Goal: Task Accomplishment & Management: Manage account settings

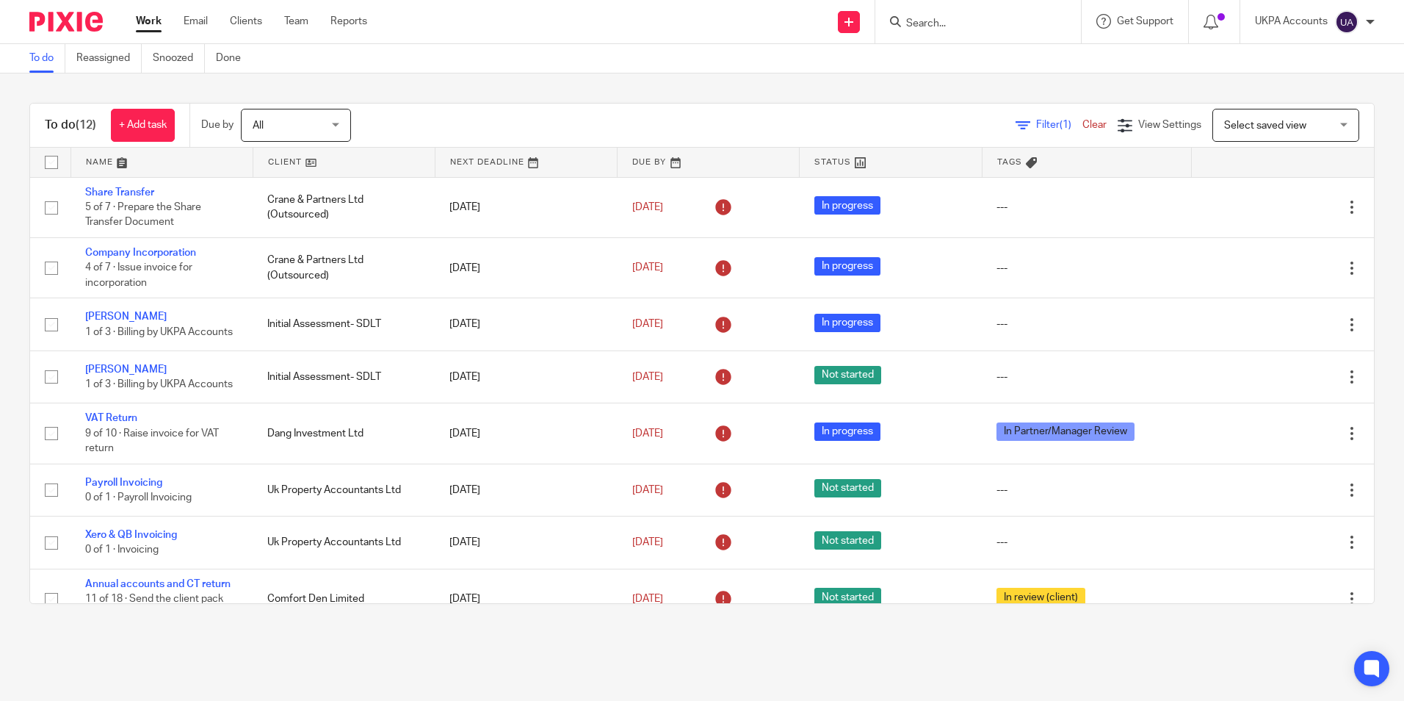
click at [156, 24] on link "Work" at bounding box center [149, 21] width 26 height 15
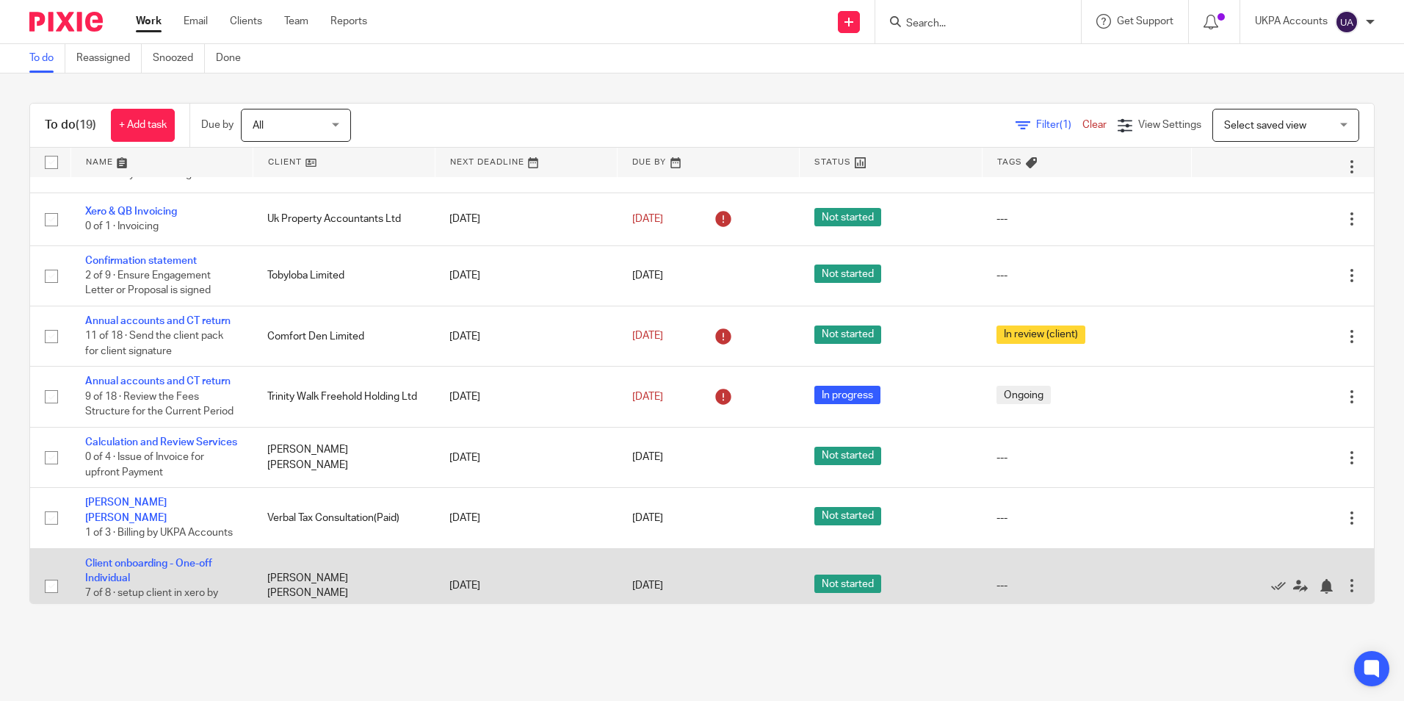
scroll to position [759, 0]
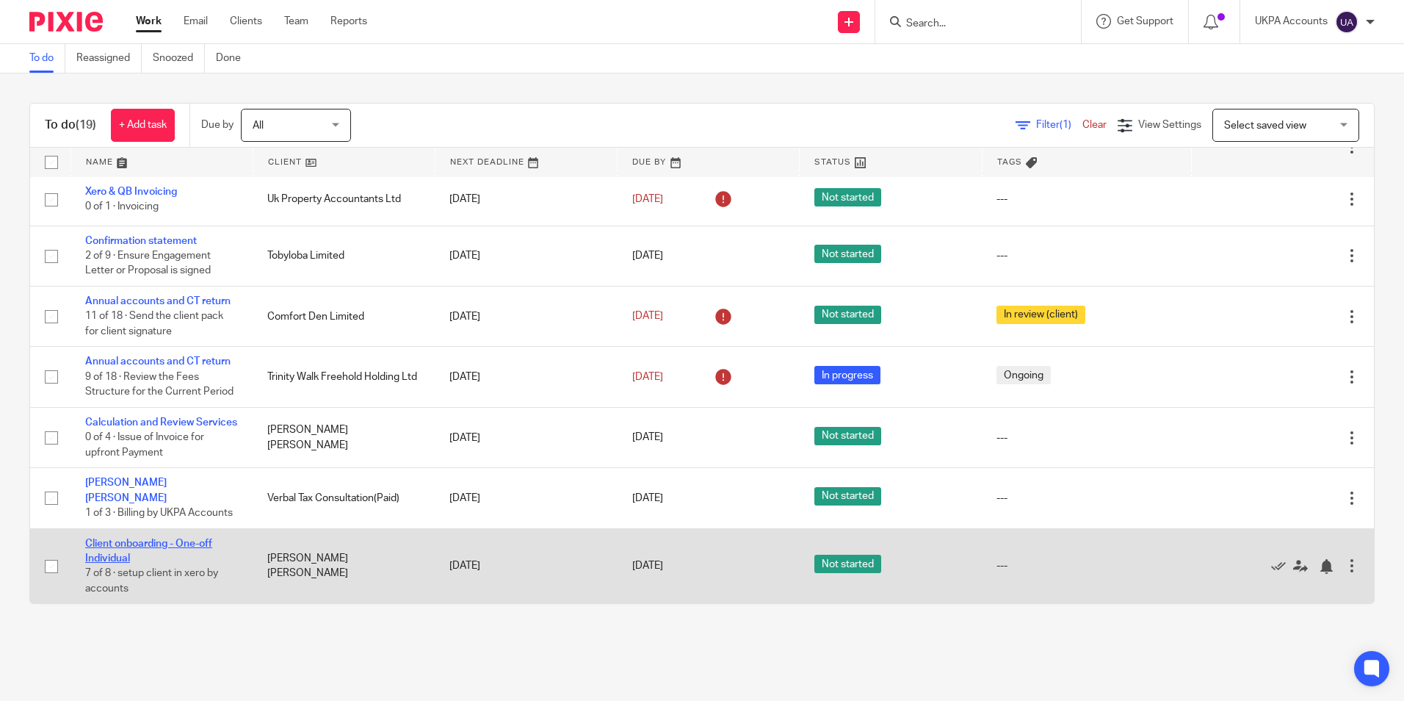
click at [137, 539] on link "Client onboarding - One-off Individual" at bounding box center [148, 550] width 127 height 25
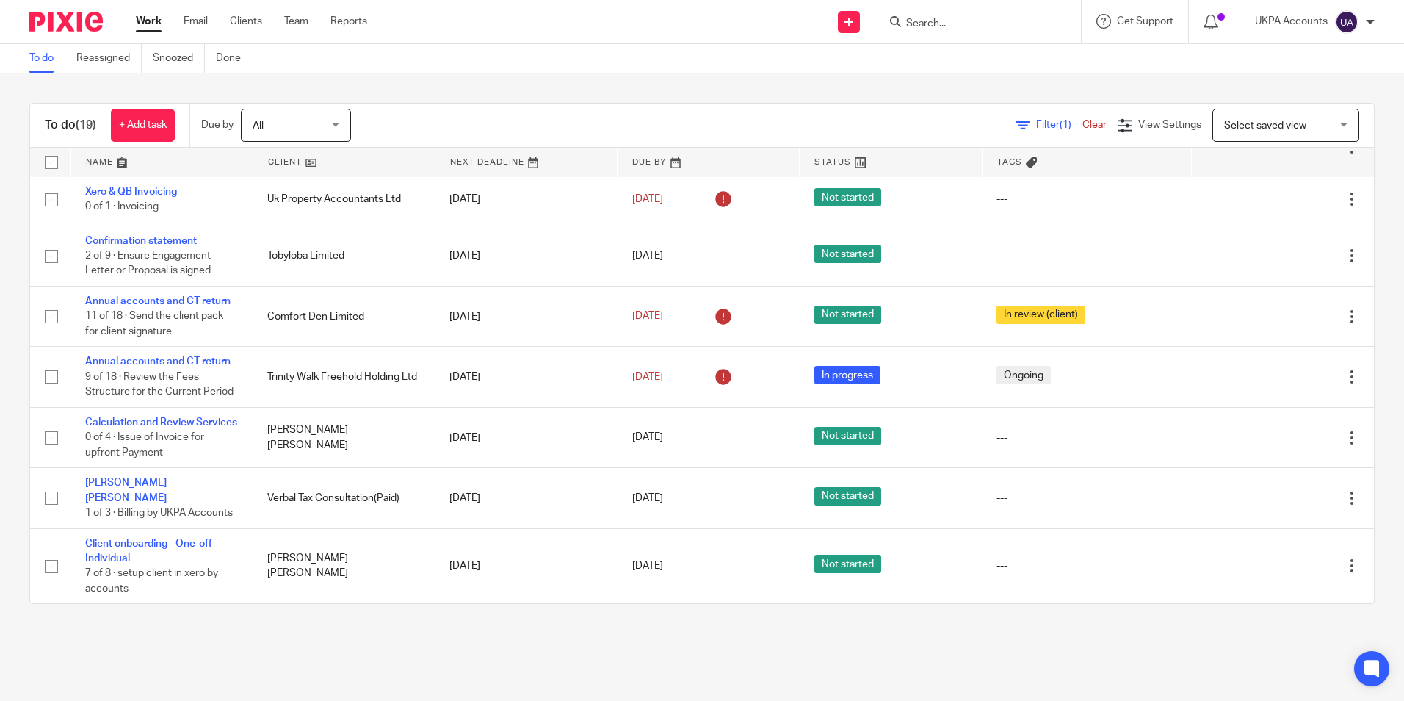
click at [152, 23] on link "Work" at bounding box center [149, 21] width 26 height 15
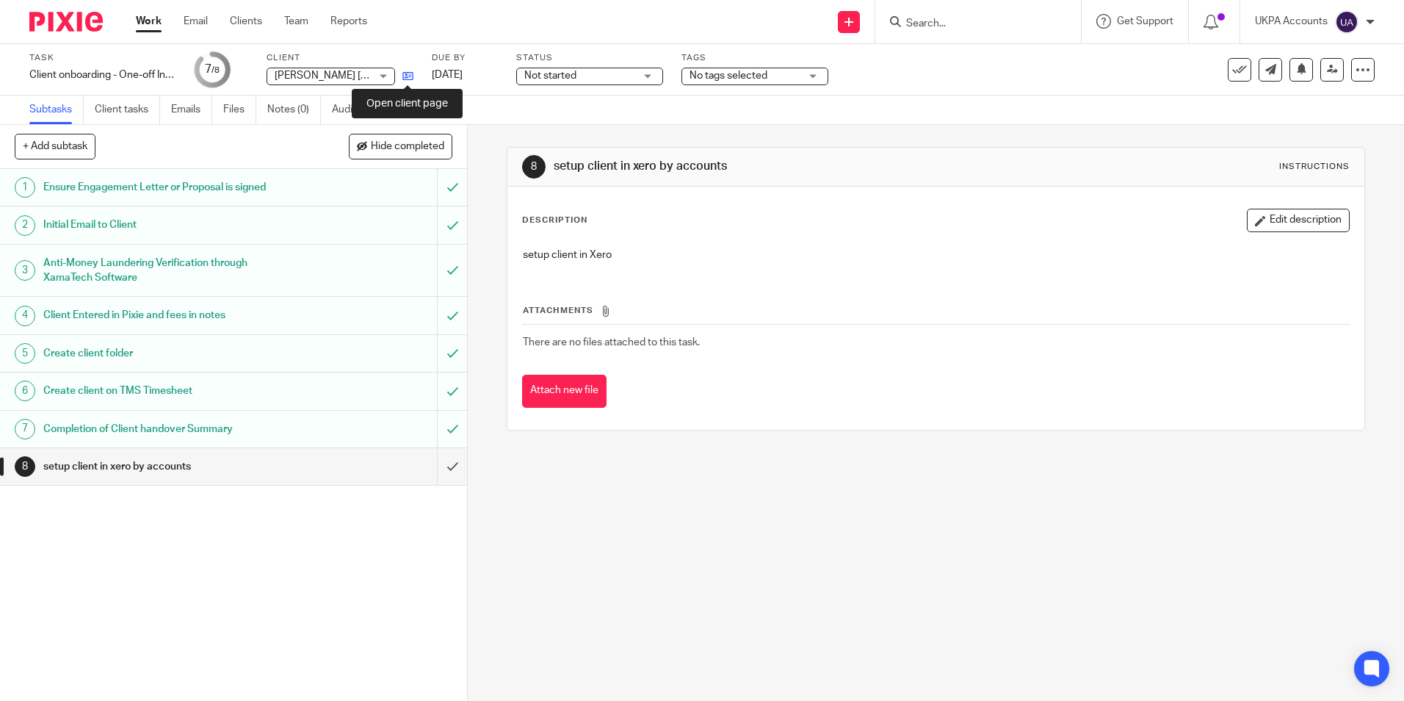
click at [410, 79] on icon at bounding box center [407, 75] width 11 height 11
click at [434, 468] on input "submit" at bounding box center [233, 466] width 467 height 37
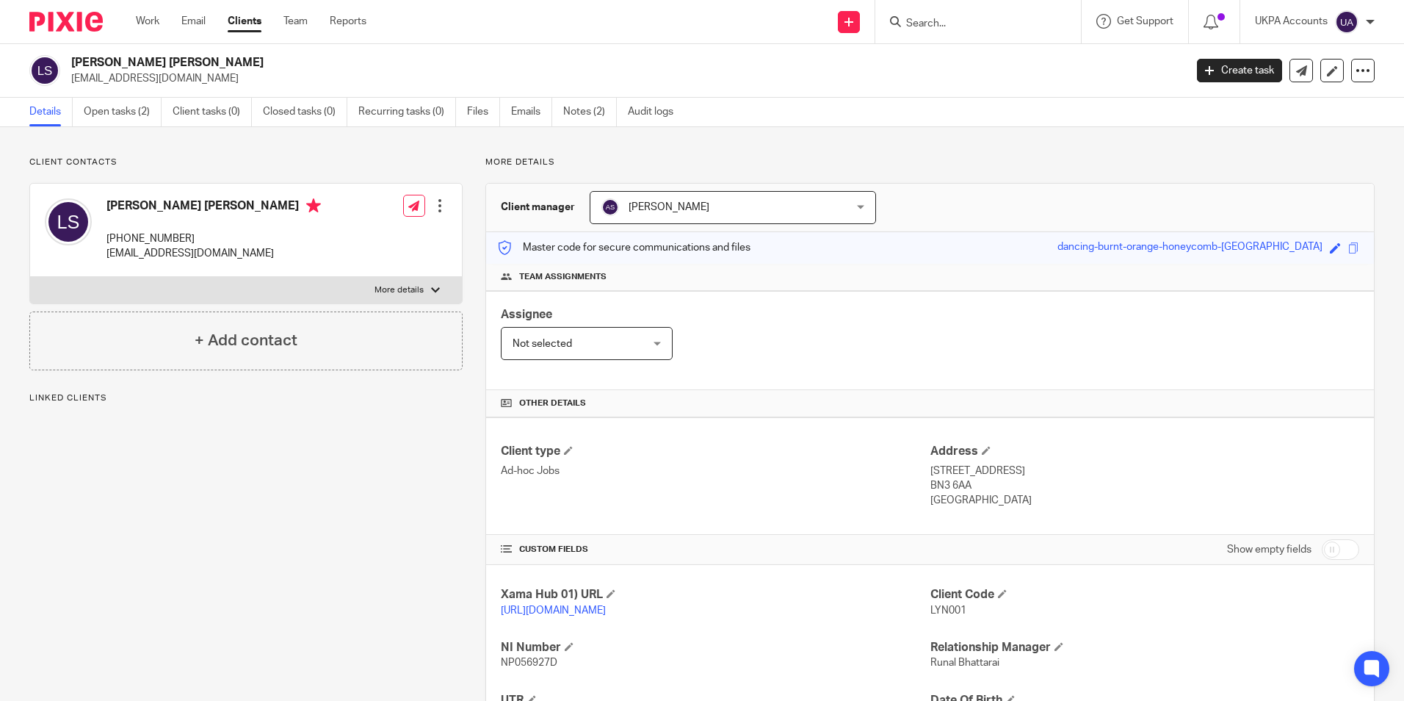
drag, startPoint x: 204, startPoint y: 63, endPoint x: 59, endPoint y: 55, distance: 144.9
click at [59, 55] on div "Lynne Patricia Simpson janegateley@hotmail.co.uk" at bounding box center [602, 70] width 1146 height 31
copy div "[PERSON_NAME] [PERSON_NAME]"
drag, startPoint x: 922, startPoint y: 608, endPoint x: 974, endPoint y: 615, distance: 52.6
click at [974, 615] on div "Xama Hub 01) URL https://platform.xamatech.com/portal/crm/clients/de129ce0-97b2…" at bounding box center [930, 708] width 888 height 286
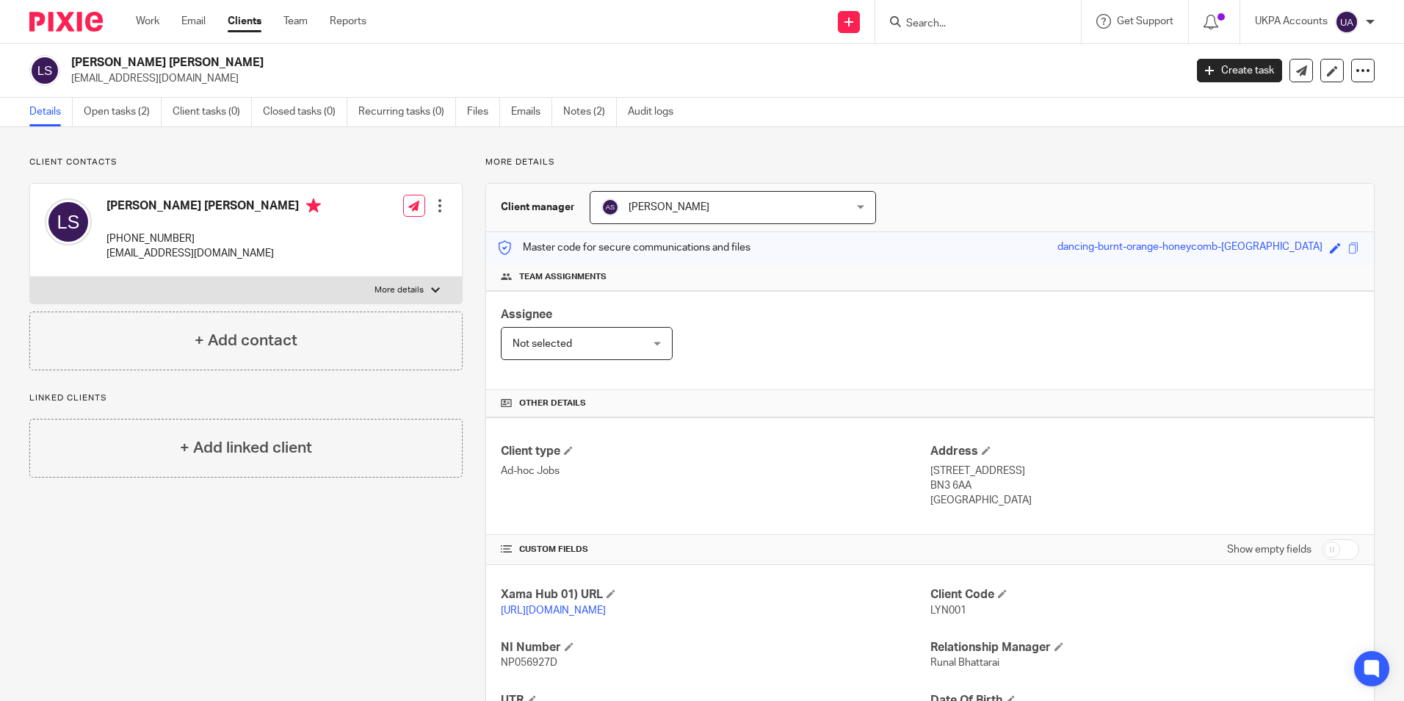
drag, startPoint x: 974, startPoint y: 615, endPoint x: 962, endPoint y: 626, distance: 16.1
click at [973, 618] on div "Client Code LYN001" at bounding box center [1144, 602] width 429 height 31
drag, startPoint x: 922, startPoint y: 608, endPoint x: 961, endPoint y: 609, distance: 39.7
click at [961, 609] on div "Xama Hub 01) URL https://platform.xamatech.com/portal/crm/clients/de129ce0-97b2…" at bounding box center [930, 708] width 888 height 286
drag, startPoint x: 961, startPoint y: 610, endPoint x: 988, endPoint y: 629, distance: 32.8
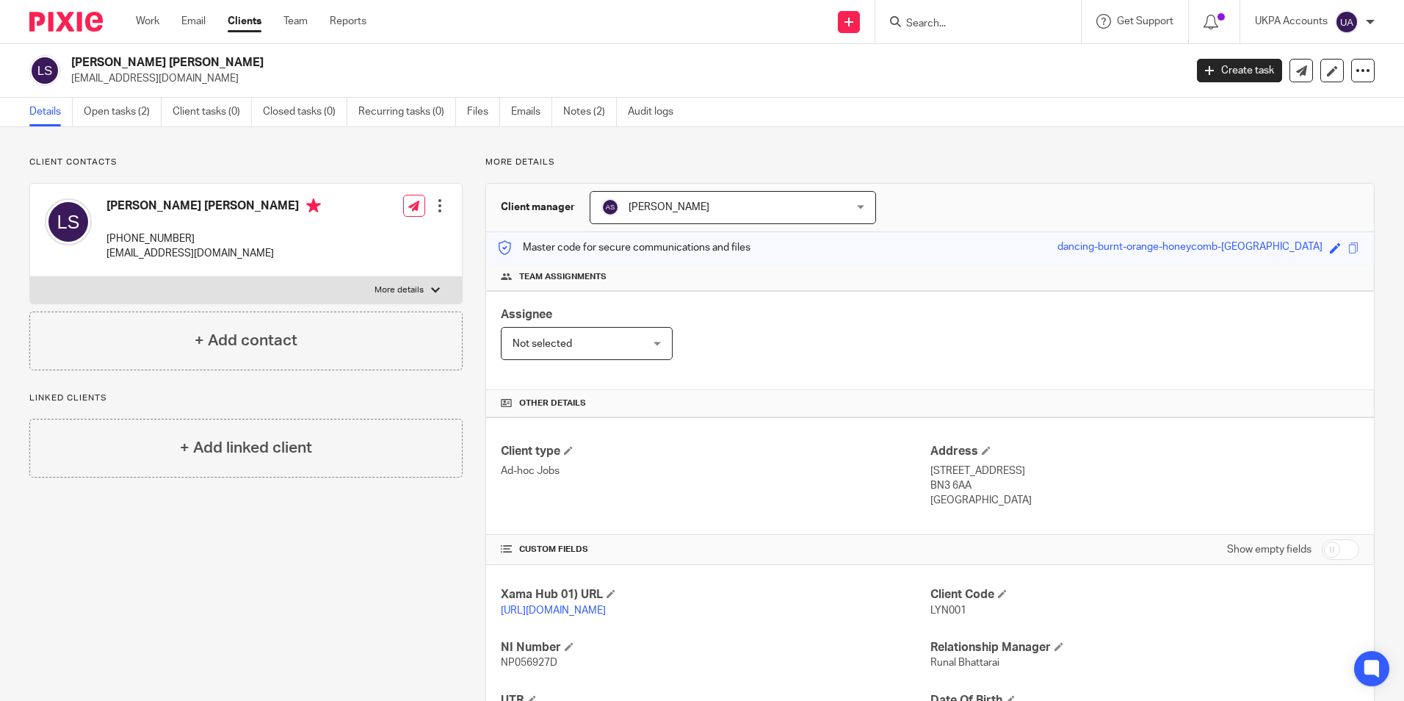
click at [996, 618] on div "Client Code LYN001" at bounding box center [1144, 602] width 429 height 31
drag, startPoint x: 922, startPoint y: 608, endPoint x: 963, endPoint y: 611, distance: 42.0
click at [963, 611] on div "Xama Hub 01) URL https://platform.xamatech.com/portal/crm/clients/de129ce0-97b2…" at bounding box center [930, 708] width 888 height 286
drag, startPoint x: 963, startPoint y: 611, endPoint x: 1005, endPoint y: 627, distance: 44.2
click at [1005, 618] on div "Client Code LYN001" at bounding box center [1144, 602] width 429 height 31
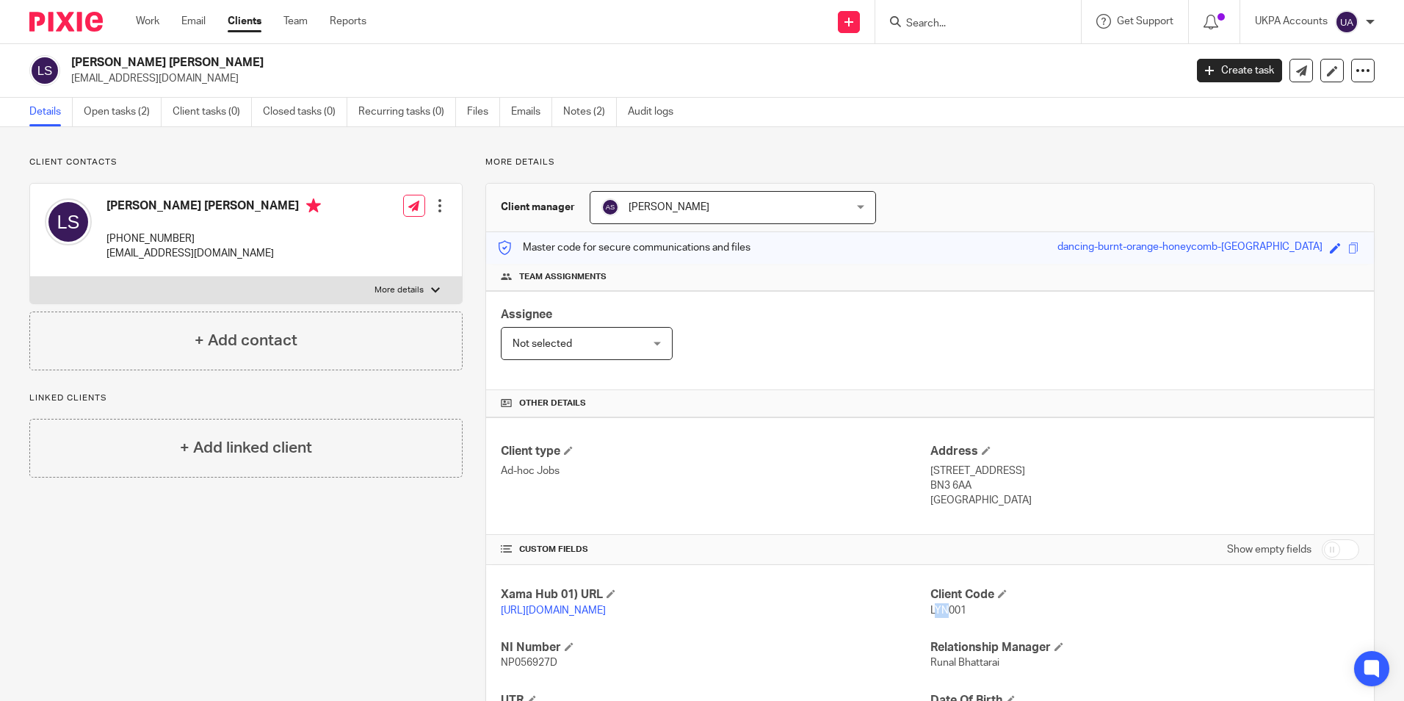
drag, startPoint x: 938, startPoint y: 609, endPoint x: 927, endPoint y: 607, distance: 11.8
click at [930, 607] on span "LYN001" at bounding box center [948, 610] width 36 height 10
drag, startPoint x: 927, startPoint y: 607, endPoint x: 975, endPoint y: 616, distance: 49.3
click at [977, 616] on p "LYN001" at bounding box center [1144, 610] width 429 height 15
drag, startPoint x: 961, startPoint y: 610, endPoint x: 921, endPoint y: 609, distance: 39.7
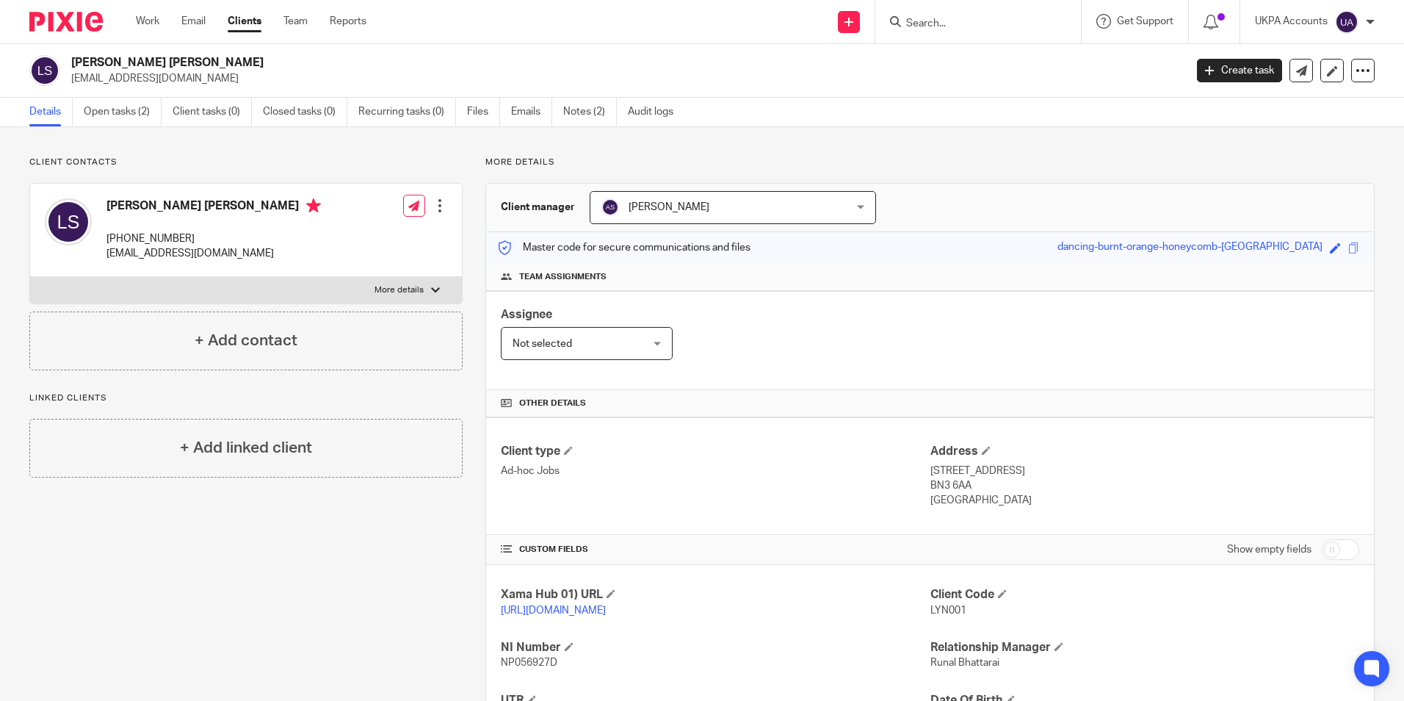
click at [921, 609] on div "Xama Hub 01) URL https://platform.xamatech.com/portal/crm/clients/de129ce0-97b2…" at bounding box center [930, 708] width 888 height 286
copy div "63eefa92287e Client Code LYN001"
drag, startPoint x: 1127, startPoint y: 609, endPoint x: 1068, endPoint y: 617, distance: 59.2
click at [1127, 609] on p "LYN001" at bounding box center [1144, 610] width 429 height 15
drag, startPoint x: 924, startPoint y: 607, endPoint x: 972, endPoint y: 608, distance: 47.7
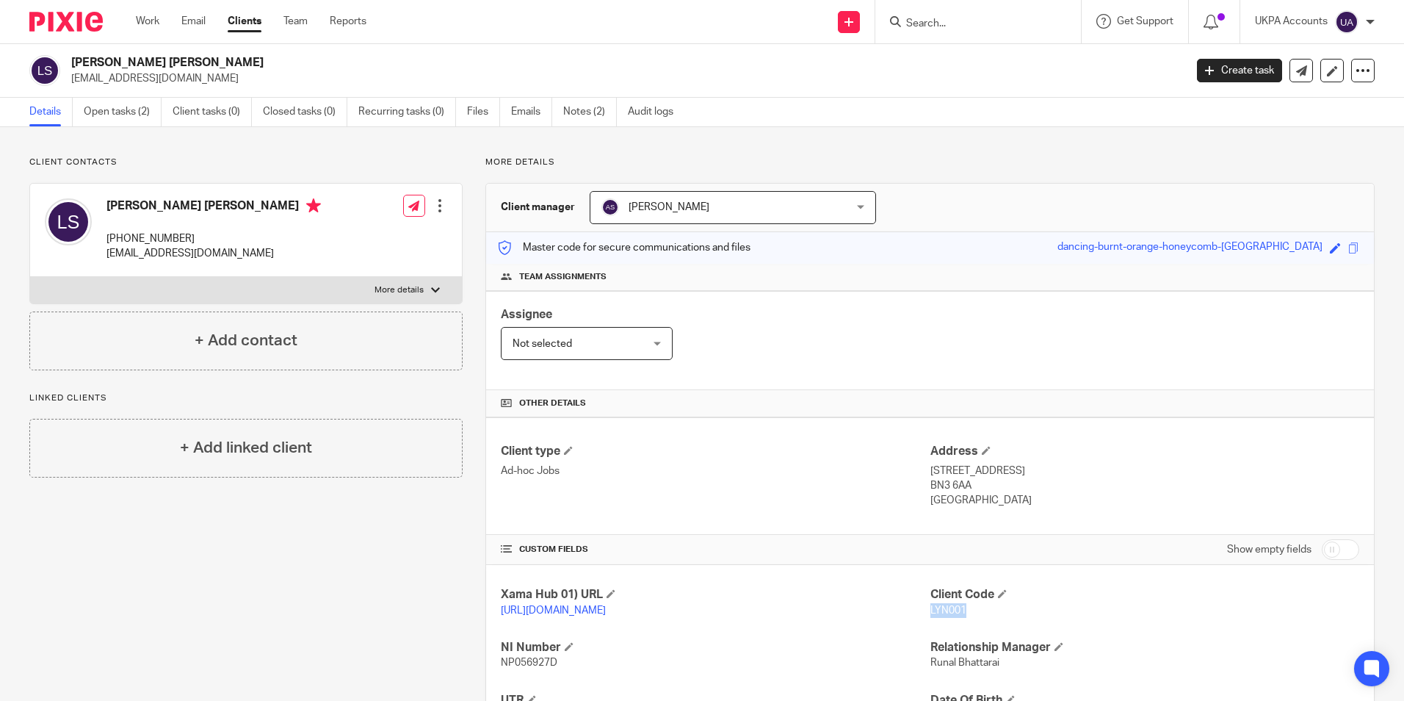
click at [972, 608] on p "LYN001" at bounding box center [1144, 610] width 429 height 15
copy span "LYN001"
drag, startPoint x: 72, startPoint y: 79, endPoint x: 209, endPoint y: 91, distance: 137.9
click at [209, 91] on div "Lynne Patricia Simpson janegateley@hotmail.co.uk Create task Update from Compan…" at bounding box center [702, 71] width 1404 height 54
copy p "janegateley@hotmail.co.uk"
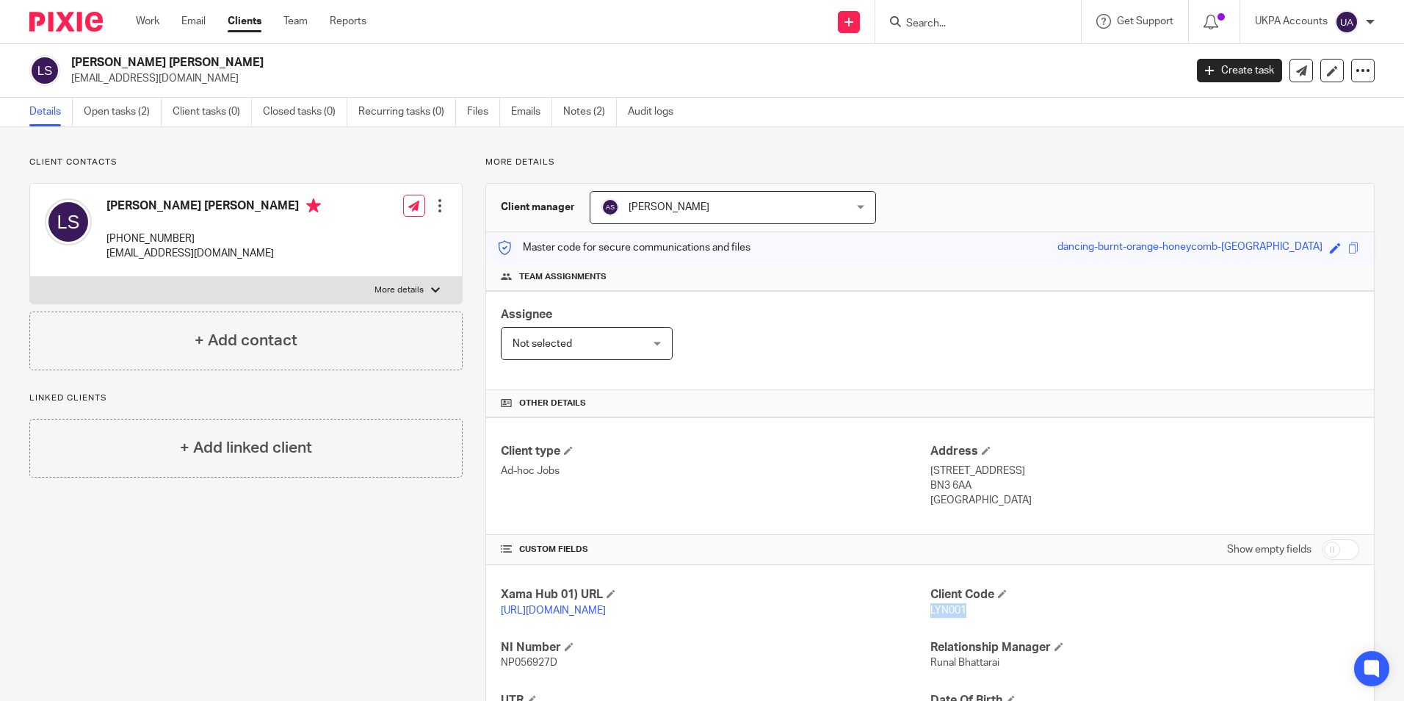
drag, startPoint x: 108, startPoint y: 239, endPoint x: 236, endPoint y: 236, distance: 128.5
click at [236, 236] on p "+44 077 386 14113" at bounding box center [213, 238] width 214 height 15
copy p "+44 077 386 14113"
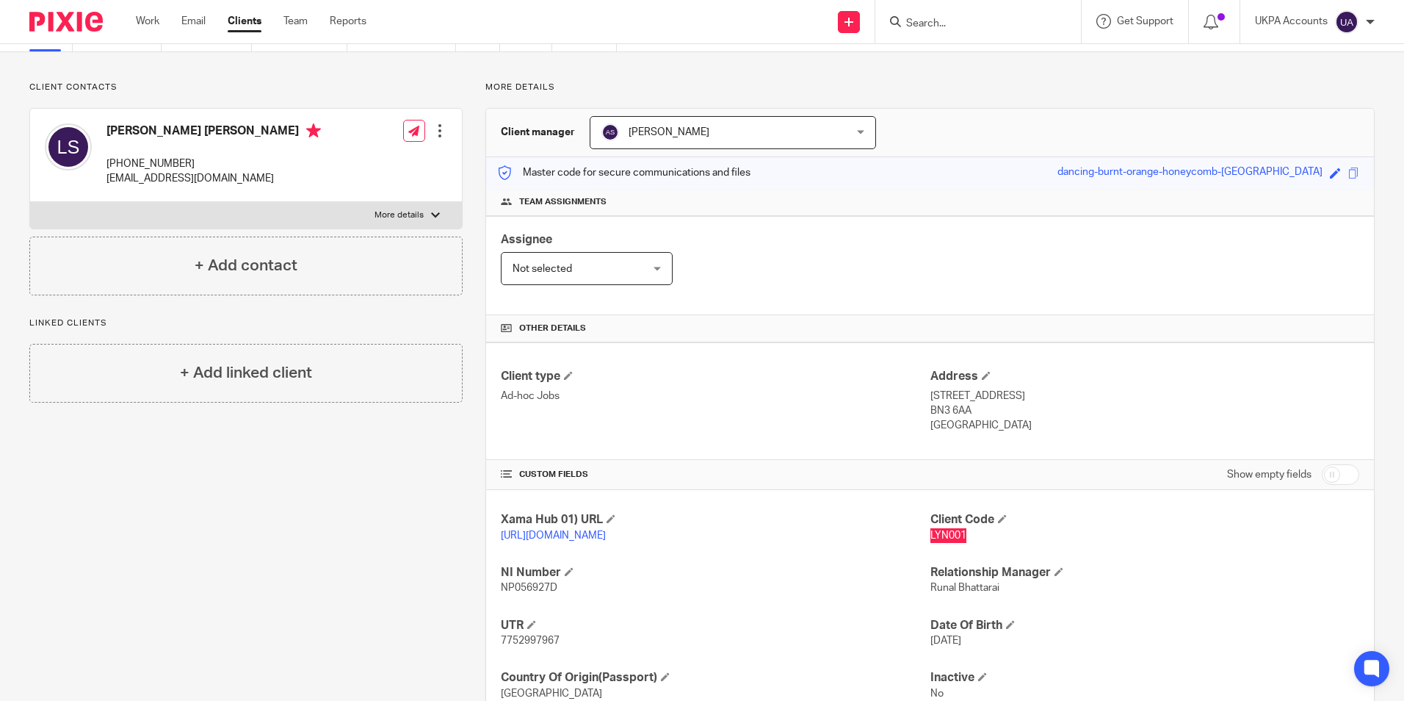
scroll to position [147, 0]
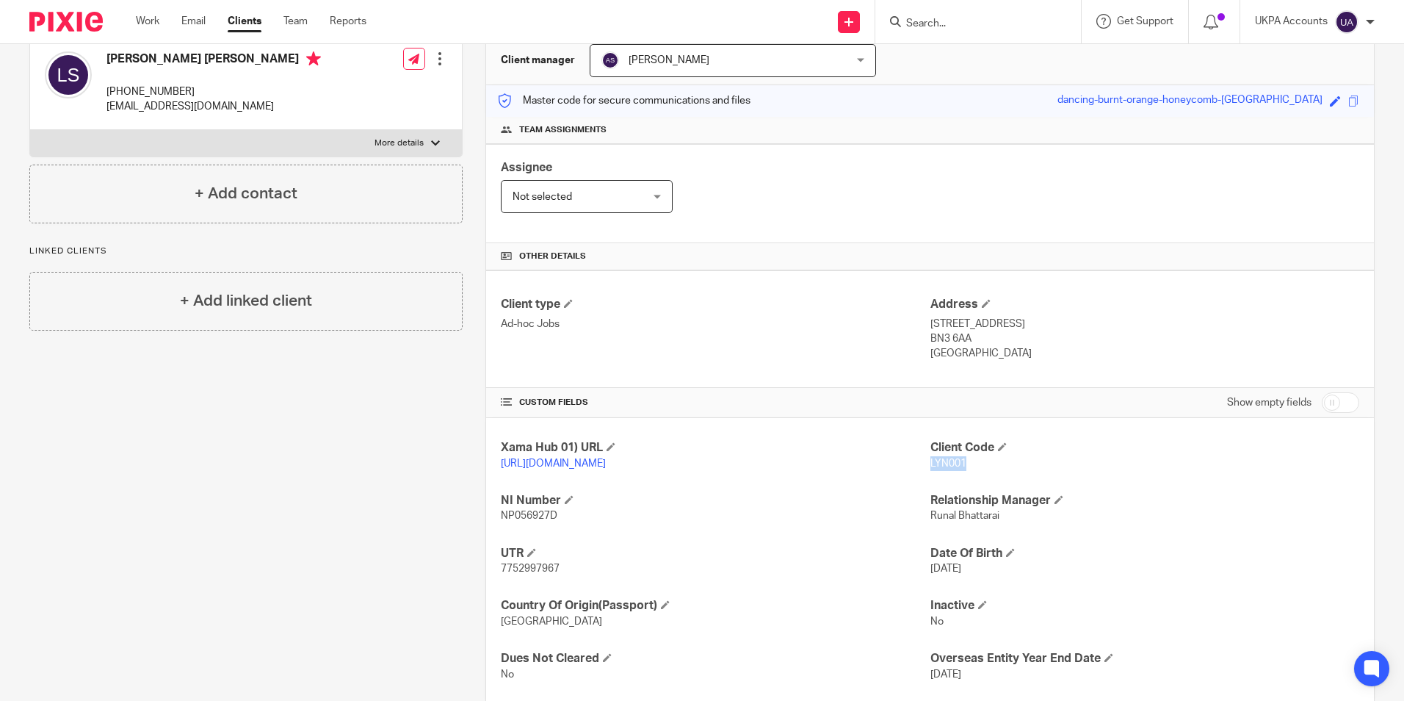
drag, startPoint x: 925, startPoint y: 323, endPoint x: 1000, endPoint y: 328, distance: 75.0
click at [1000, 328] on p "3 Newtown Road, Hove" at bounding box center [1144, 323] width 429 height 15
copy p "3 Newtown Road"
click at [1122, 300] on h4 "Address" at bounding box center [1144, 304] width 429 height 15
drag, startPoint x: 1007, startPoint y: 323, endPoint x: 1036, endPoint y: 325, distance: 29.4
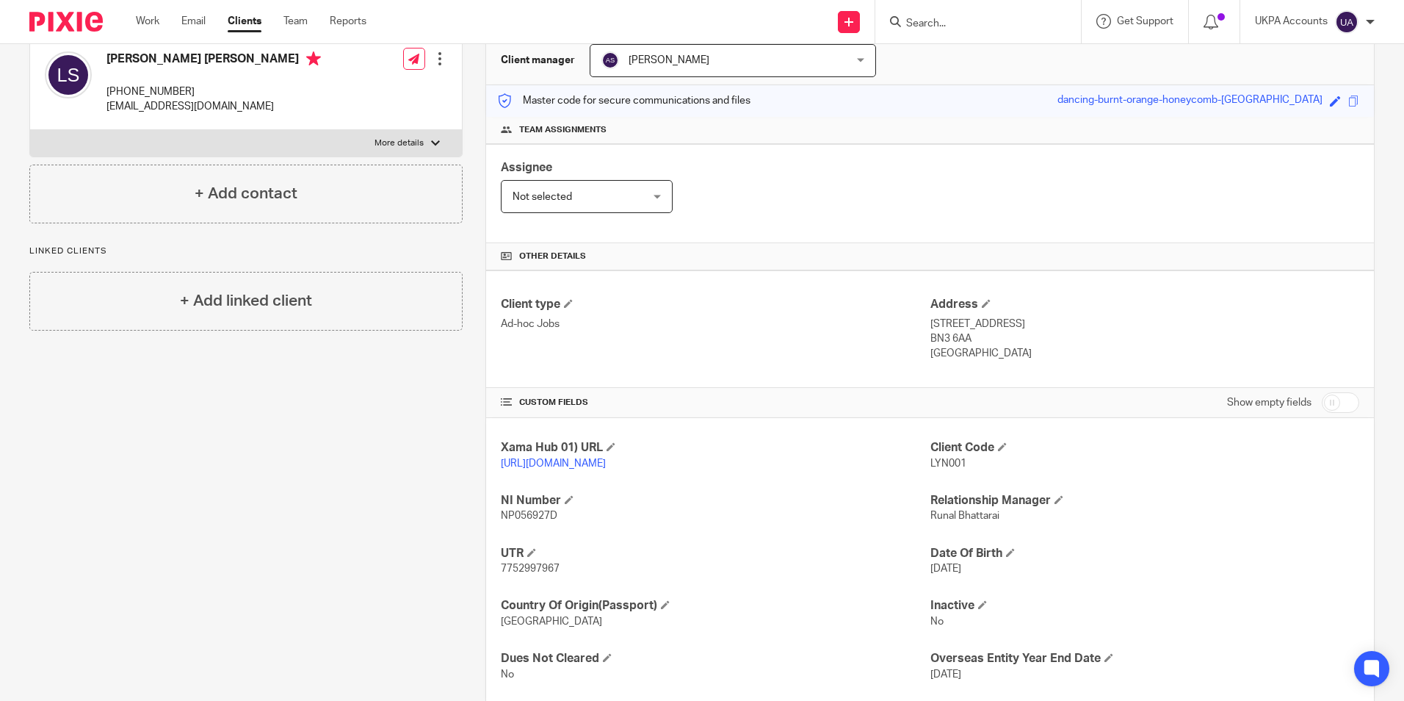
click at [1036, 325] on p "3 Newtown Road, Hove" at bounding box center [1144, 323] width 429 height 15
copy p "Hove"
click at [1101, 358] on p "United Kingdom" at bounding box center [1144, 353] width 429 height 15
drag, startPoint x: 925, startPoint y: 338, endPoint x: 966, endPoint y: 337, distance: 41.9
click at [966, 337] on p "BN3 6AA" at bounding box center [1144, 338] width 429 height 15
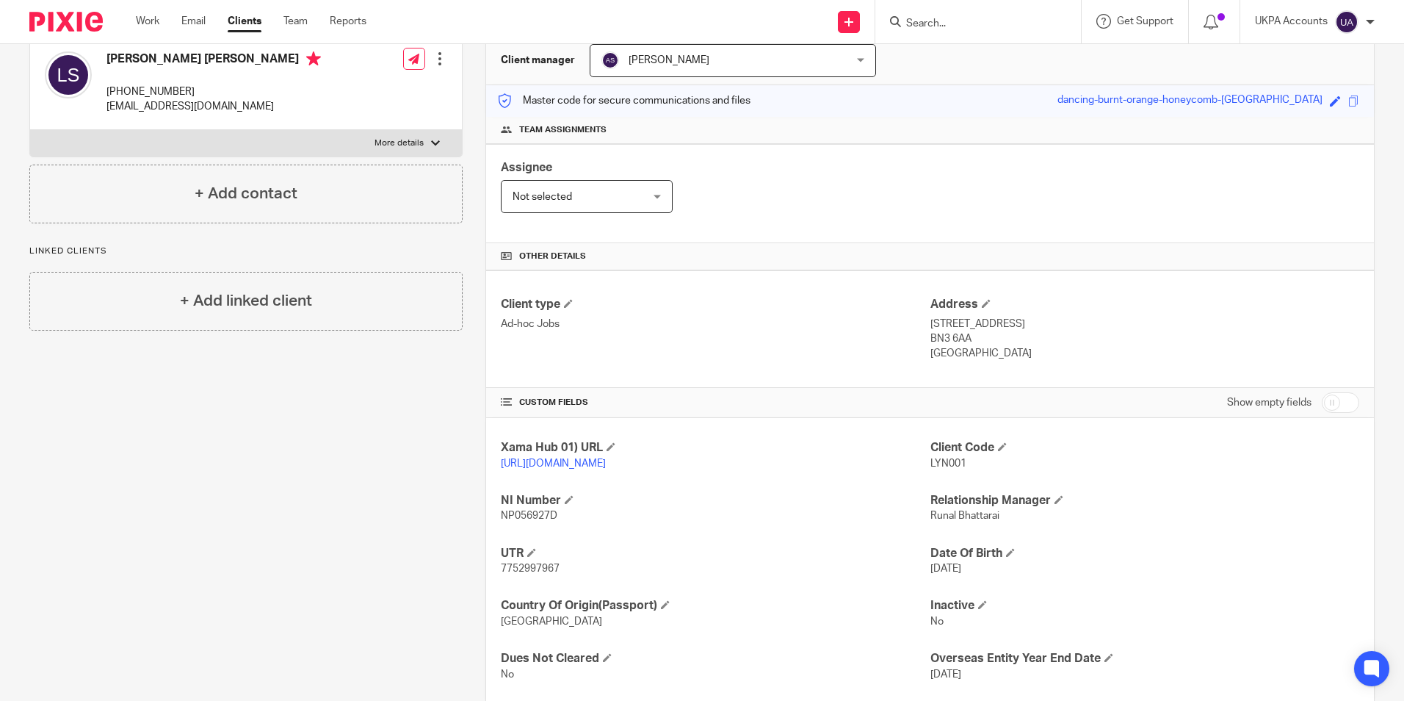
copy p "BN3 6AA"
drag, startPoint x: 903, startPoint y: 385, endPoint x: 916, endPoint y: 366, distance: 22.6
click at [904, 385] on div "Client type Ad-hoc Jobs Address 3 Newtown Road, Hove BN3 6AA United Kingdom" at bounding box center [930, 328] width 888 height 117
drag, startPoint x: 925, startPoint y: 351, endPoint x: 1001, endPoint y: 360, distance: 76.1
click at [1001, 360] on p "United Kingdom" at bounding box center [1144, 353] width 429 height 15
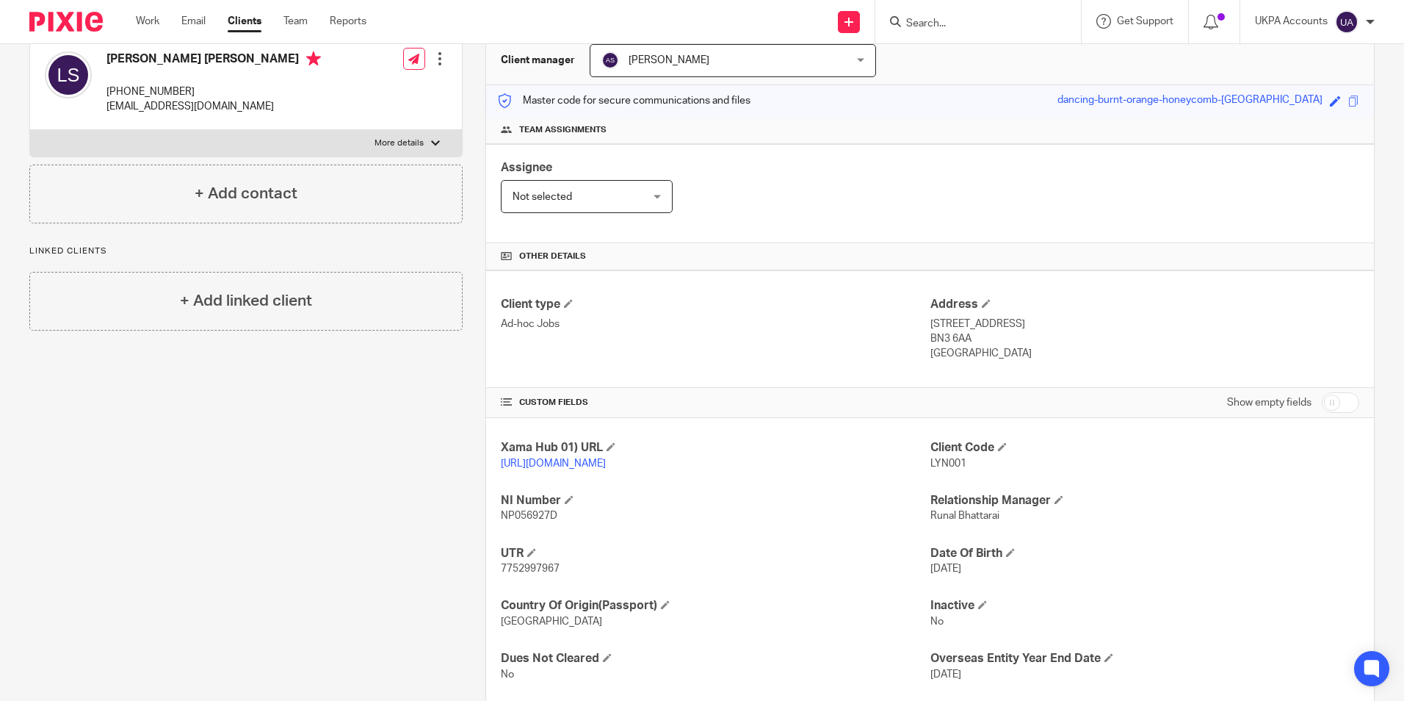
copy p "United Kingdom"
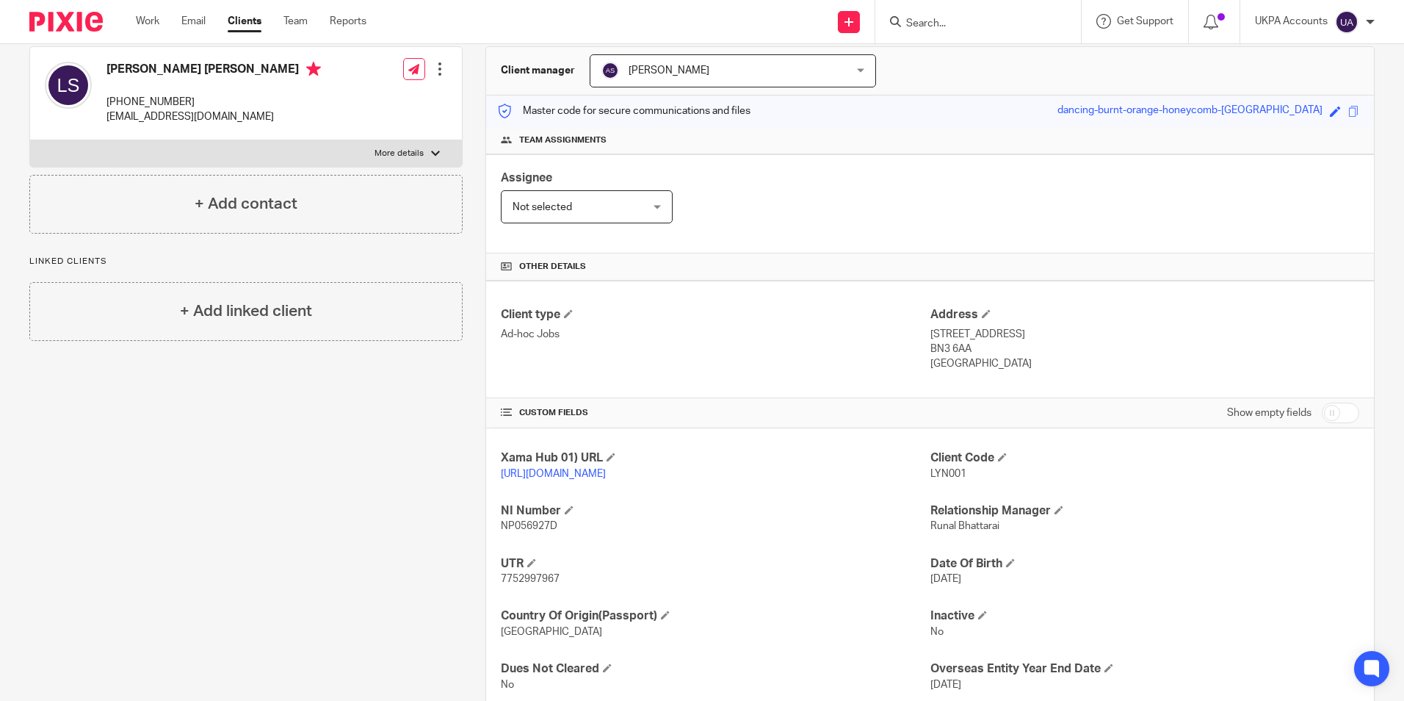
scroll to position [0, 0]
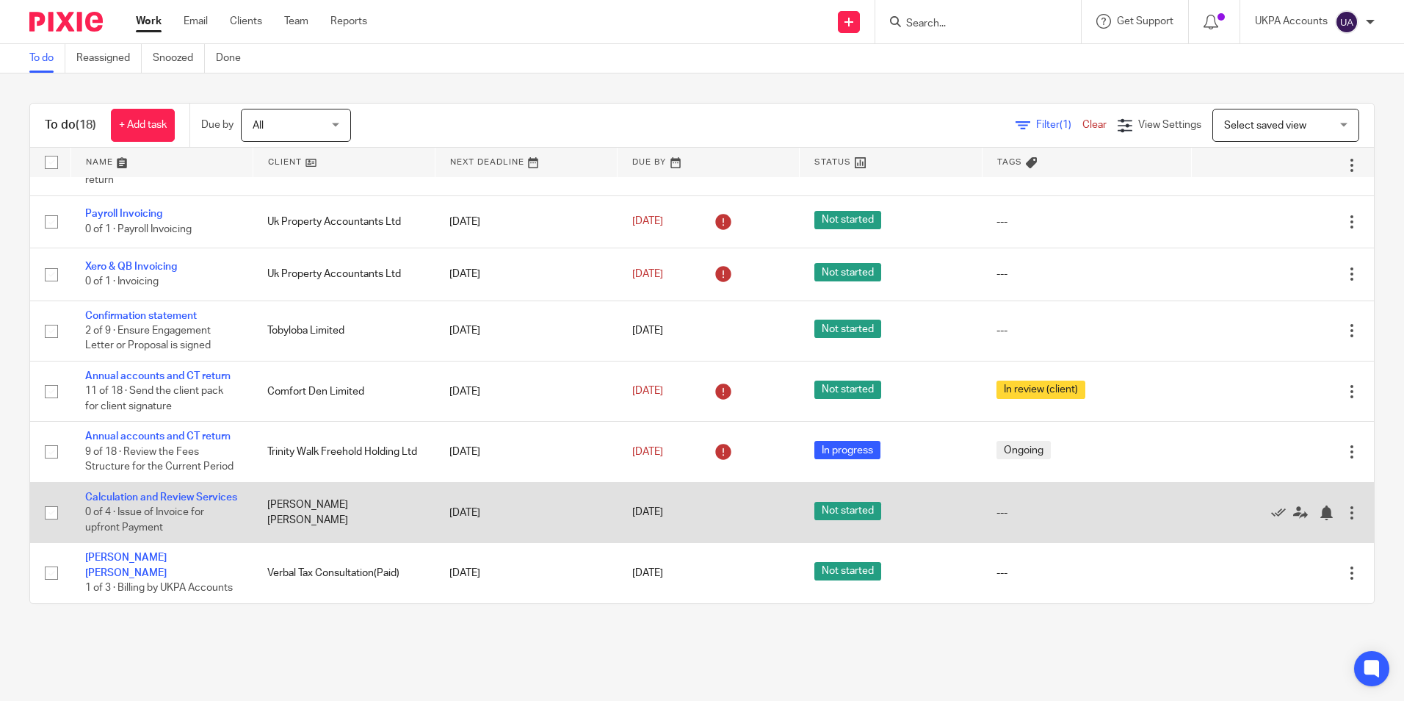
scroll to position [683, 0]
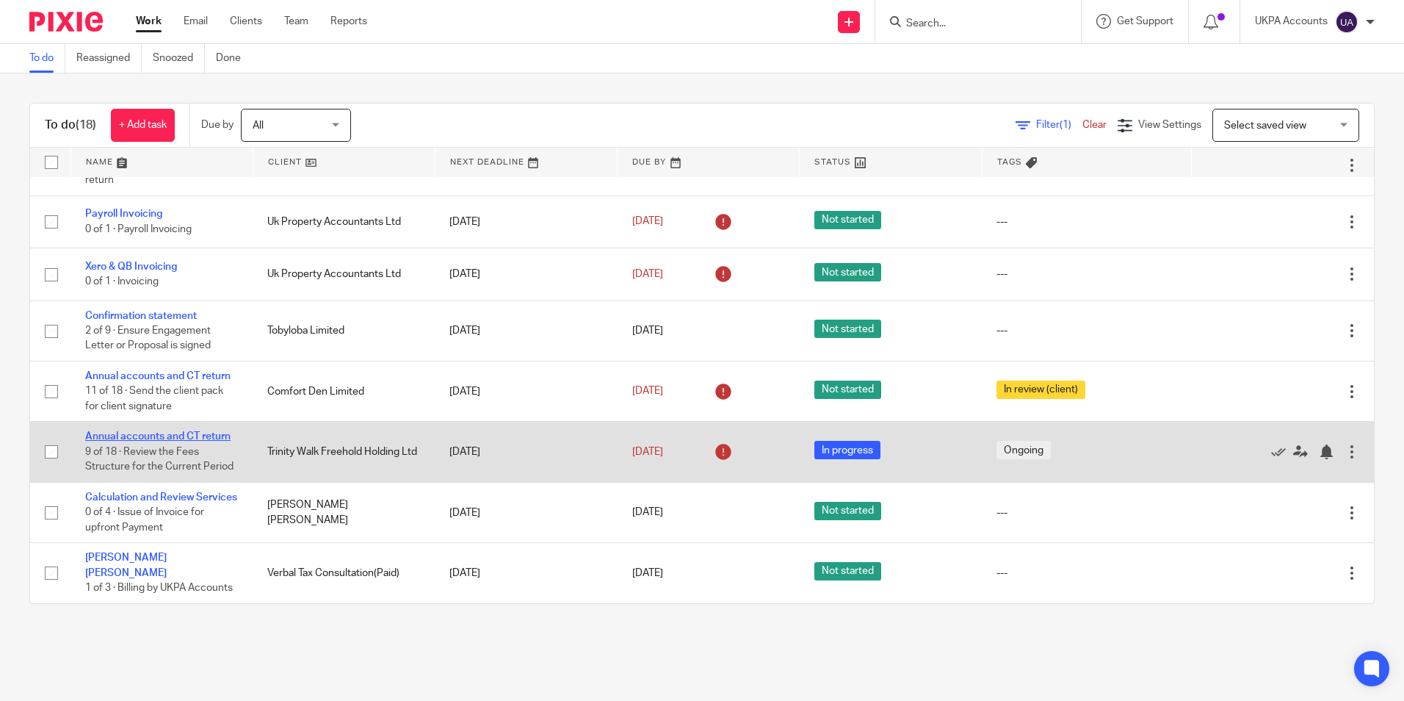
click at [174, 431] on link "Annual accounts and CT return" at bounding box center [157, 436] width 145 height 10
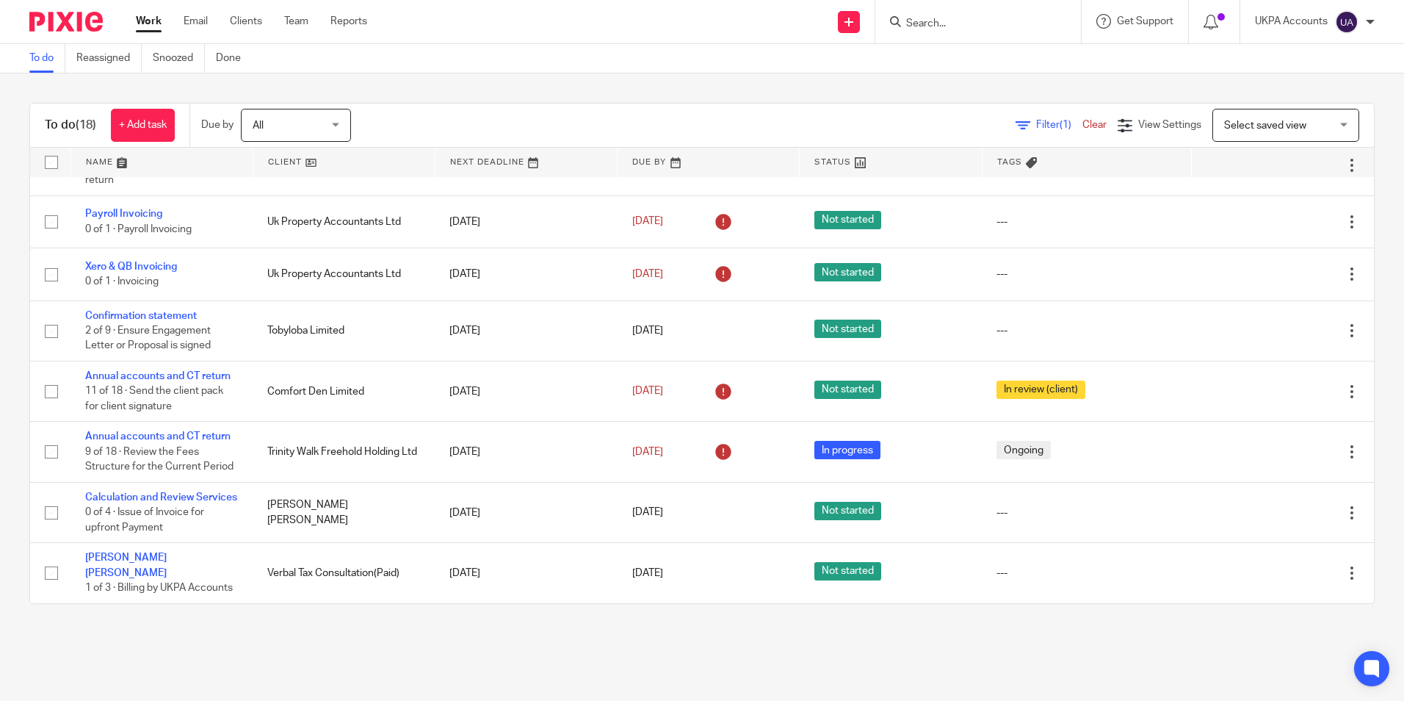
click at [50, 59] on link "To do" at bounding box center [47, 58] width 36 height 29
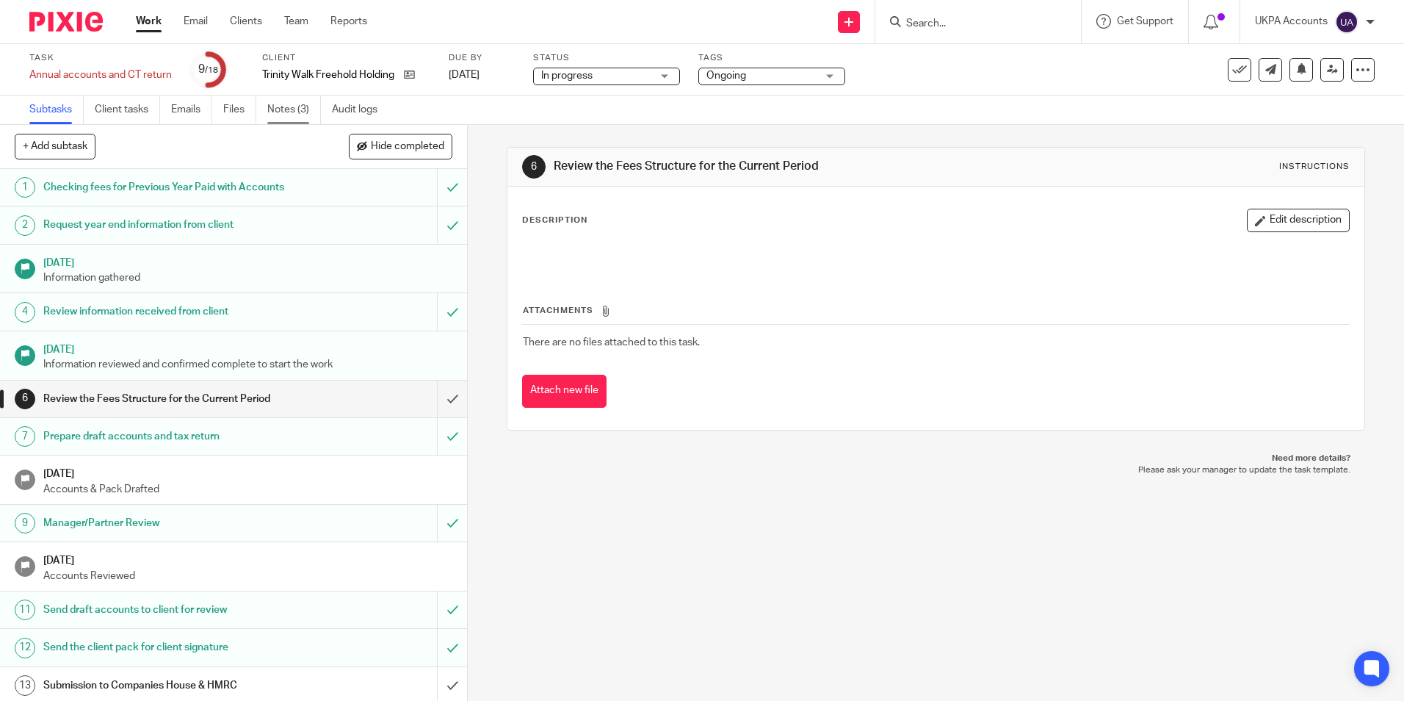
click at [280, 109] on link "Notes (3)" at bounding box center [294, 109] width 54 height 29
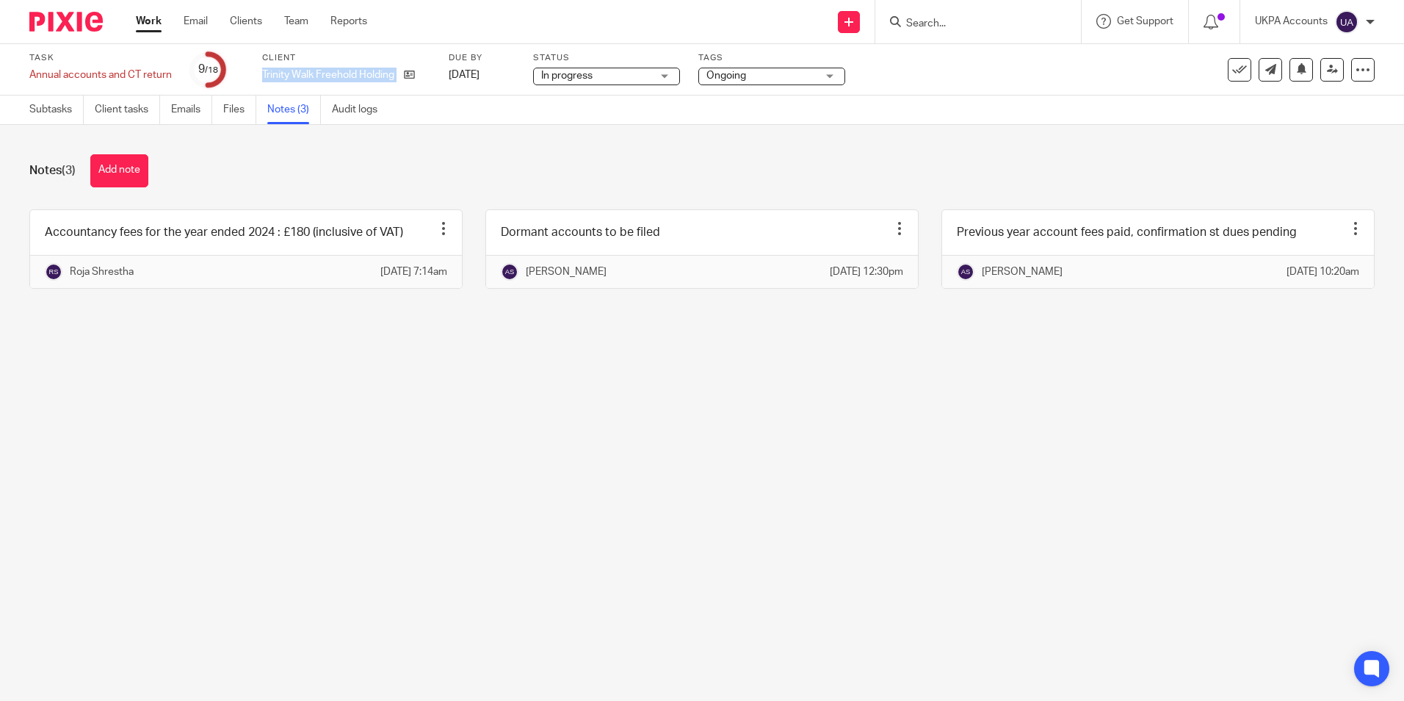
drag, startPoint x: 263, startPoint y: 74, endPoint x: 399, endPoint y: 84, distance: 136.9
click at [399, 84] on div "Client Trinity Walk Freehold Holding Ltd" at bounding box center [346, 69] width 168 height 35
copy div "Trinity Walk Freehold Holding Ltd"
click at [415, 77] on icon at bounding box center [409, 74] width 11 height 11
click at [126, 170] on button "Add note" at bounding box center [119, 170] width 58 height 33
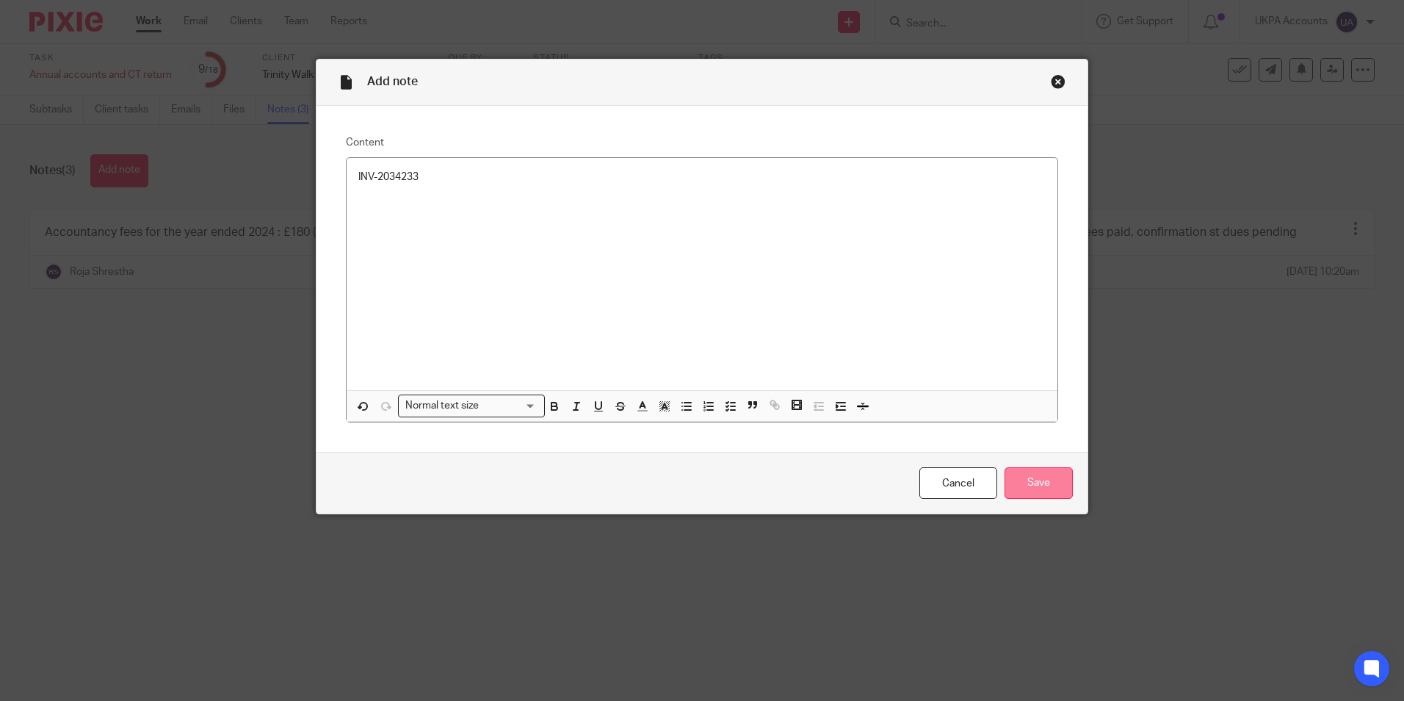
click at [1030, 485] on input "Save" at bounding box center [1039, 483] width 68 height 32
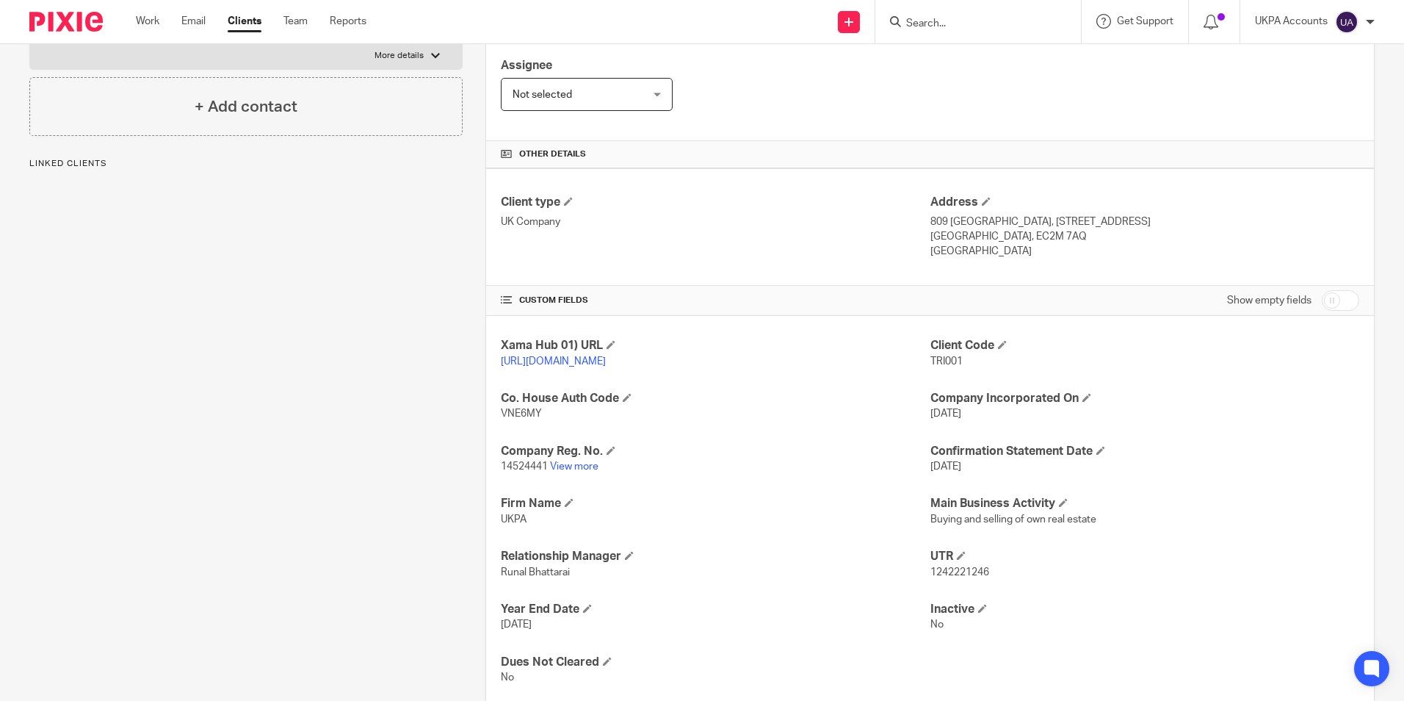
scroll to position [300, 0]
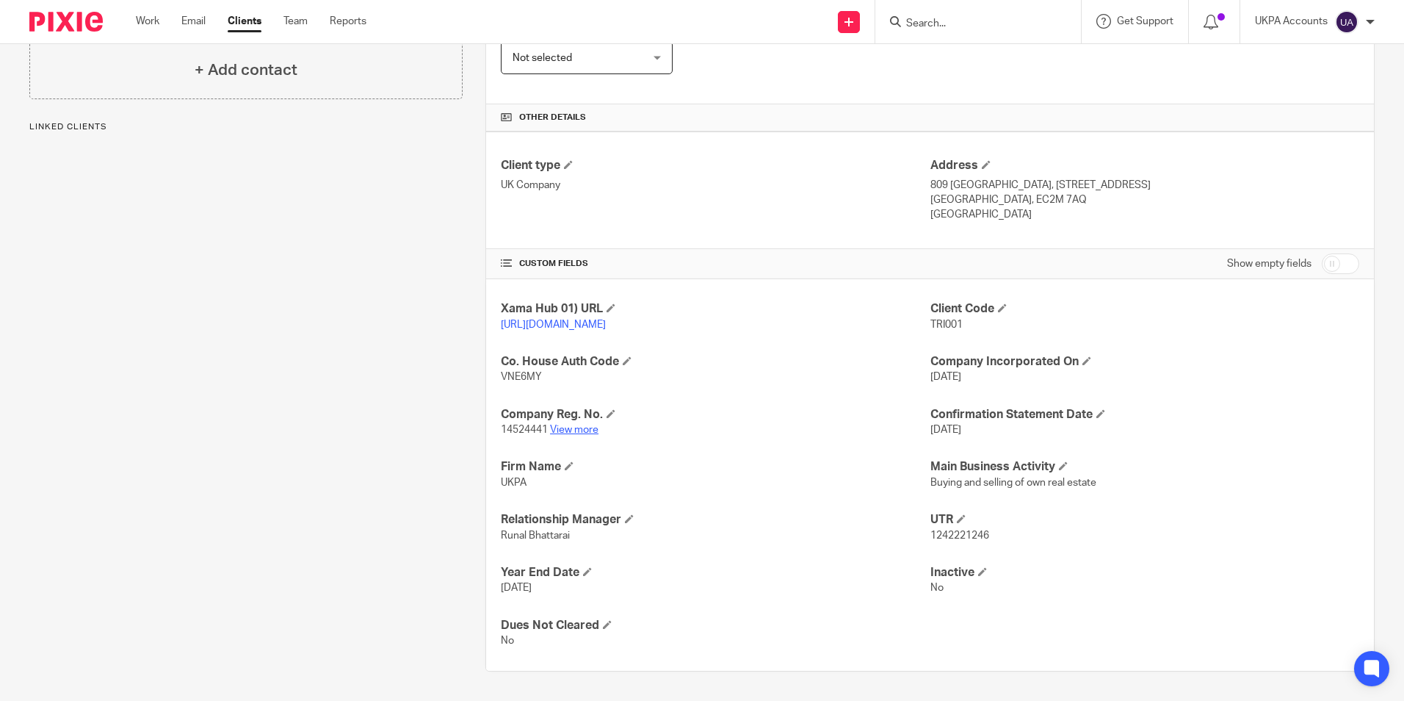
click at [585, 432] on link "View more" at bounding box center [574, 429] width 48 height 10
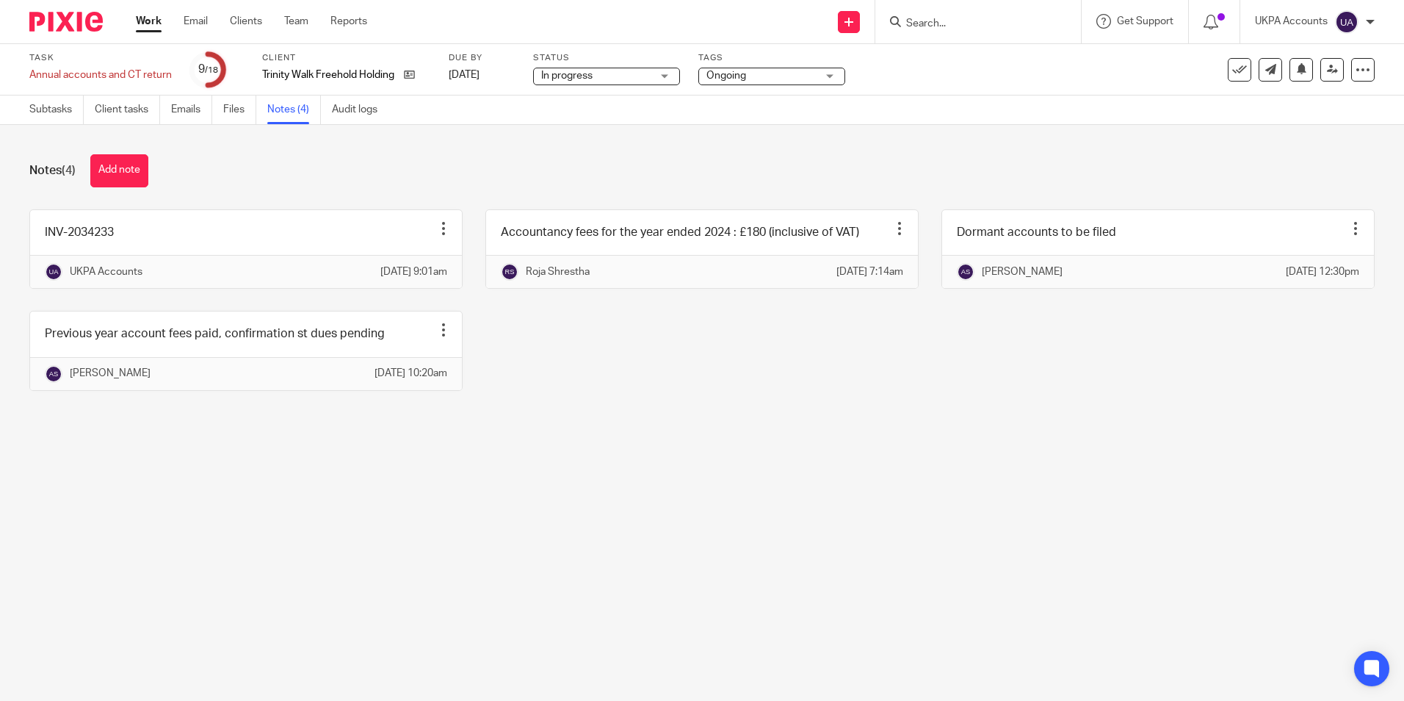
drag, startPoint x: 503, startPoint y: 419, endPoint x: 506, endPoint y: 396, distance: 23.7
click at [503, 413] on div "INV-2034233 Edit note Delete note UKPA Accounts 23 Sep 2025 9:01am Accountancy …" at bounding box center [691, 310] width 1368 height 203
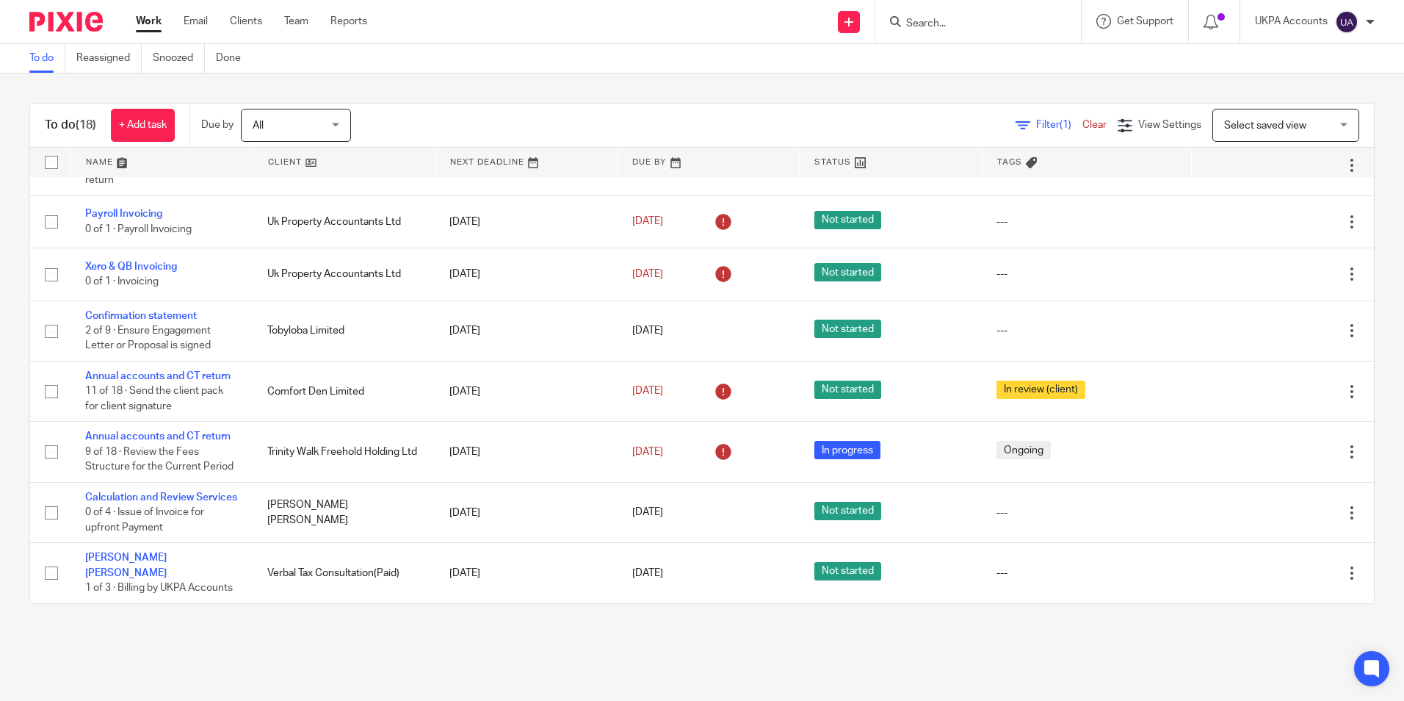
scroll to position [683, 0]
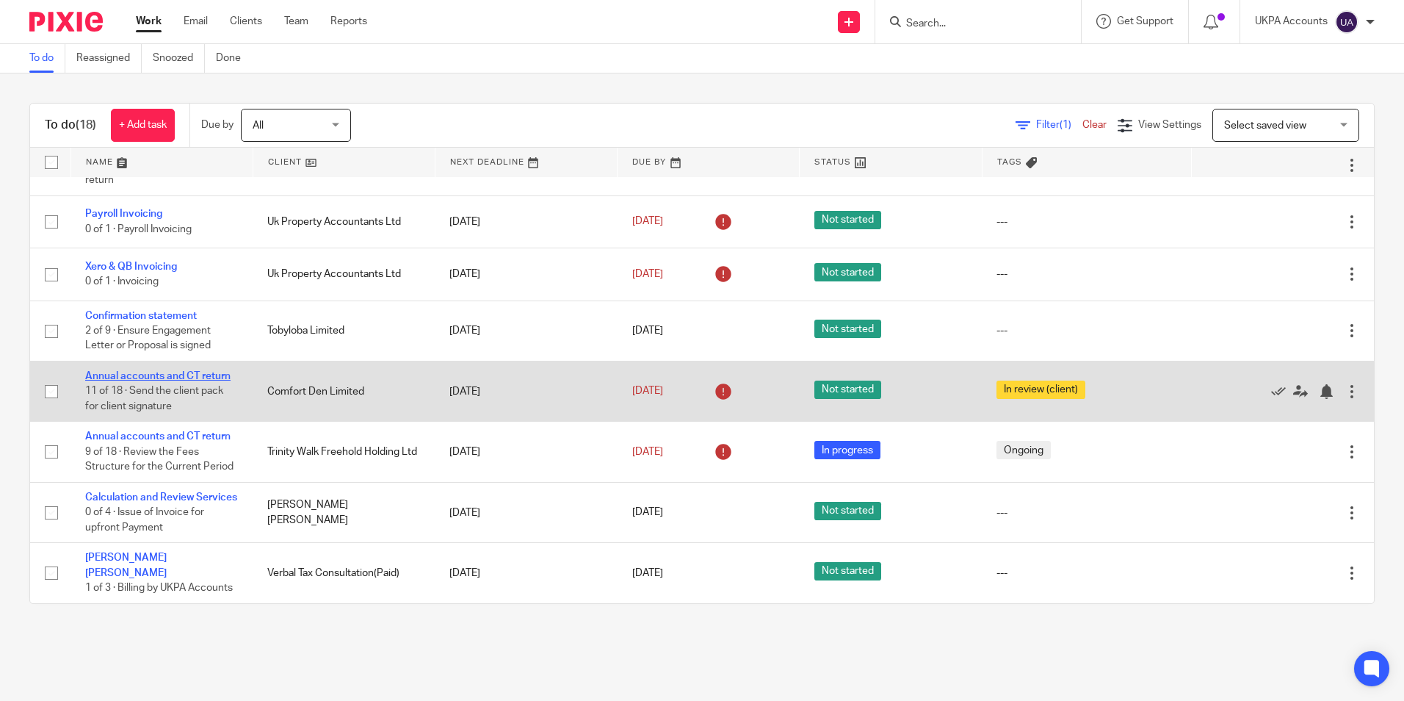
click at [189, 371] on link "Annual accounts and CT return" at bounding box center [157, 376] width 145 height 10
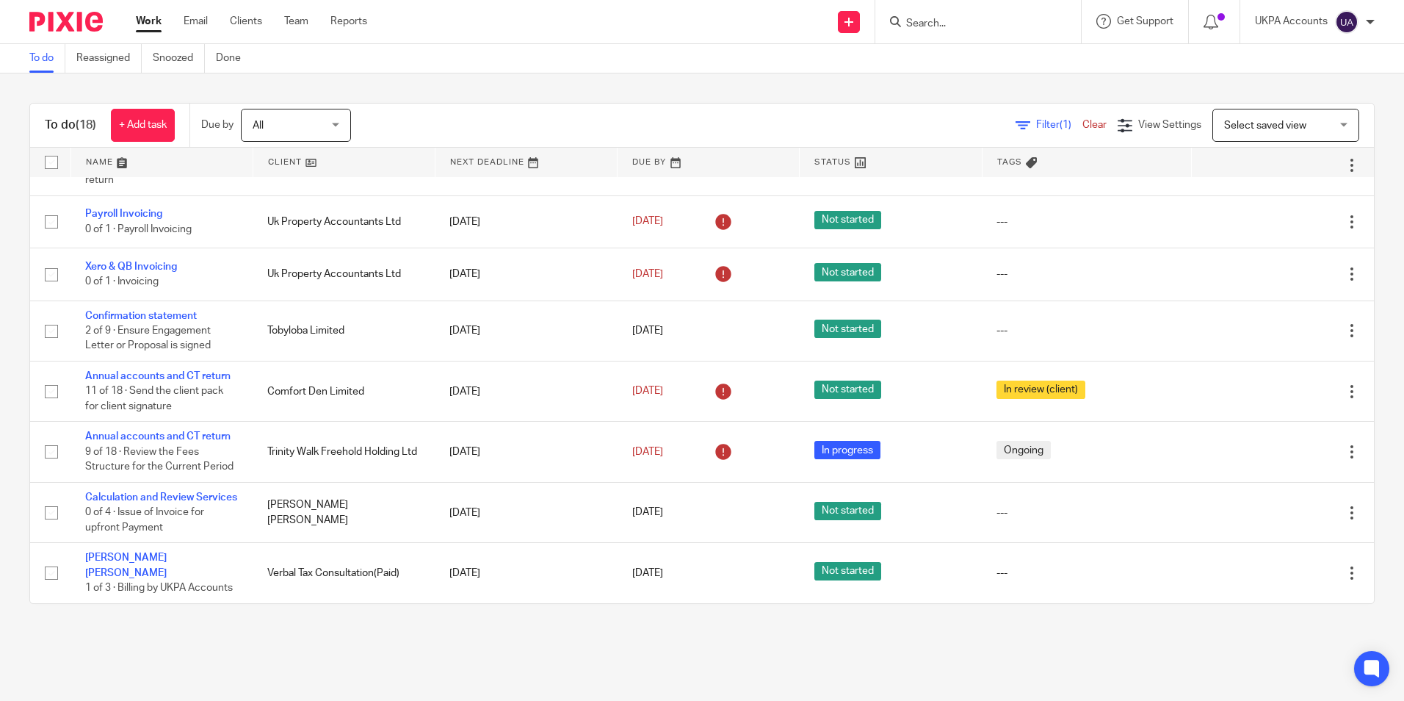
click at [50, 63] on link "To do" at bounding box center [47, 58] width 36 height 29
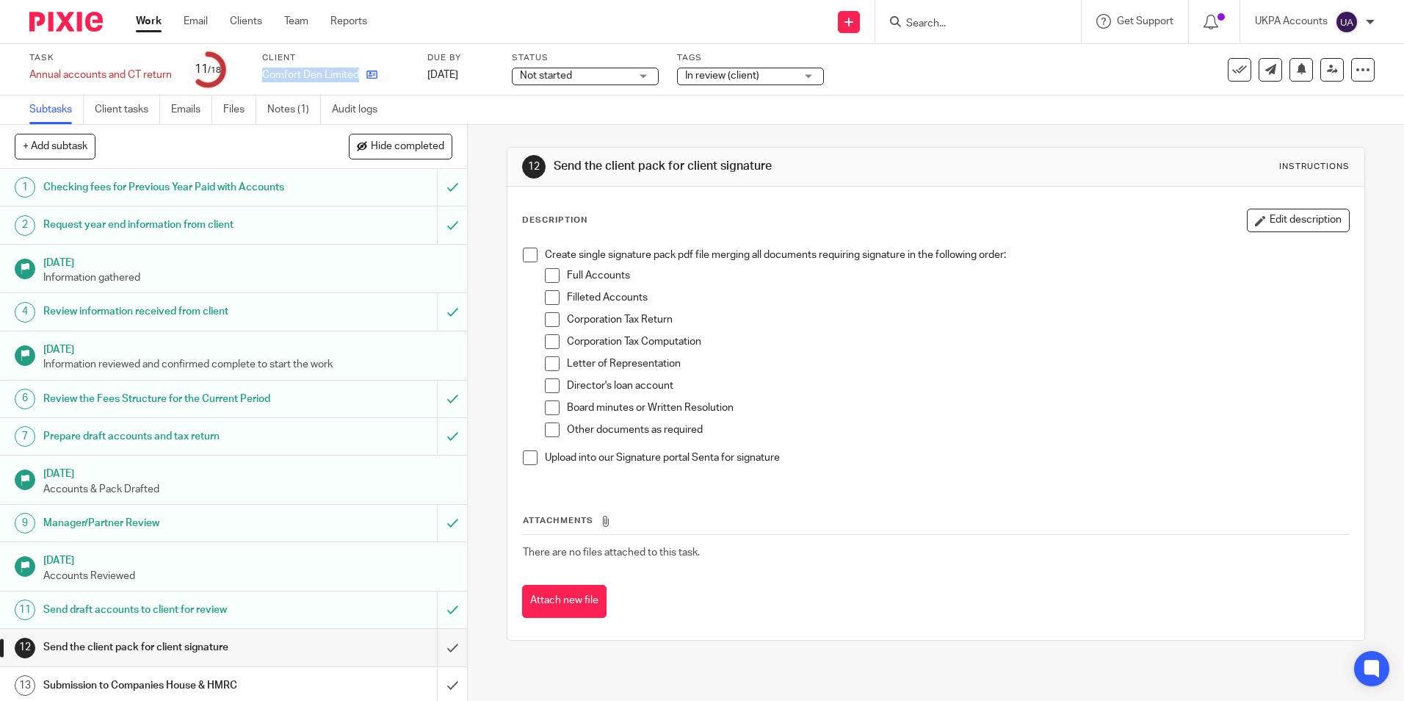
drag, startPoint x: 264, startPoint y: 71, endPoint x: 375, endPoint y: 82, distance: 111.4
click at [375, 82] on div "Comfort Den Limited" at bounding box center [335, 75] width 147 height 15
copy div "Comfort Den Limited"
click at [287, 106] on link "Notes (1)" at bounding box center [294, 109] width 54 height 29
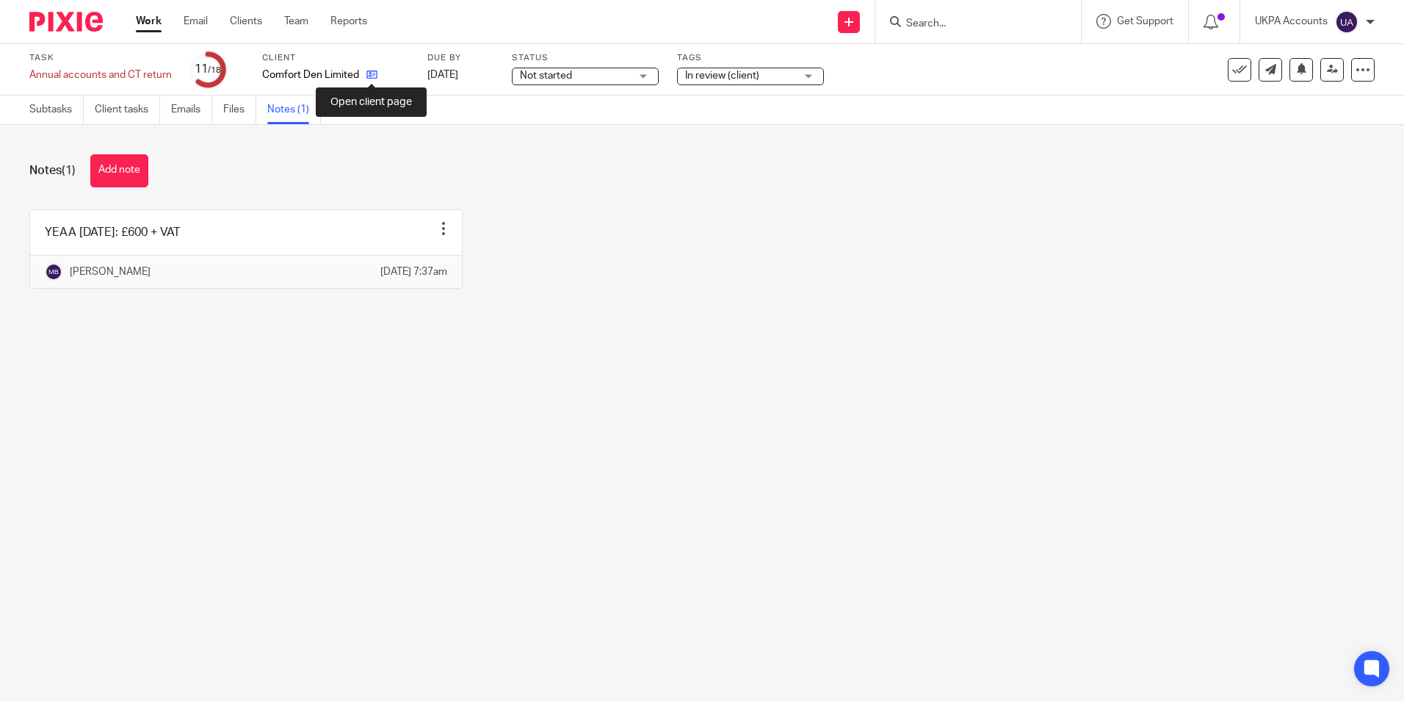
click at [373, 74] on icon at bounding box center [371, 74] width 11 height 11
click at [127, 166] on button "Add note" at bounding box center [119, 170] width 58 height 33
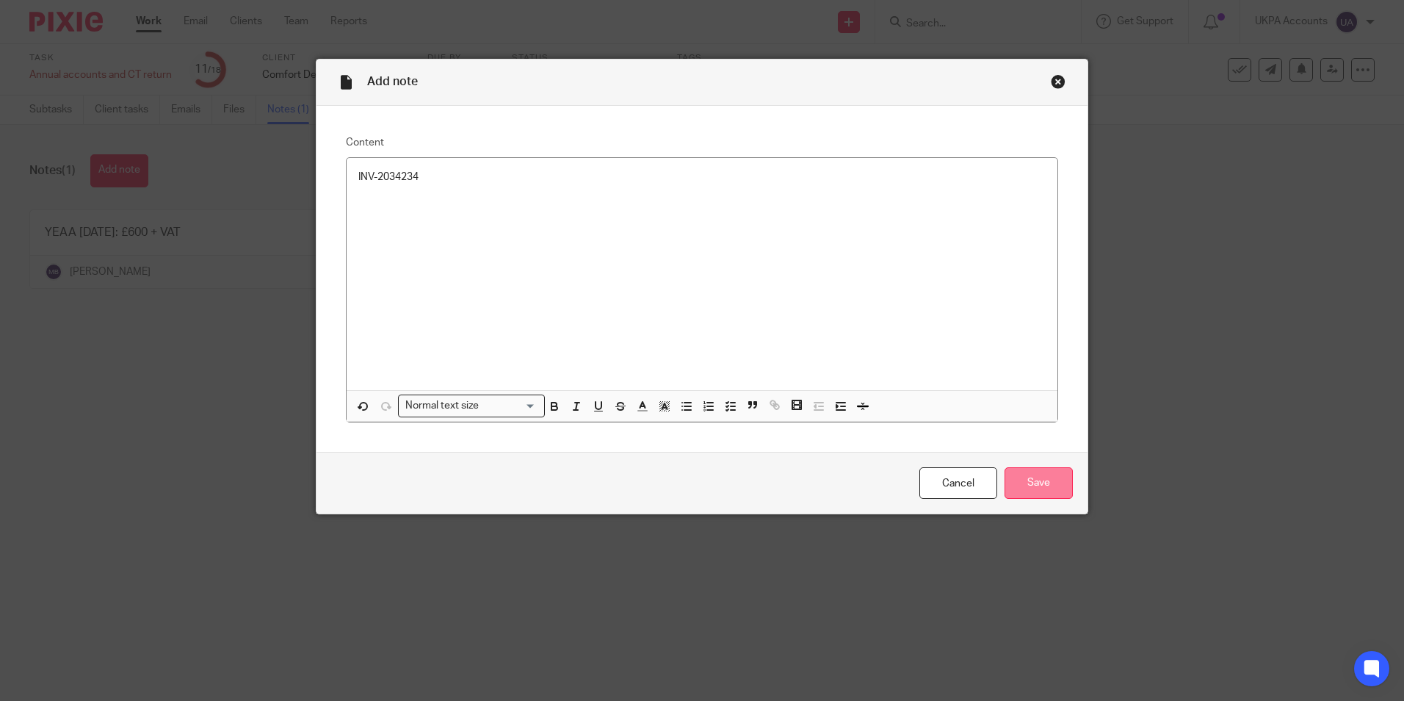
click at [1041, 478] on input "Save" at bounding box center [1039, 483] width 68 height 32
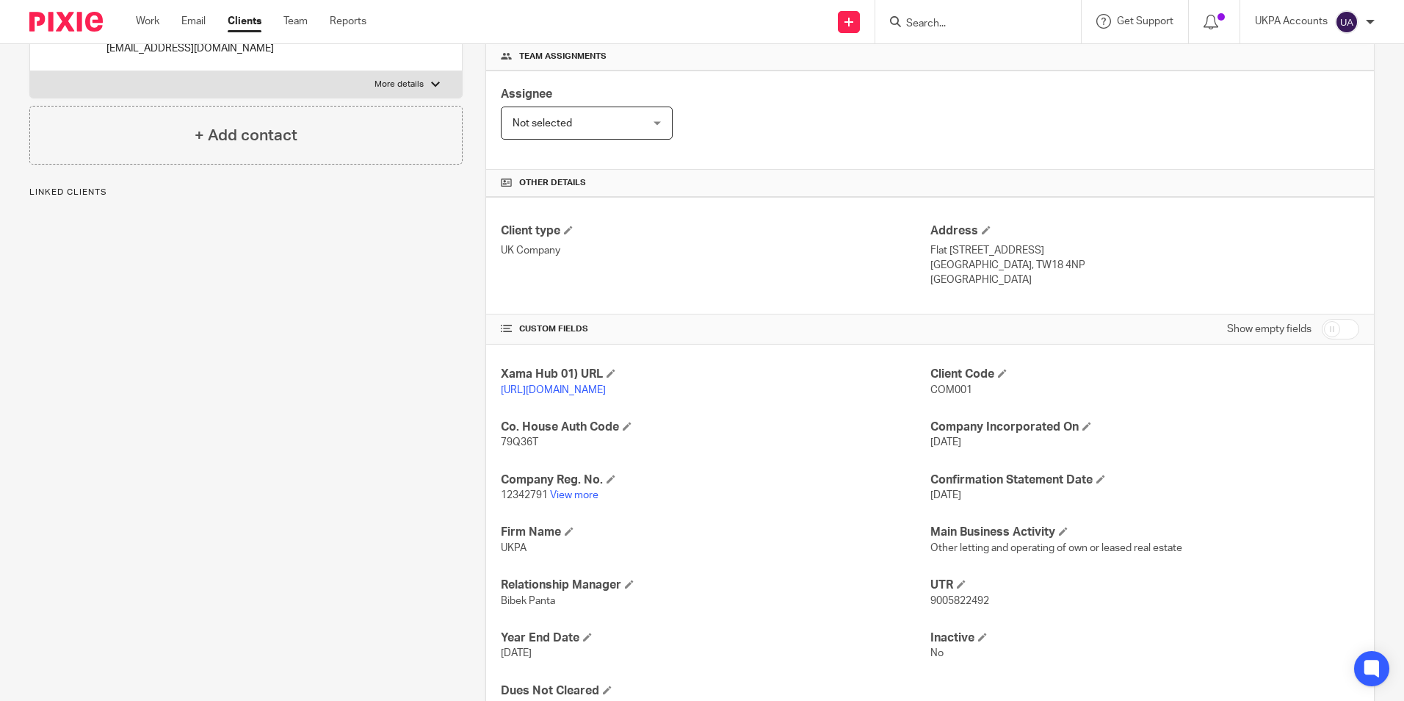
scroll to position [294, 0]
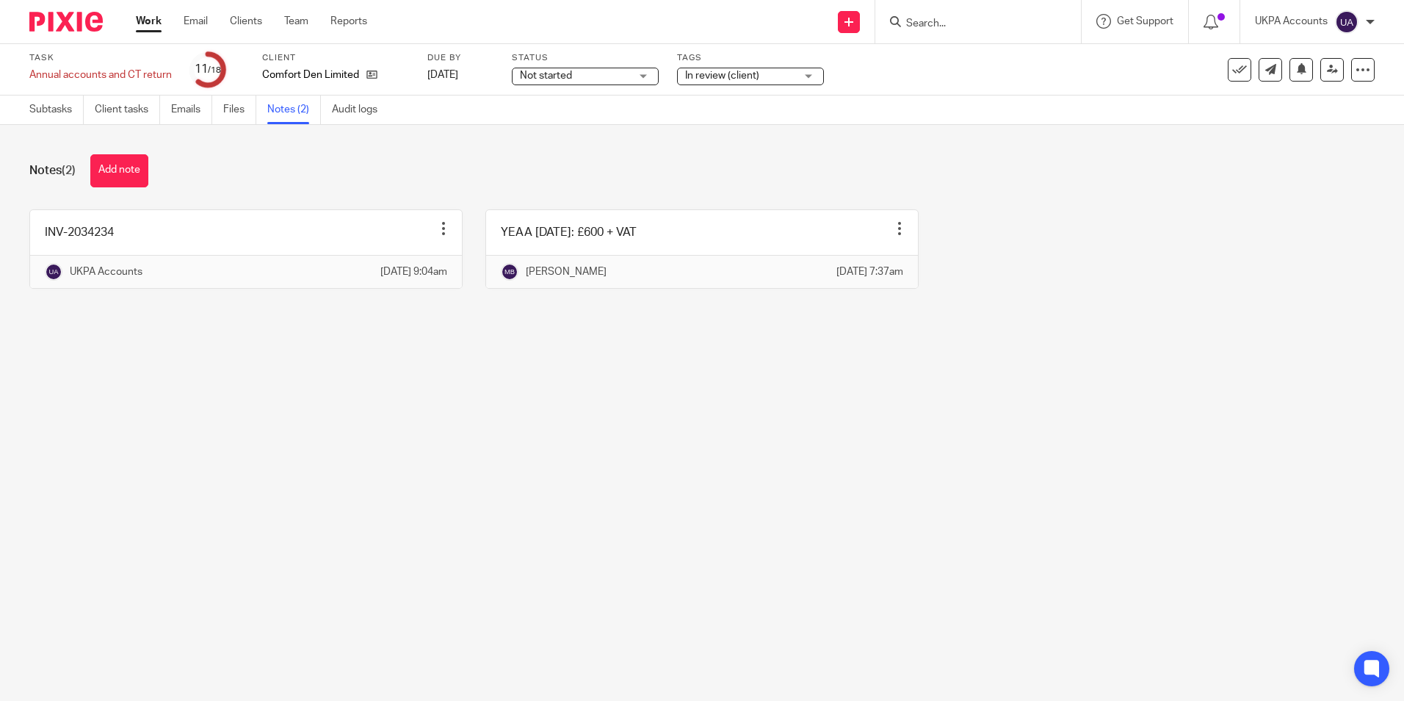
click at [147, 21] on link "Work" at bounding box center [149, 21] width 26 height 15
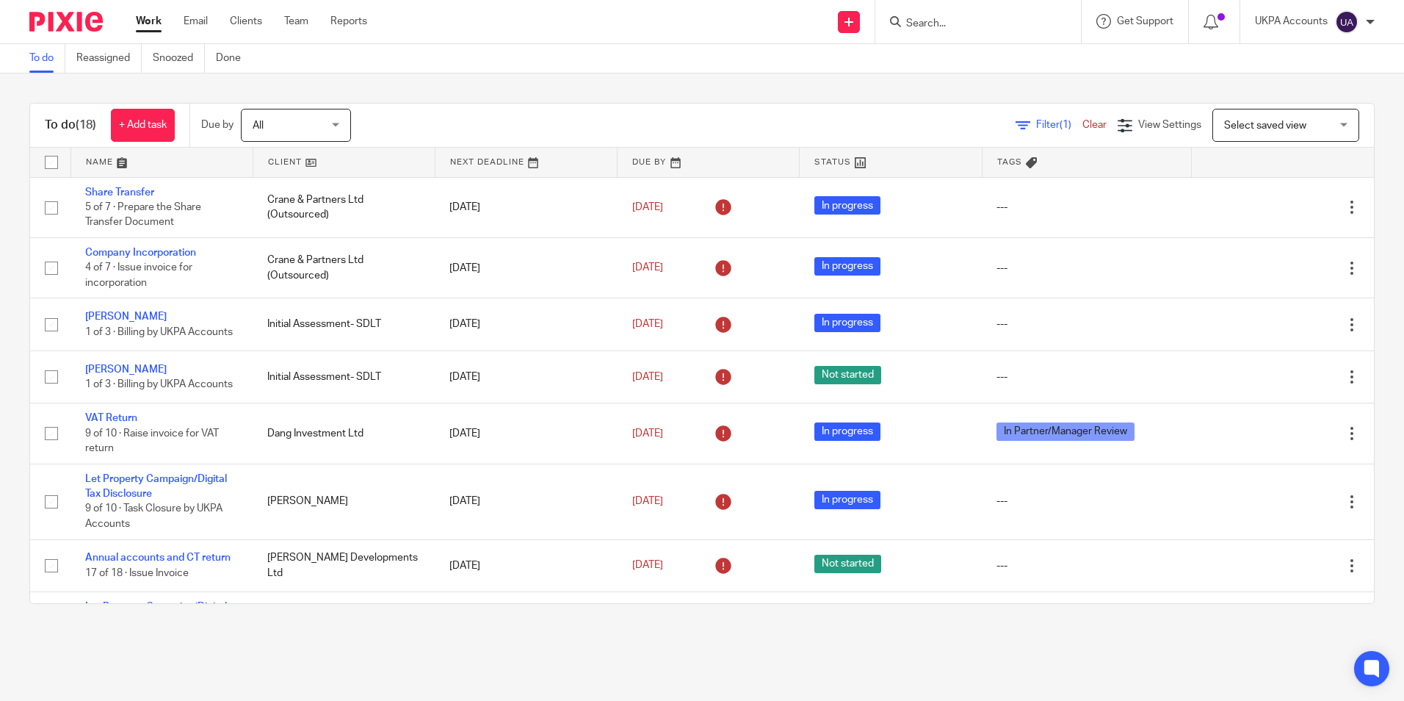
click at [43, 58] on link "To do" at bounding box center [47, 58] width 36 height 29
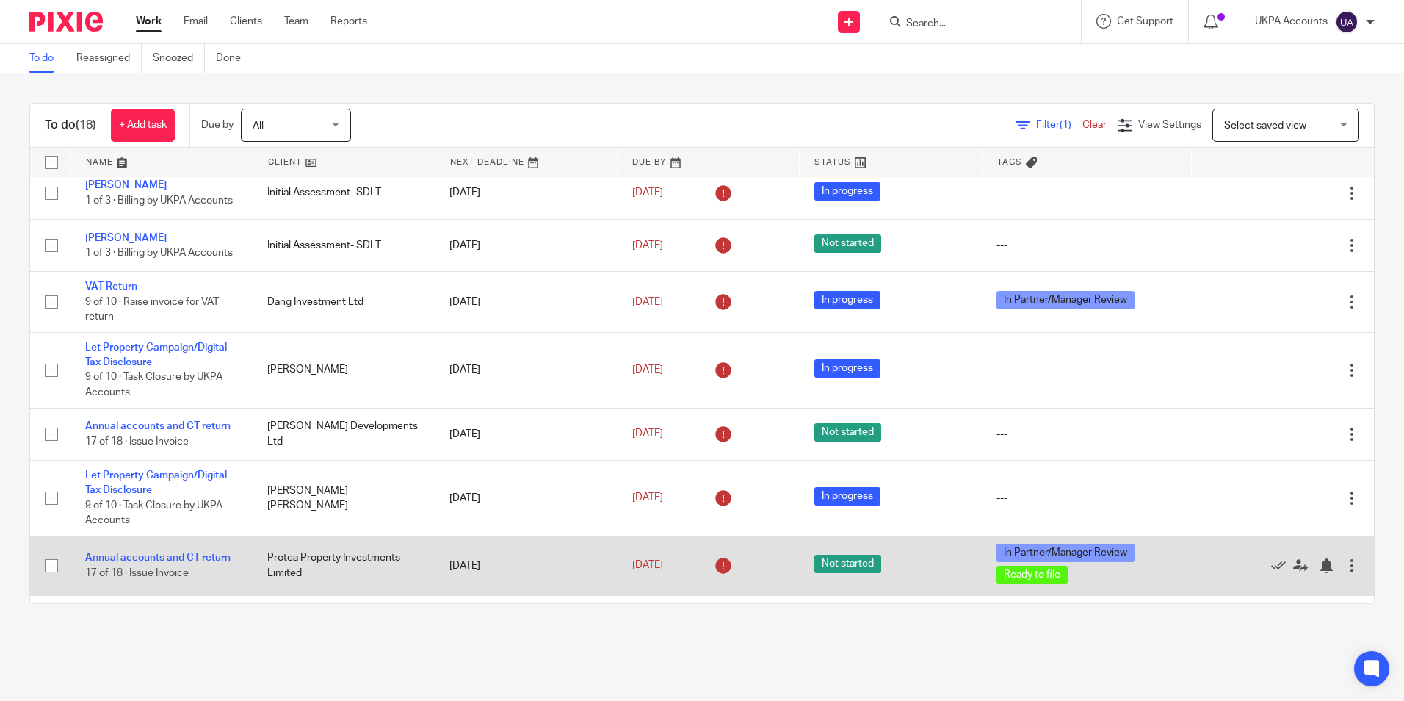
scroll to position [294, 0]
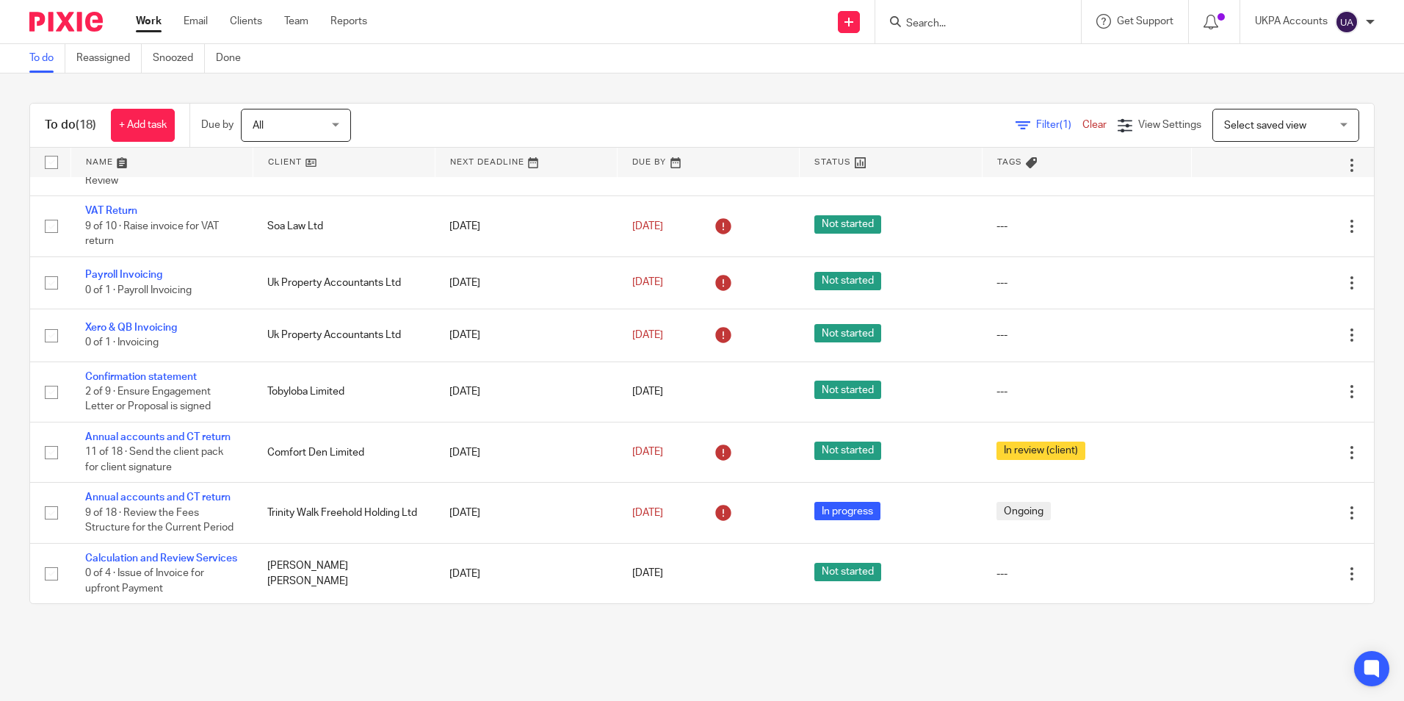
scroll to position [683, 0]
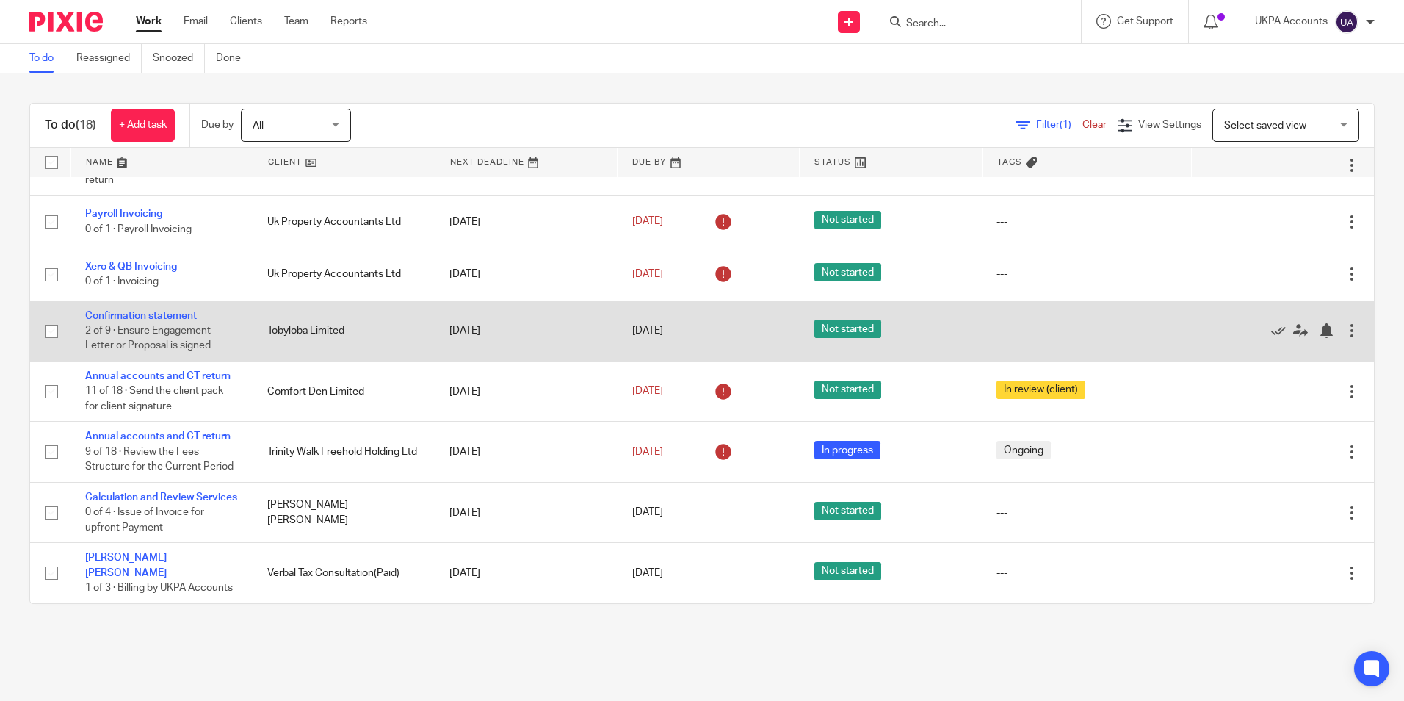
click at [186, 311] on link "Confirmation statement" at bounding box center [141, 316] width 112 height 10
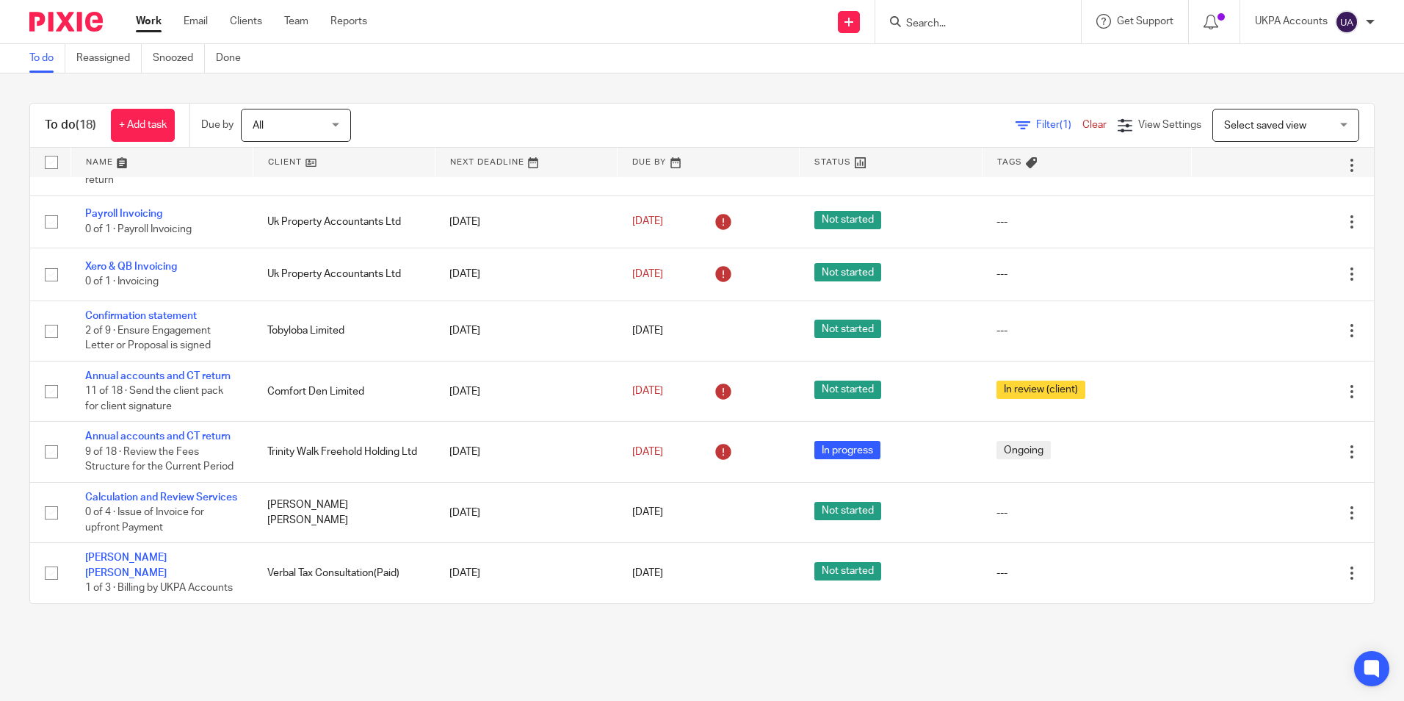
click at [50, 62] on link "To do" at bounding box center [47, 58] width 36 height 29
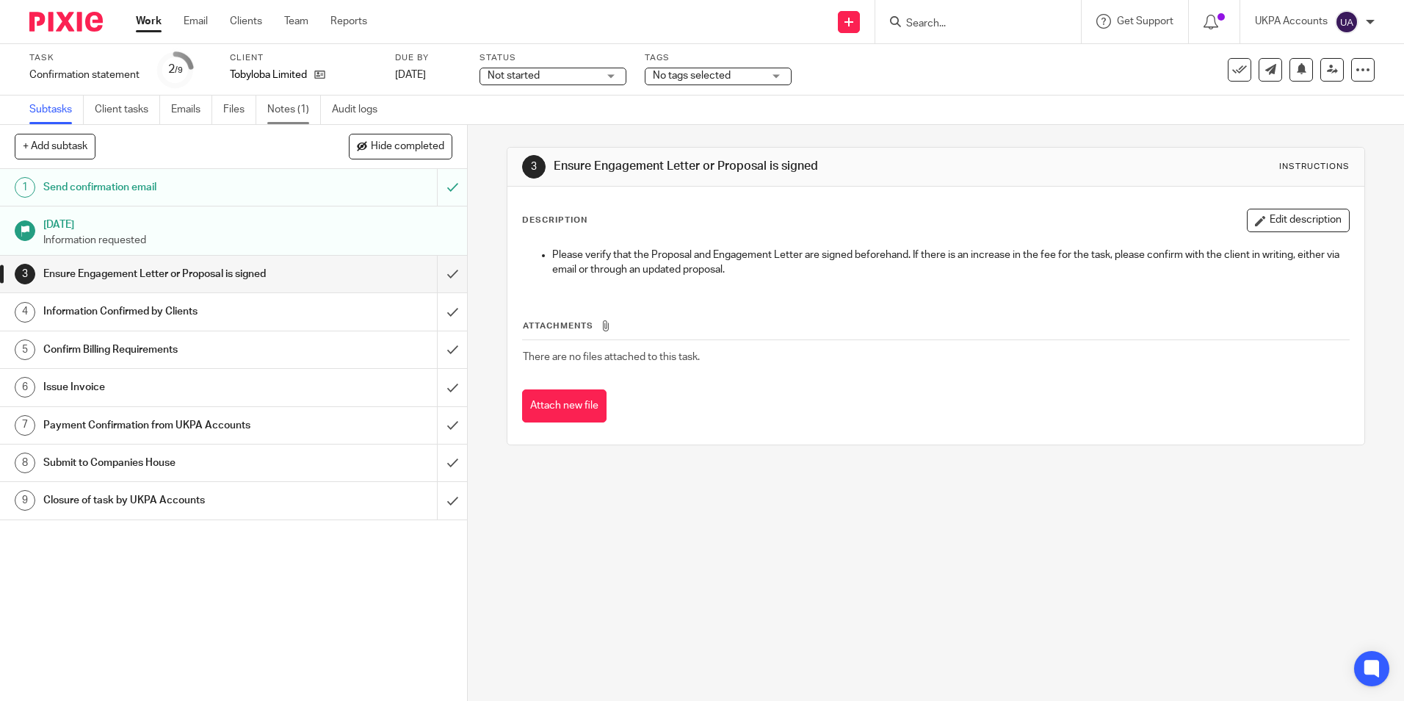
click at [297, 106] on link "Notes (1)" at bounding box center [294, 109] width 54 height 29
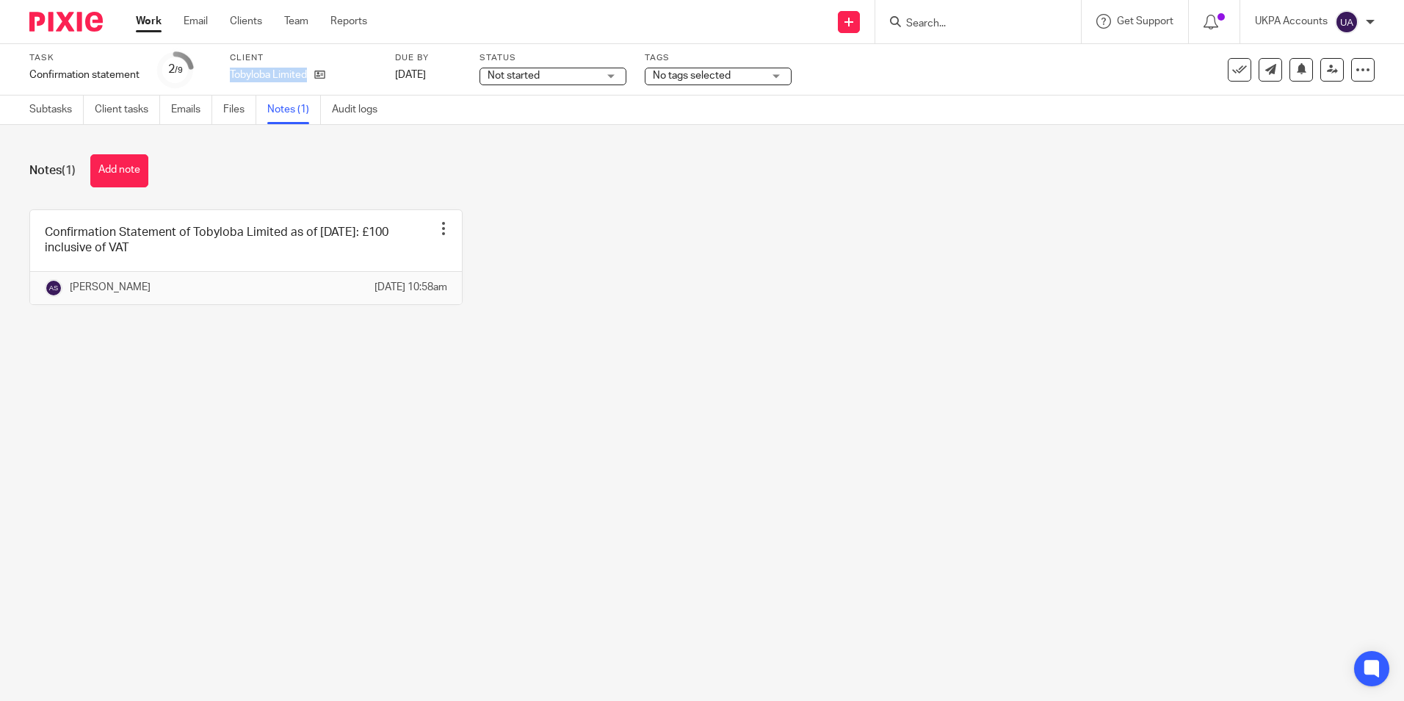
drag, startPoint x: 230, startPoint y: 73, endPoint x: 312, endPoint y: 83, distance: 82.9
click at [313, 83] on div "Client Tobyloba Limited" at bounding box center [303, 69] width 147 height 35
copy div "Tobyloba Limited"
click at [323, 78] on icon at bounding box center [319, 74] width 11 height 11
drag, startPoint x: 126, startPoint y: 182, endPoint x: 142, endPoint y: 182, distance: 15.4
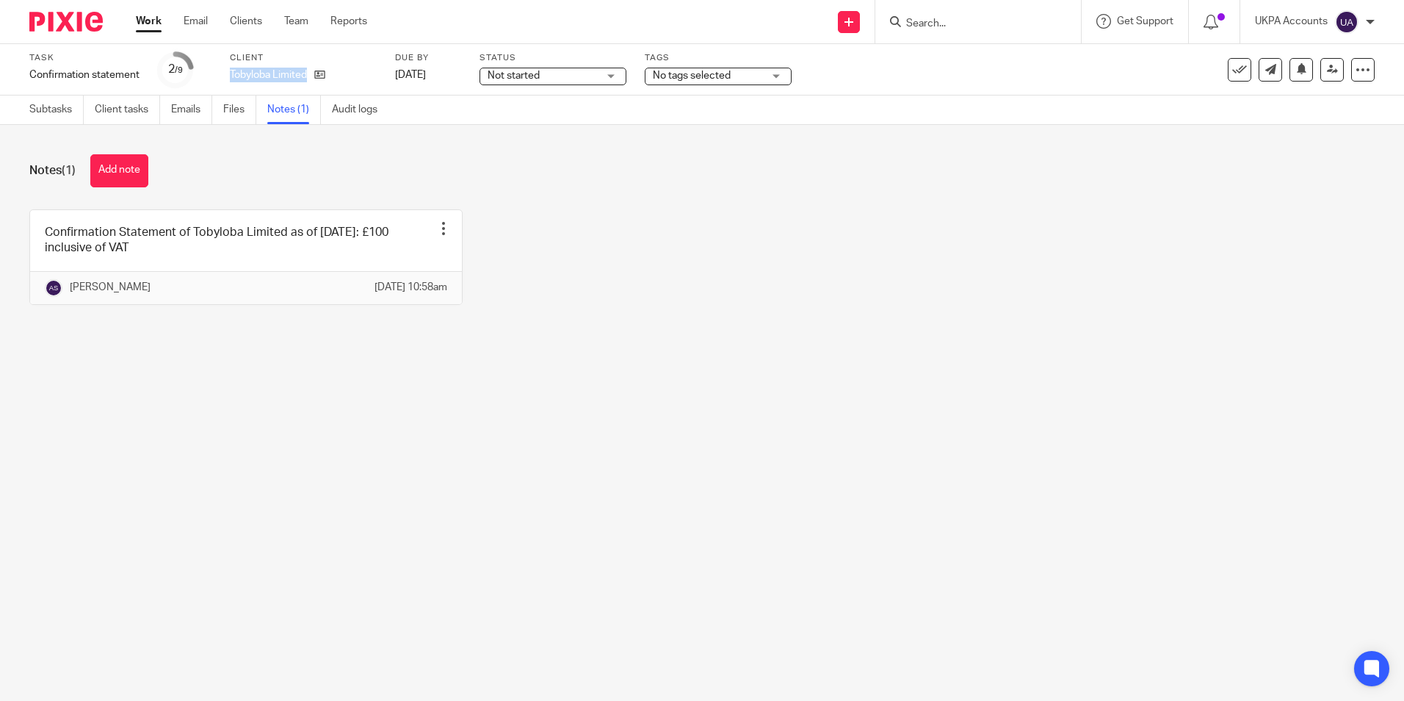
click at [126, 182] on button "Add note" at bounding box center [119, 170] width 58 height 33
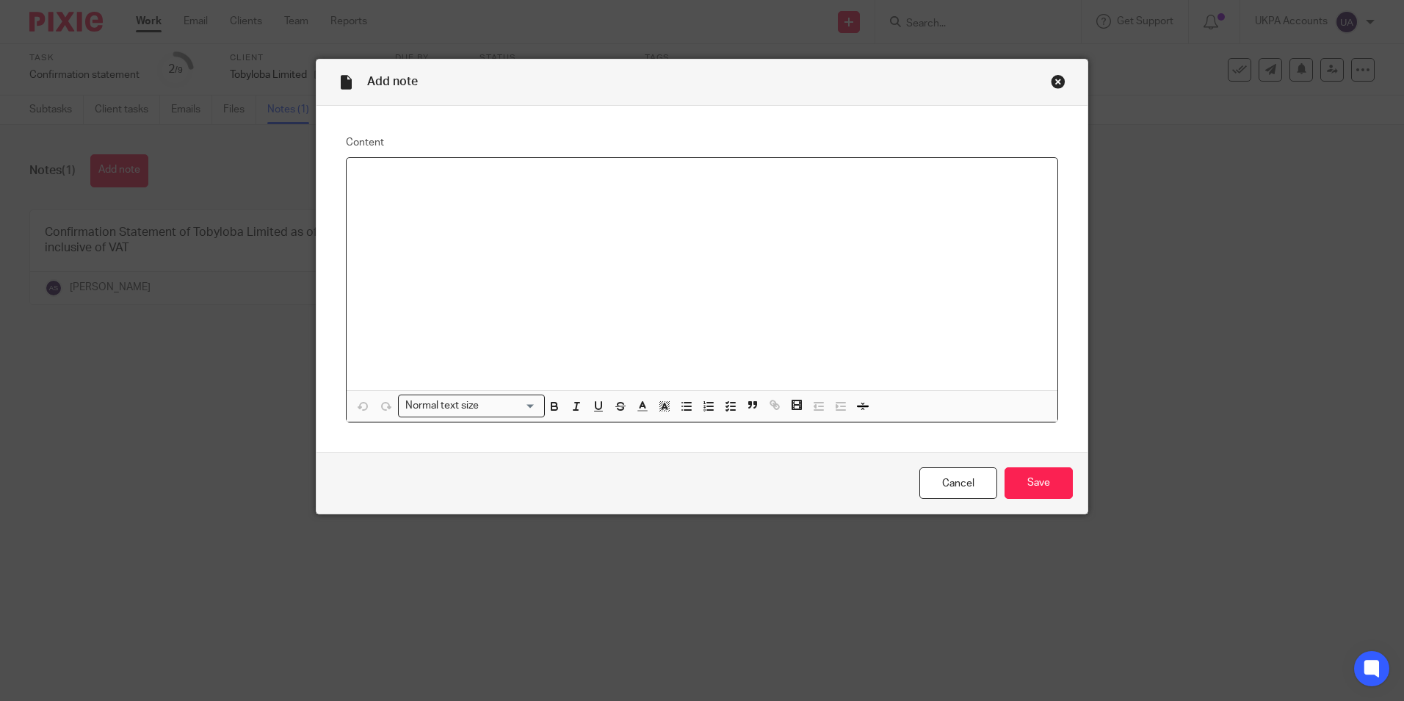
click at [534, 217] on div at bounding box center [702, 274] width 711 height 232
click at [1039, 488] on input "Save" at bounding box center [1039, 483] width 68 height 32
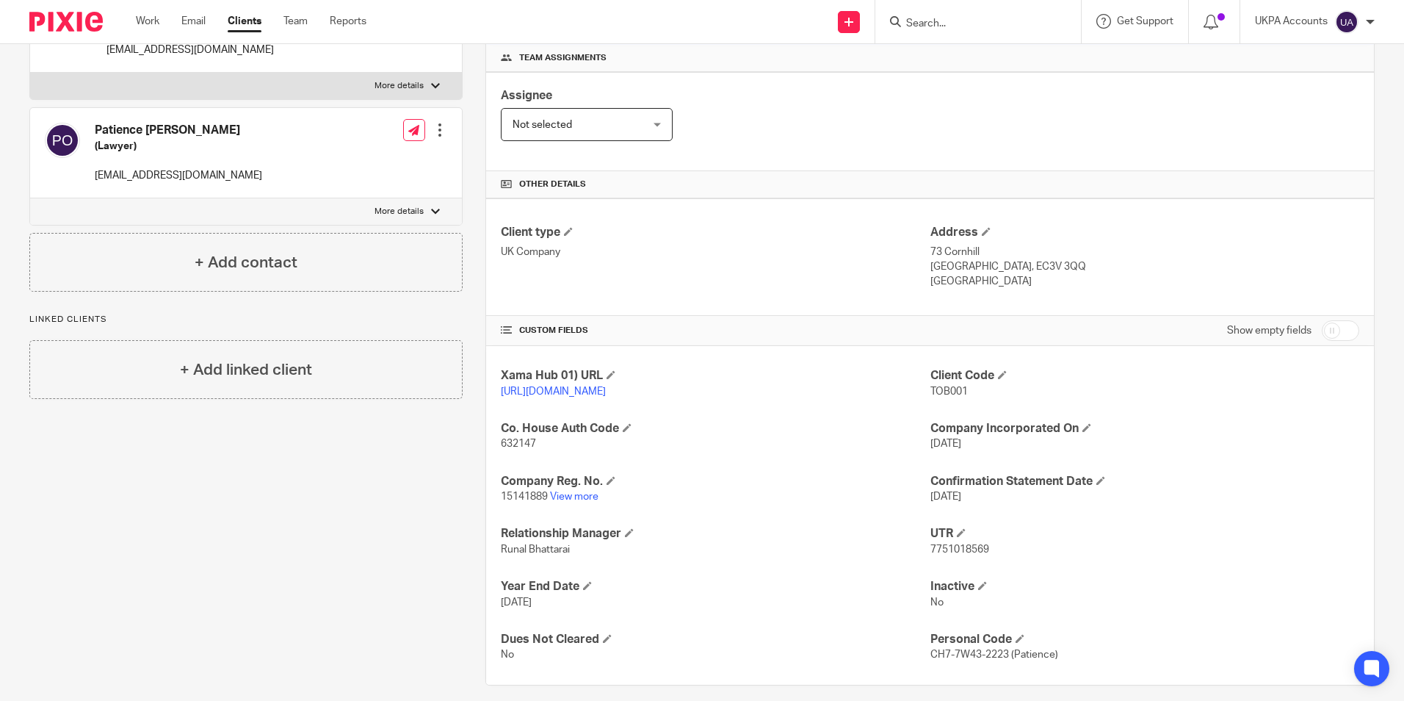
scroll to position [247, 0]
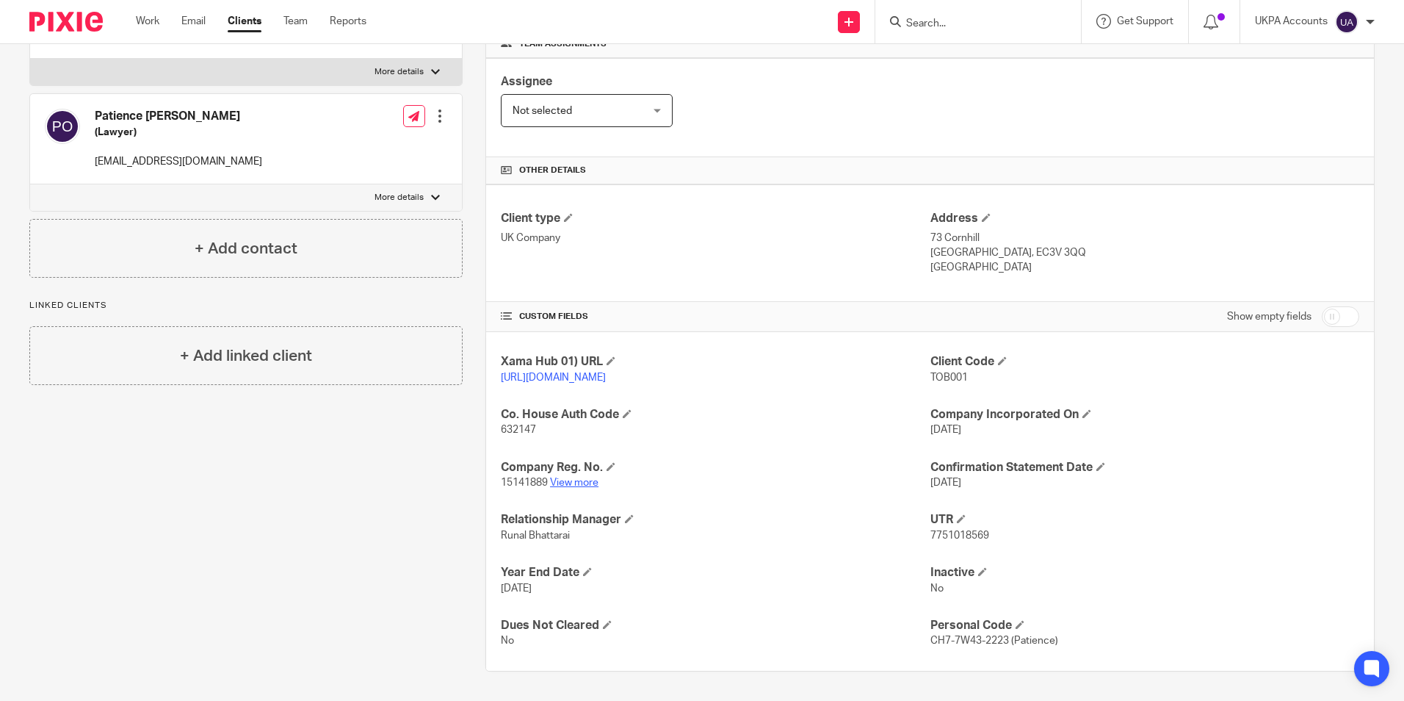
click at [584, 482] on link "View more" at bounding box center [574, 482] width 48 height 10
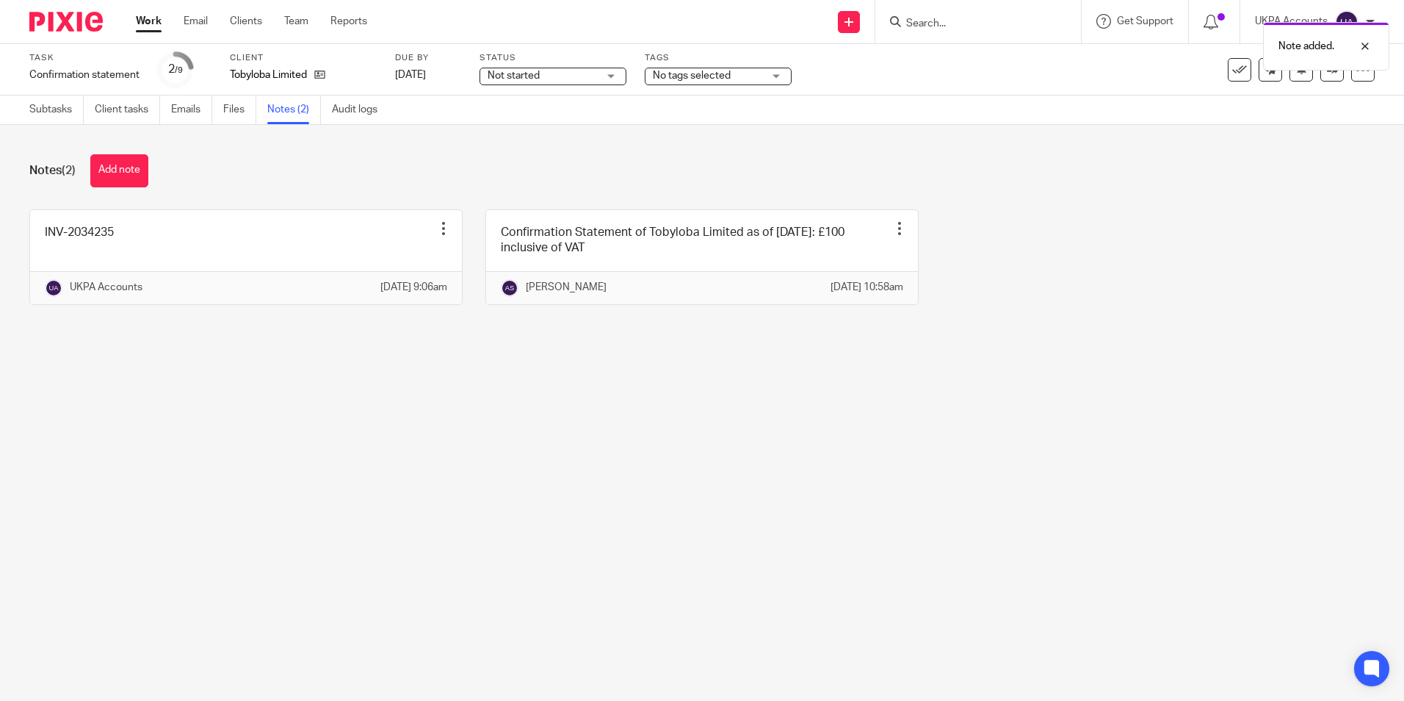
click at [408, 516] on main "Task Confirmation statement Save Confirmation statement 2 /9 Client Tobyloba Li…" at bounding box center [702, 350] width 1404 height 701
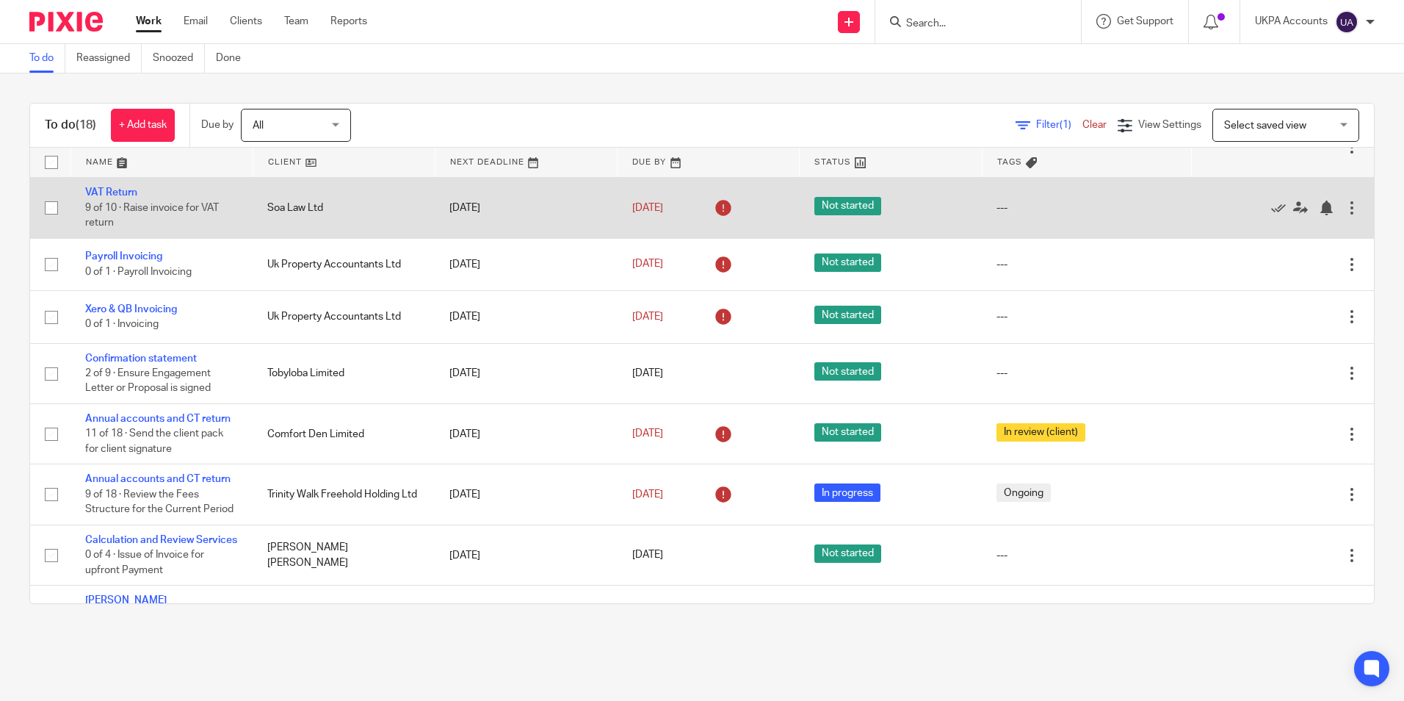
scroll to position [536, 0]
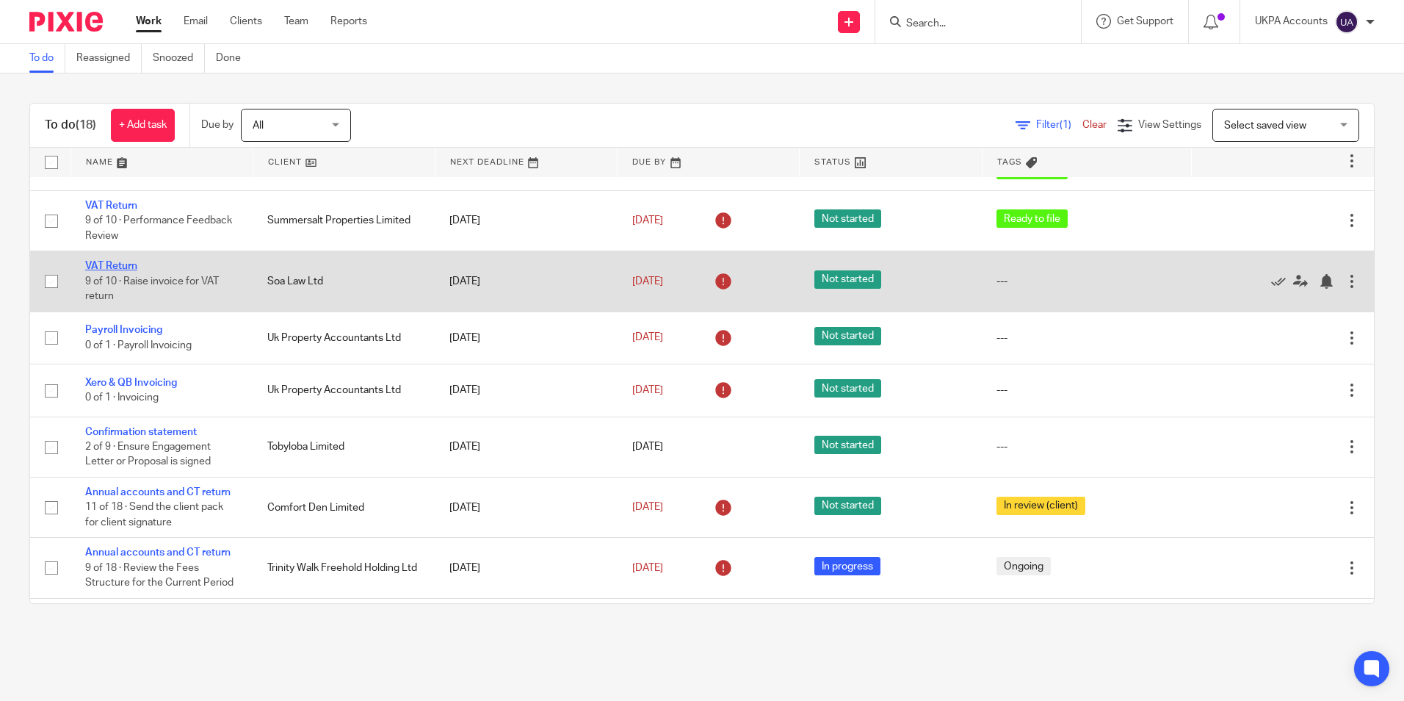
click at [133, 271] on link "VAT Return" at bounding box center [111, 266] width 52 height 10
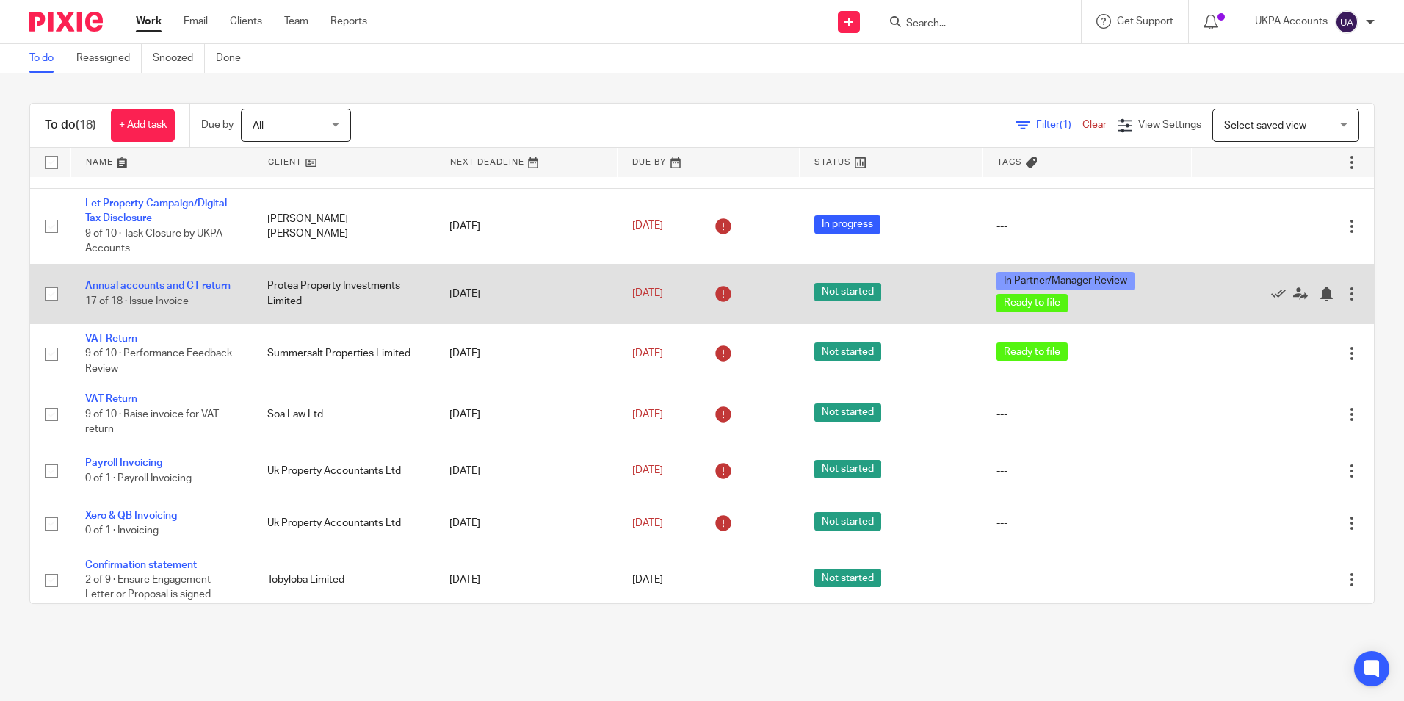
scroll to position [389, 0]
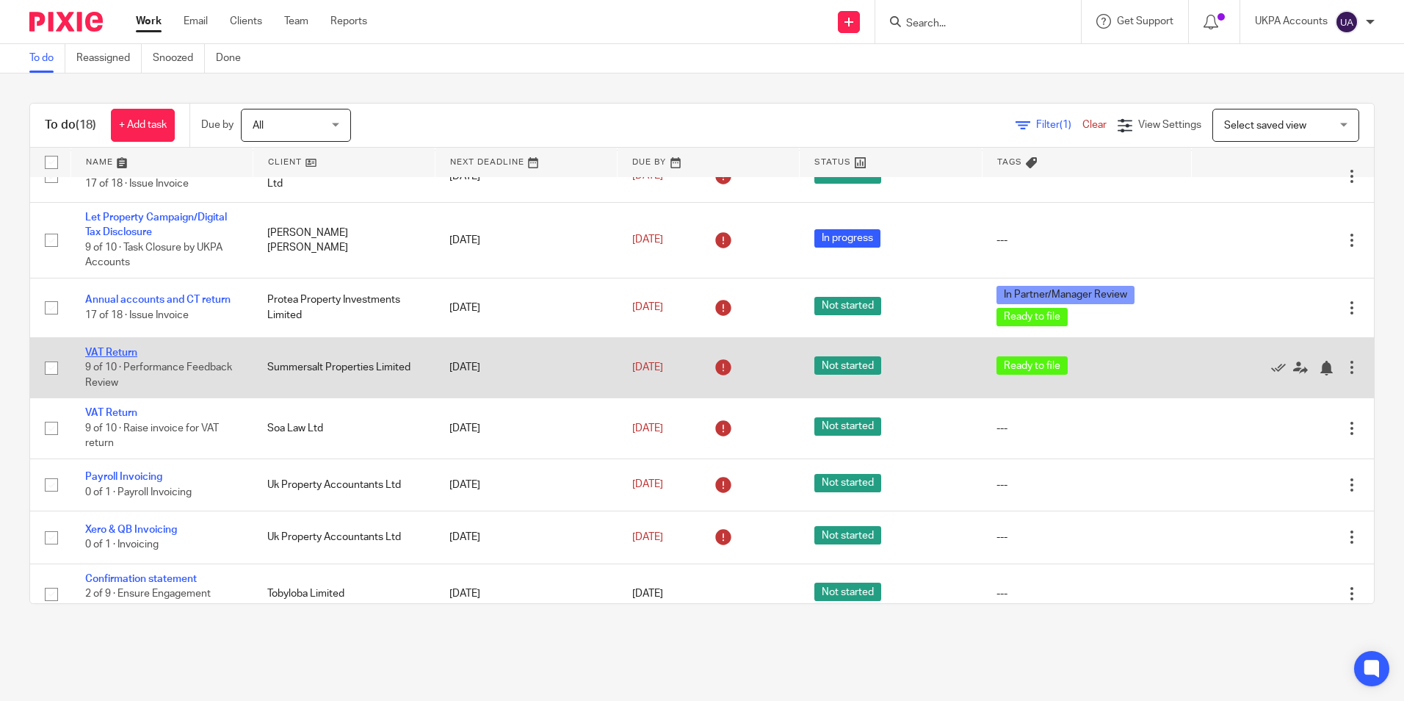
click at [127, 358] on link "VAT Return" at bounding box center [111, 352] width 52 height 10
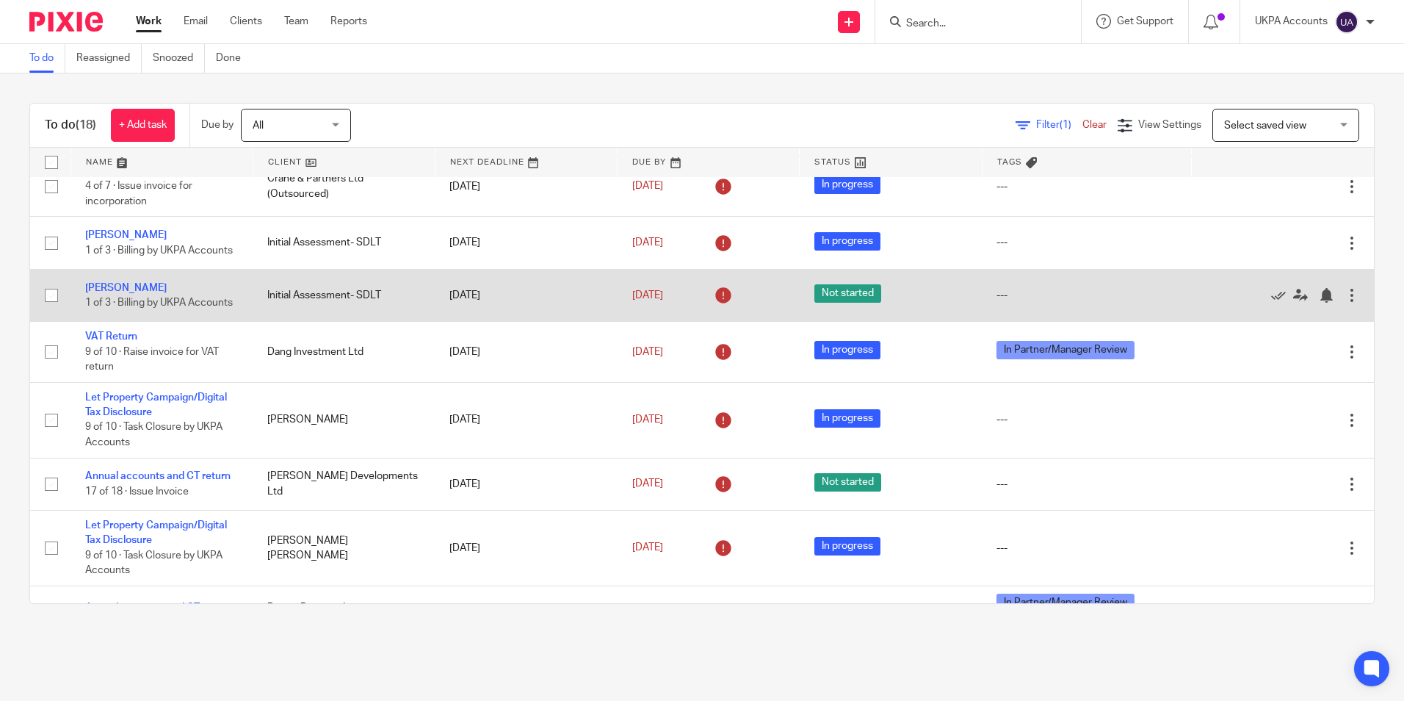
scroll to position [0, 0]
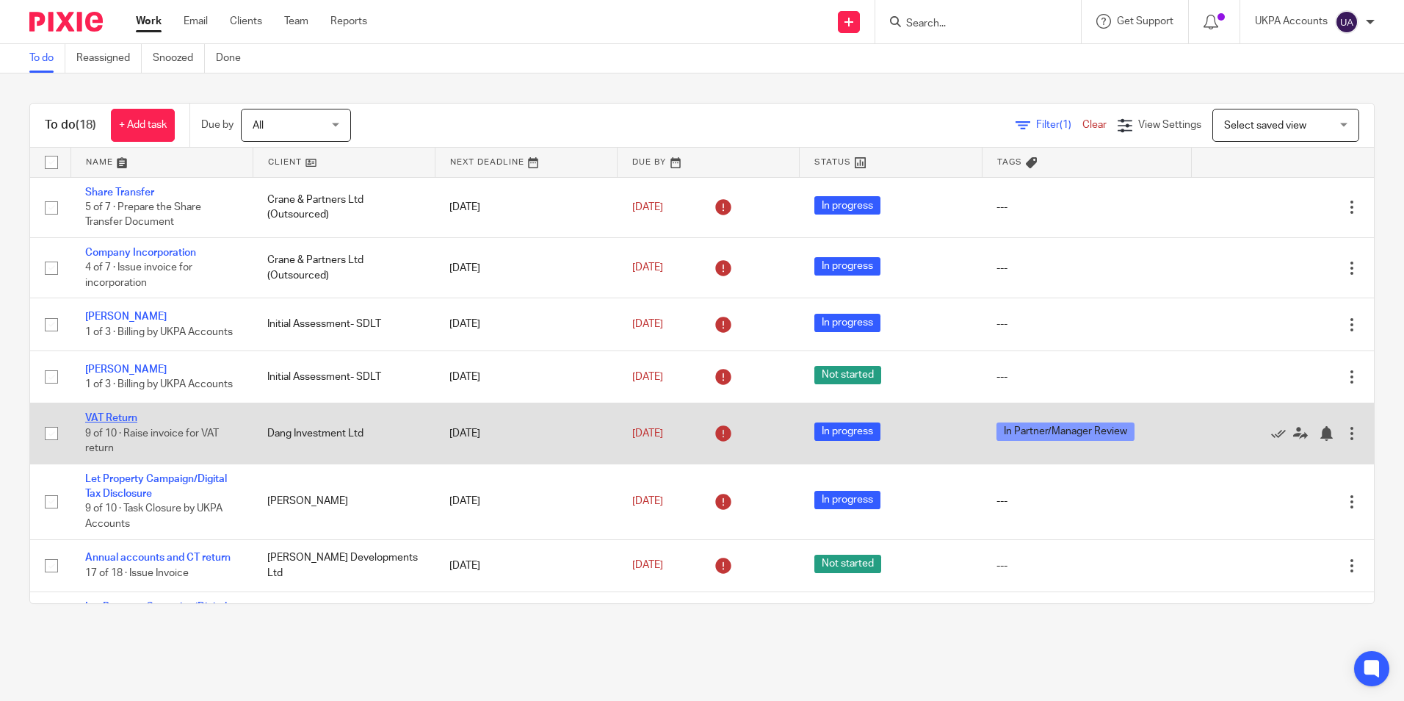
click at [120, 423] on link "VAT Return" at bounding box center [111, 418] width 52 height 10
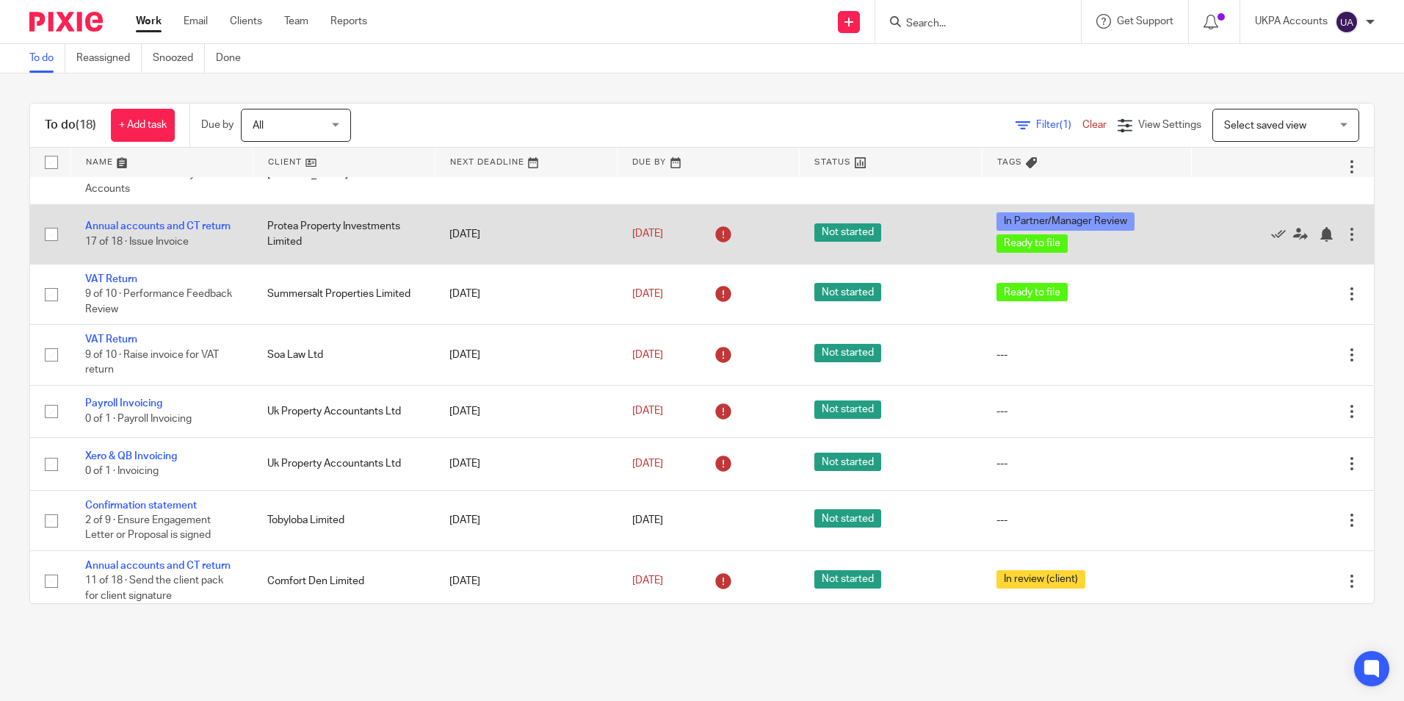
scroll to position [389, 0]
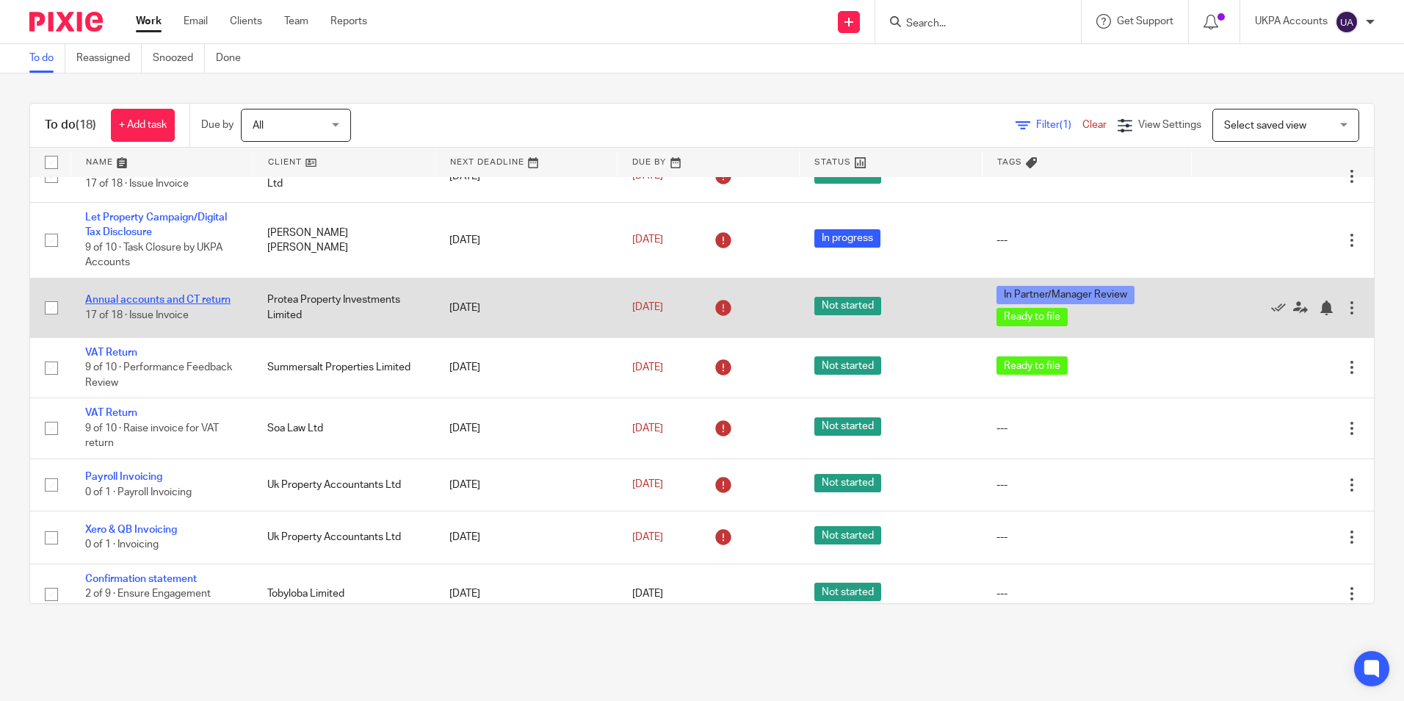
click at [204, 305] on link "Annual accounts and CT return" at bounding box center [157, 299] width 145 height 10
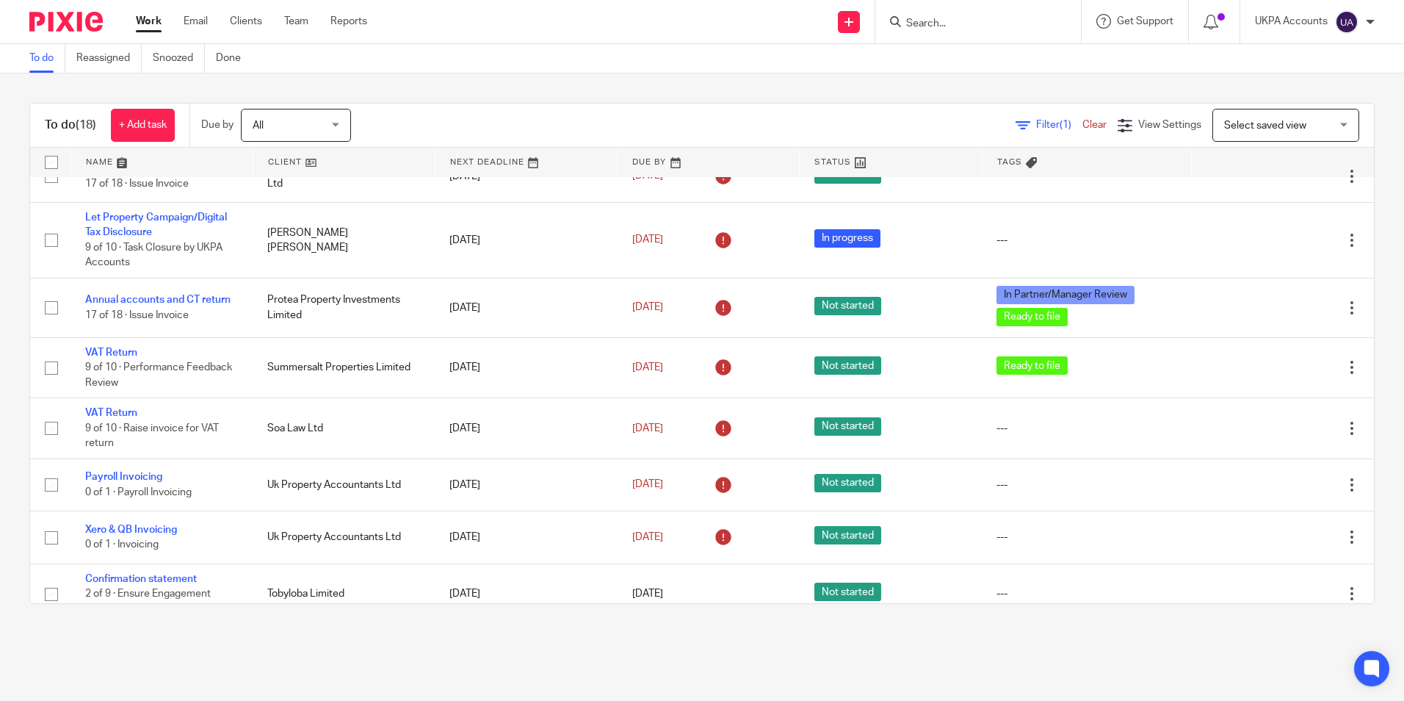
click at [39, 62] on link "To do" at bounding box center [47, 58] width 36 height 29
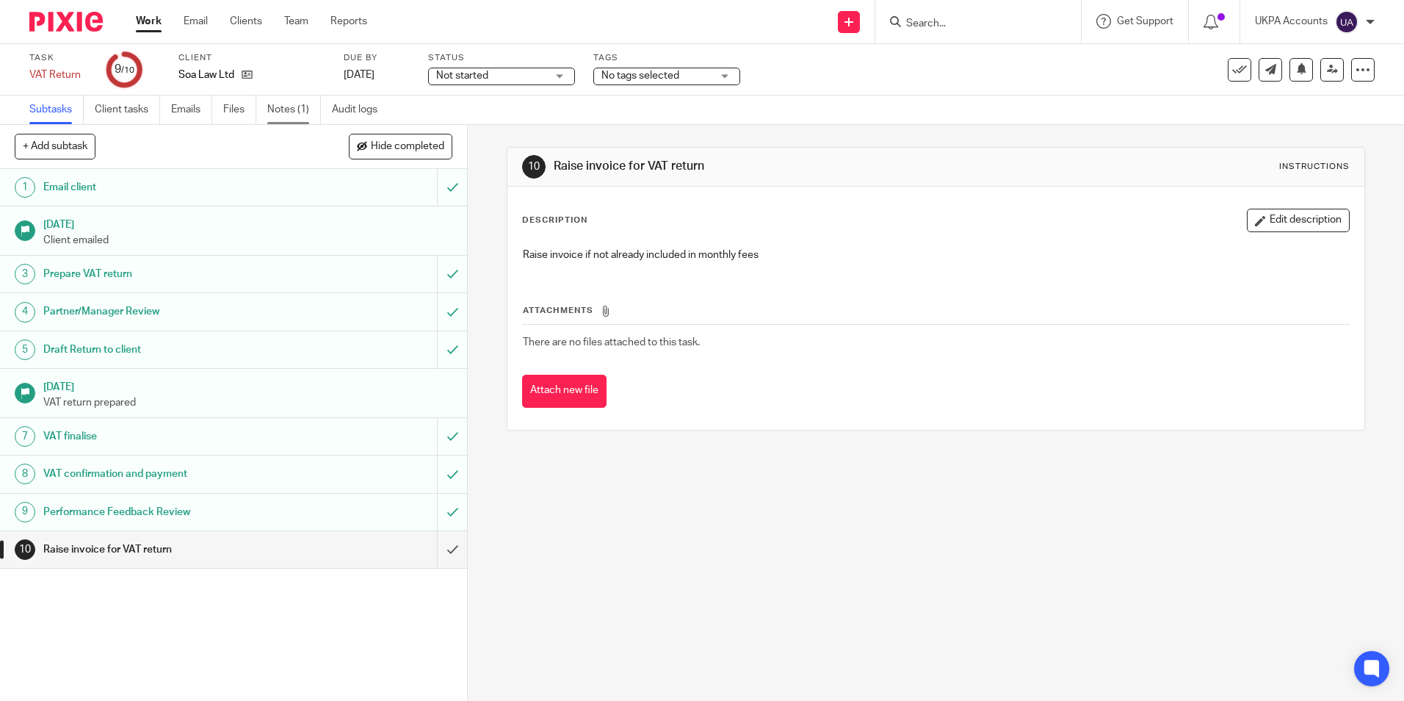
drag, startPoint x: 0, startPoint y: 0, endPoint x: 278, endPoint y: 103, distance: 296.7
click at [278, 103] on link "Notes (1)" at bounding box center [294, 109] width 54 height 29
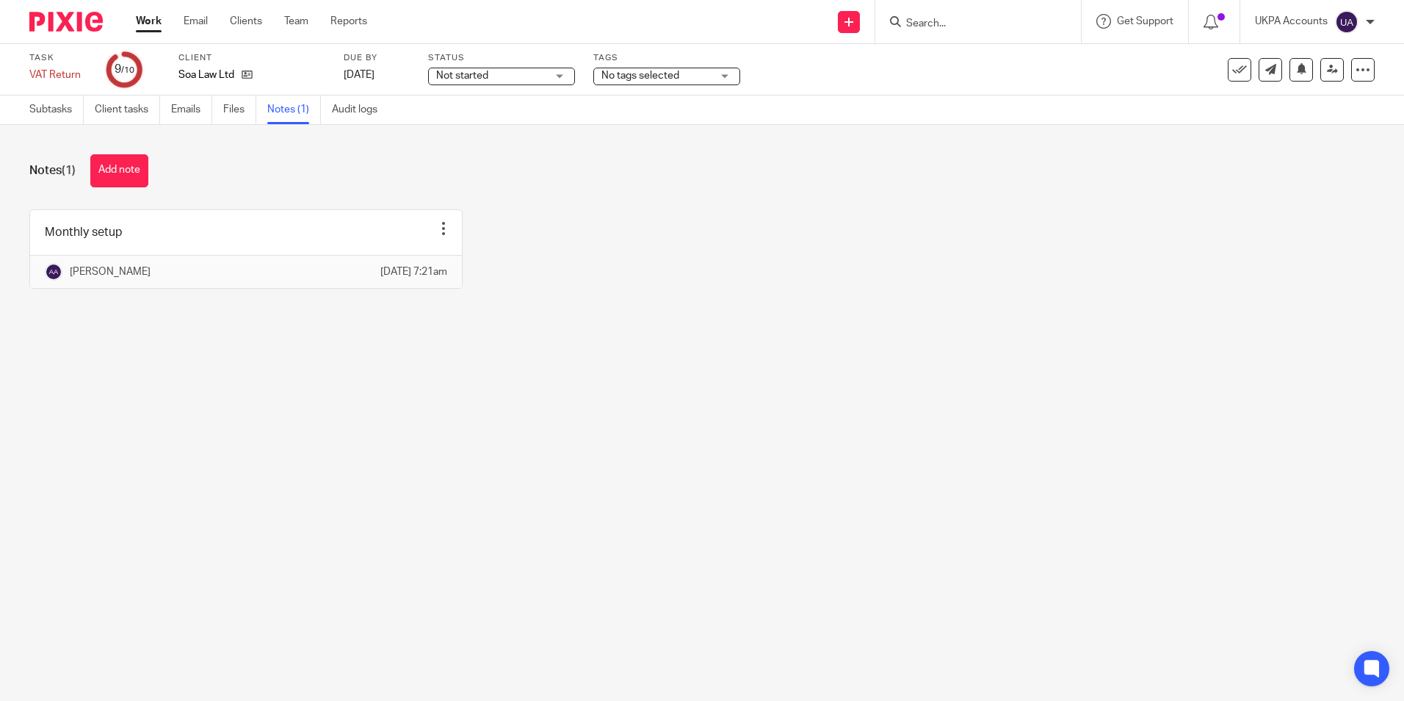
click at [143, 26] on link "Work" at bounding box center [149, 21] width 26 height 15
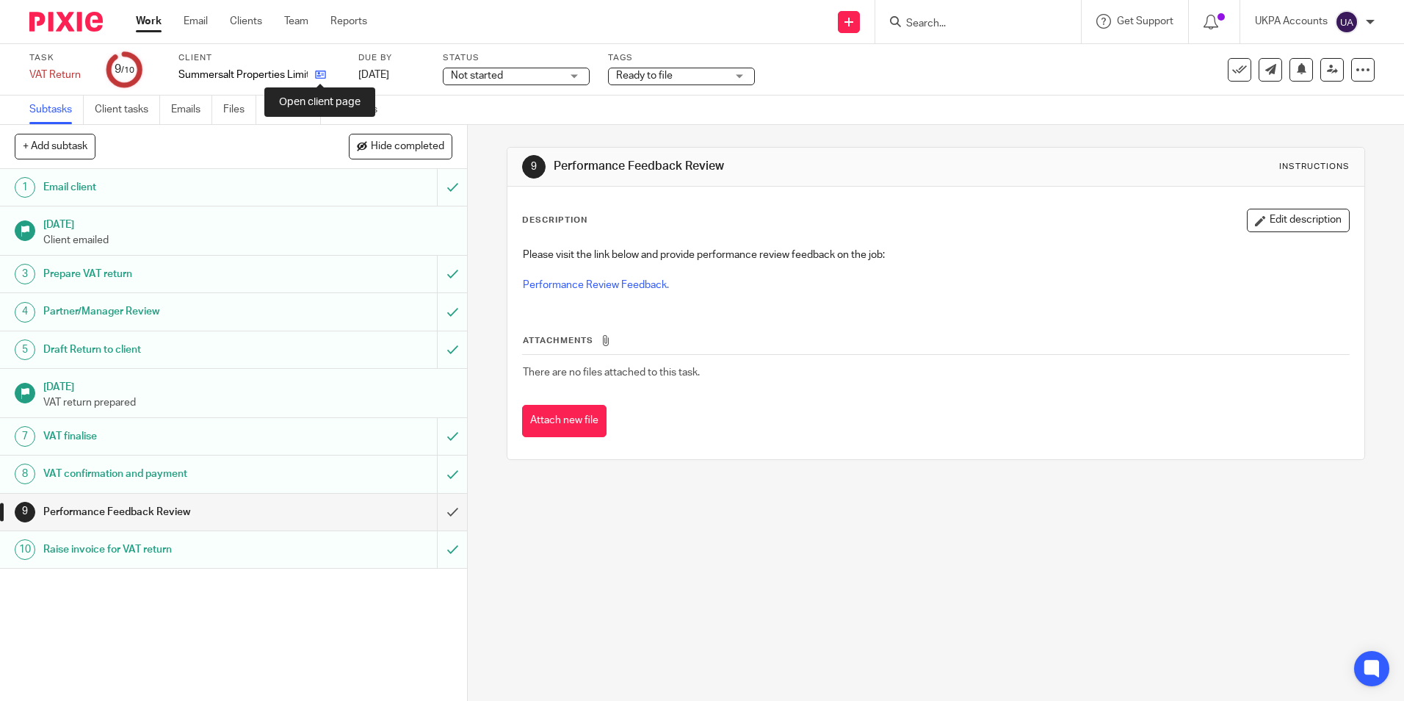
click at [322, 70] on icon at bounding box center [320, 74] width 11 height 11
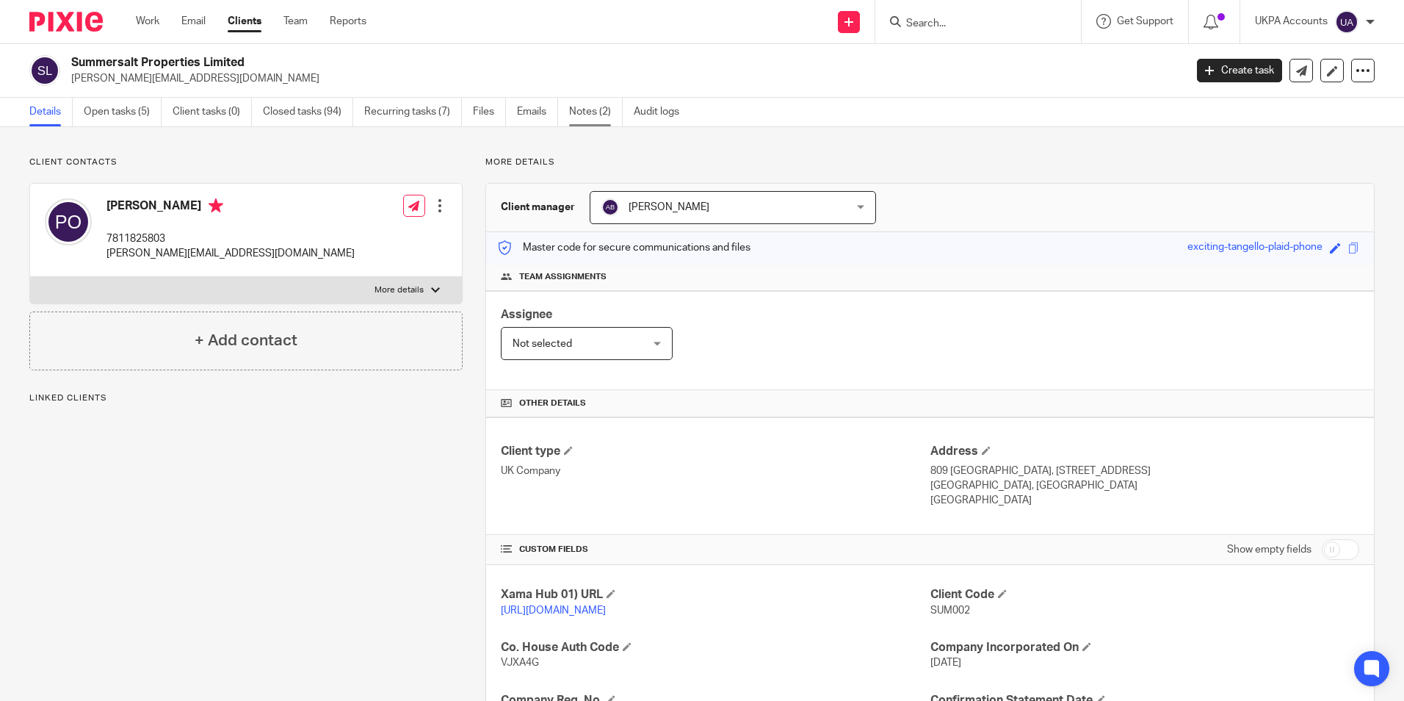
click at [583, 109] on link "Notes (2)" at bounding box center [596, 112] width 54 height 29
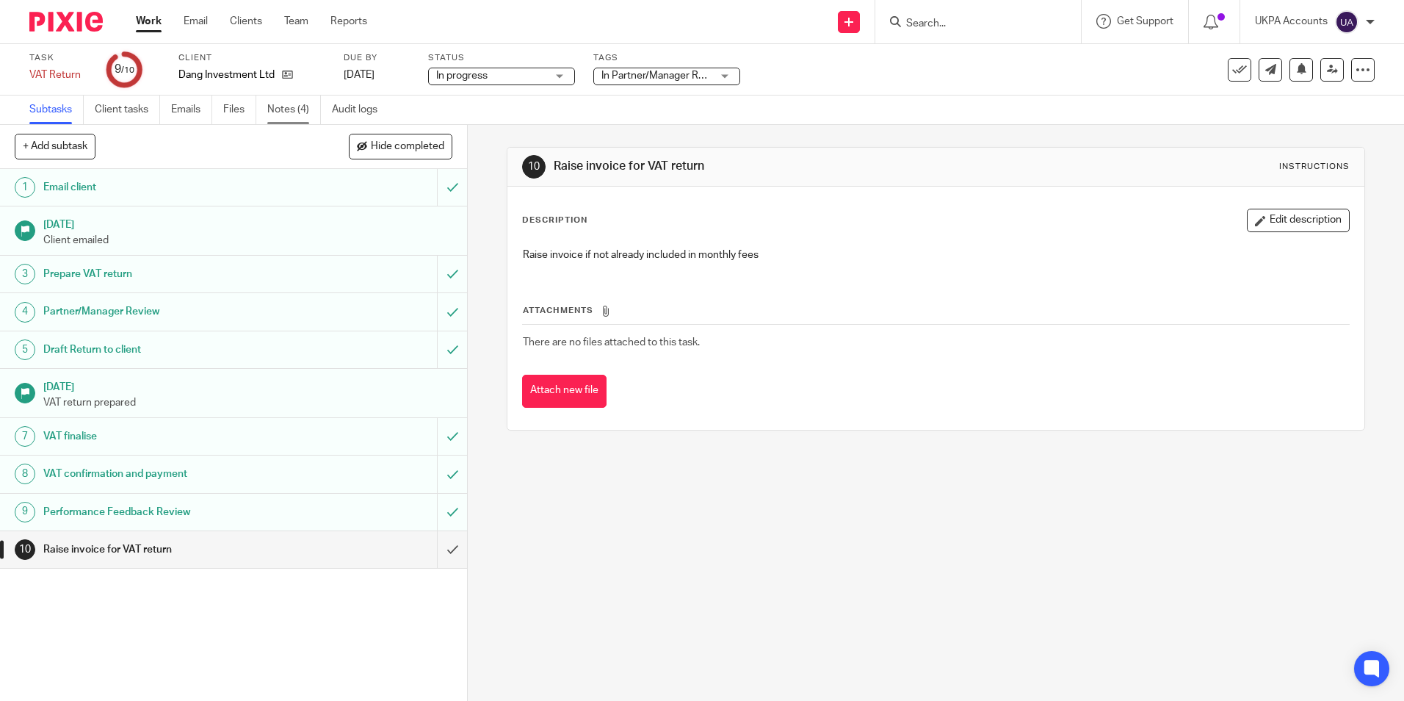
click at [298, 105] on link "Notes (4)" at bounding box center [294, 109] width 54 height 29
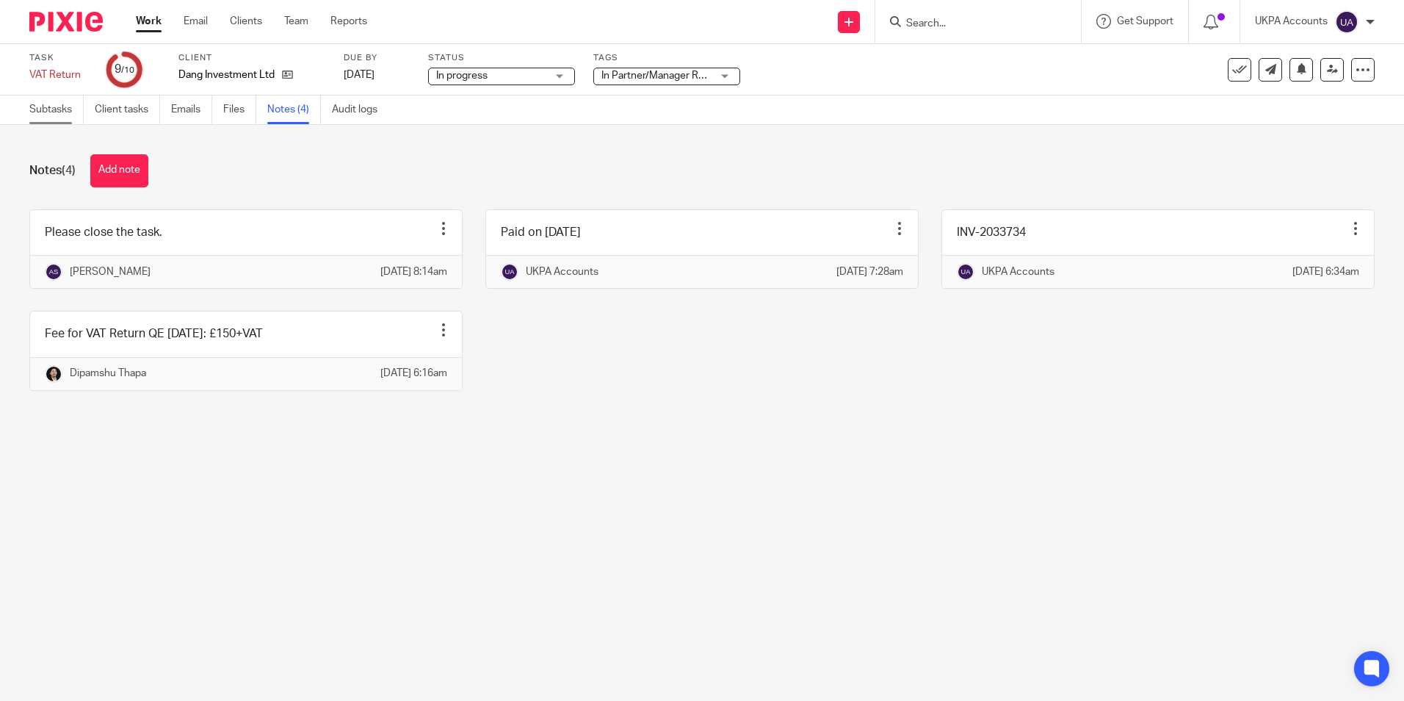
click at [53, 115] on link "Subtasks" at bounding box center [56, 109] width 54 height 29
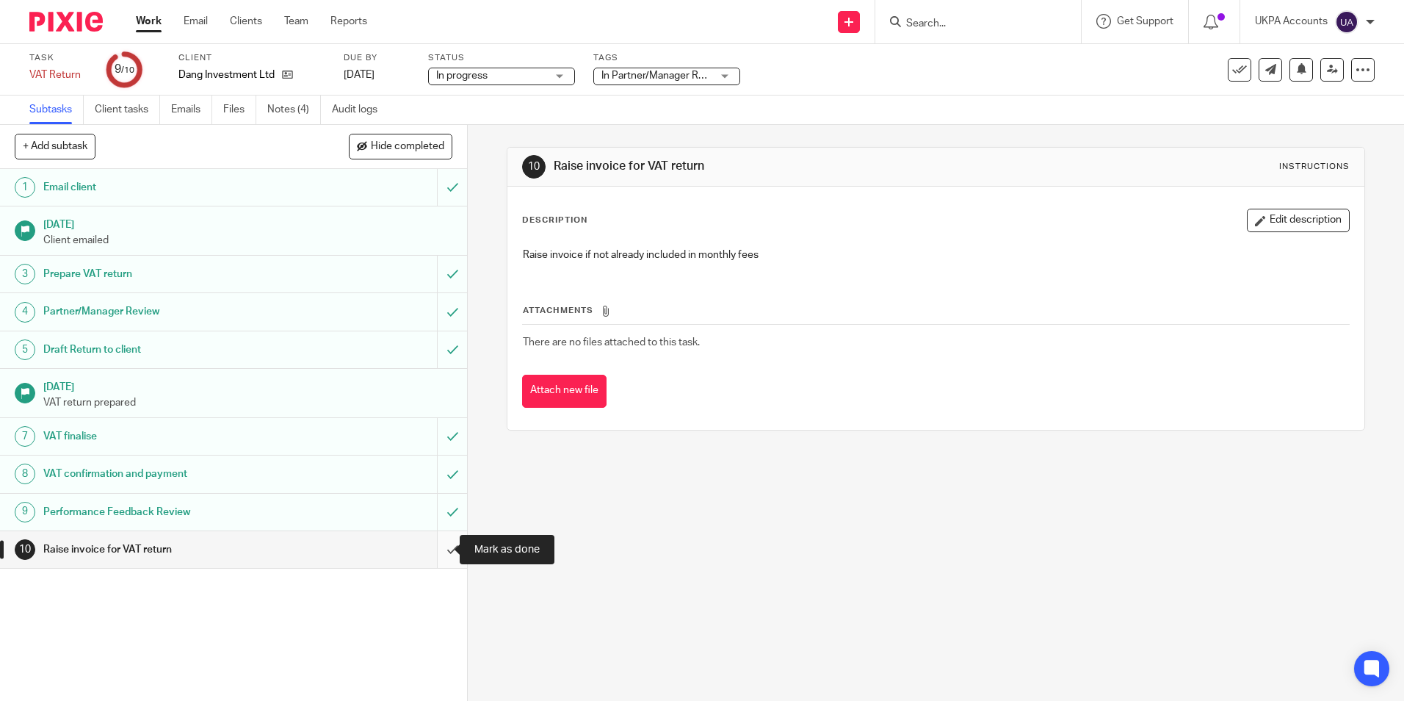
click at [438, 551] on input "submit" at bounding box center [233, 549] width 467 height 37
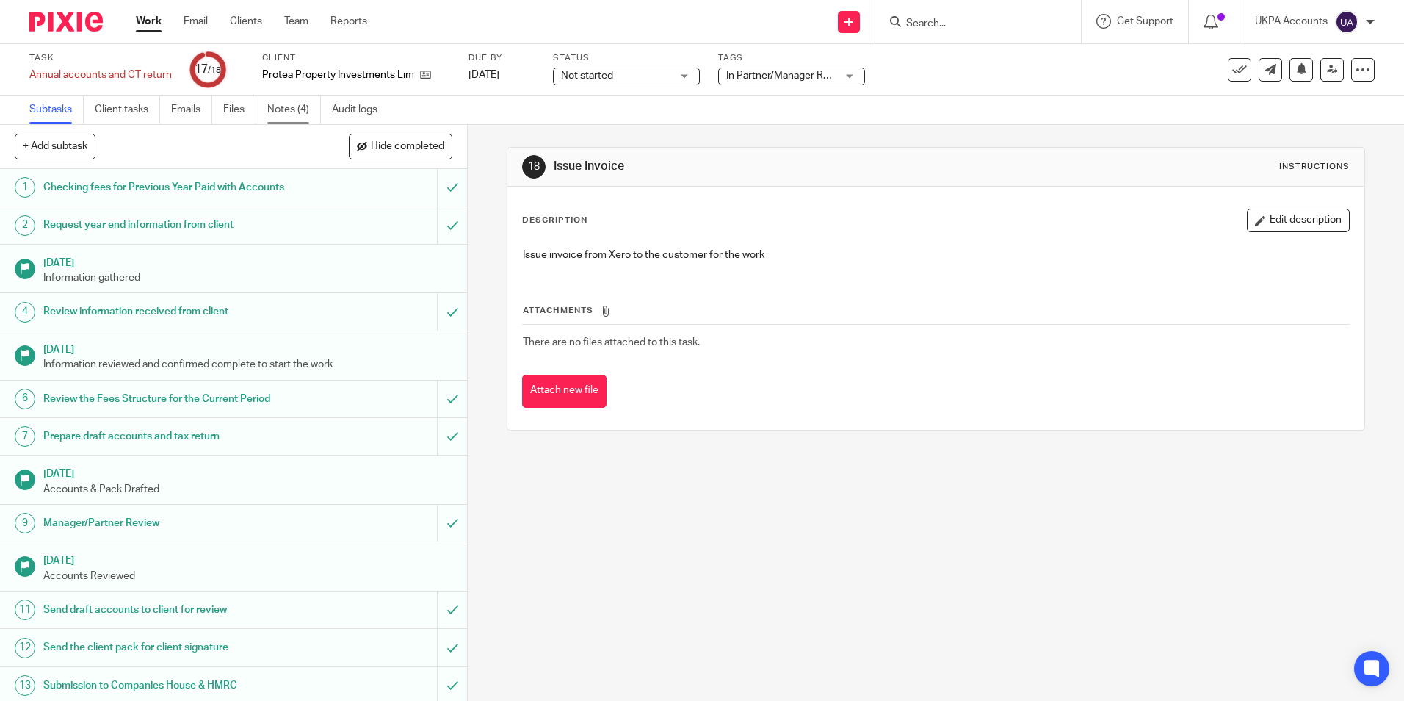
click at [294, 109] on link "Notes (4)" at bounding box center [294, 109] width 54 height 29
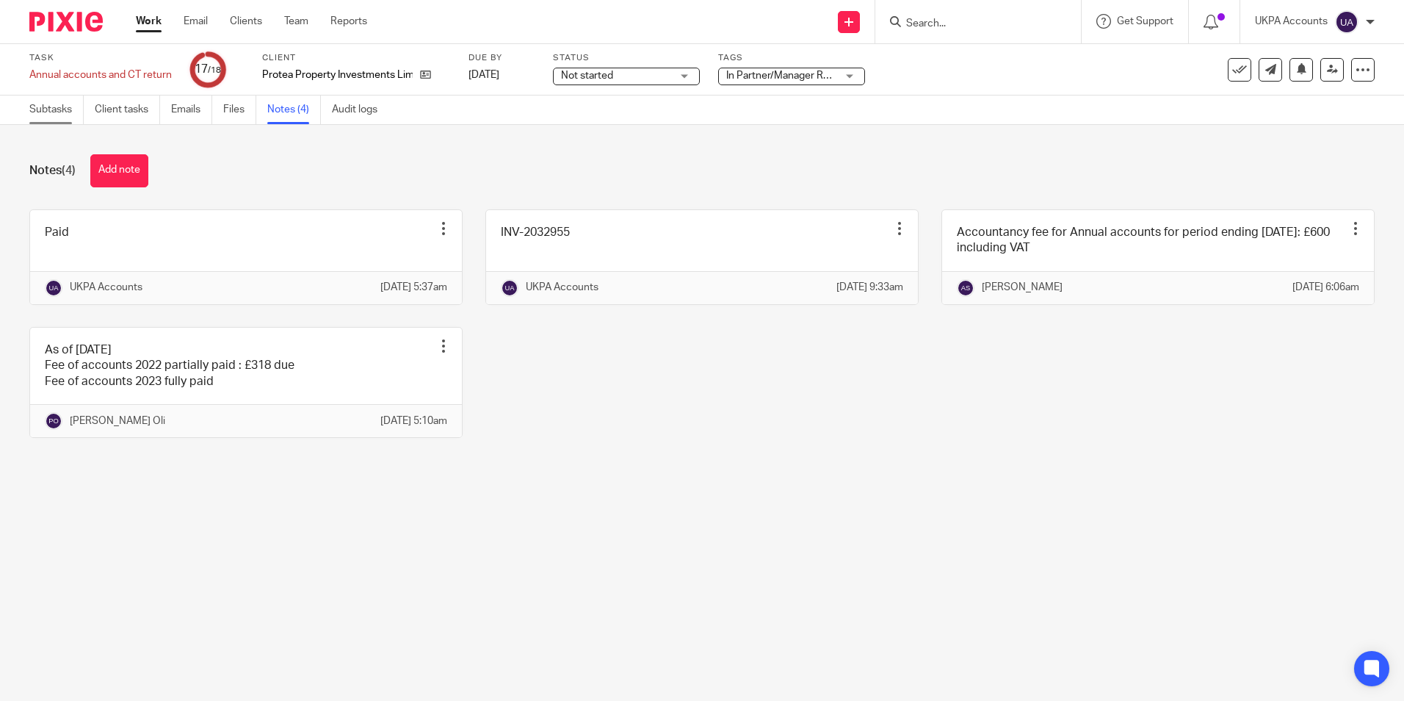
click at [50, 109] on link "Subtasks" at bounding box center [56, 109] width 54 height 29
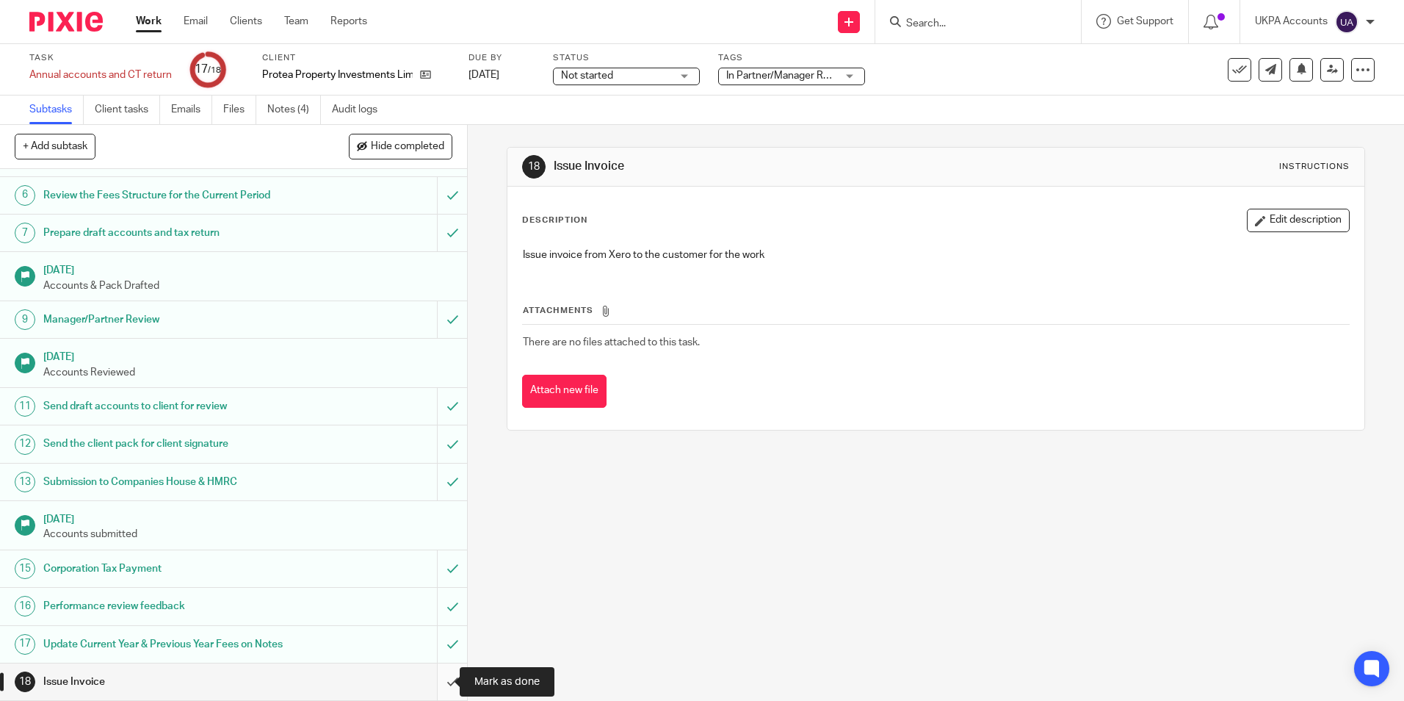
scroll to position [203, 0]
click at [441, 684] on input "submit" at bounding box center [233, 681] width 467 height 37
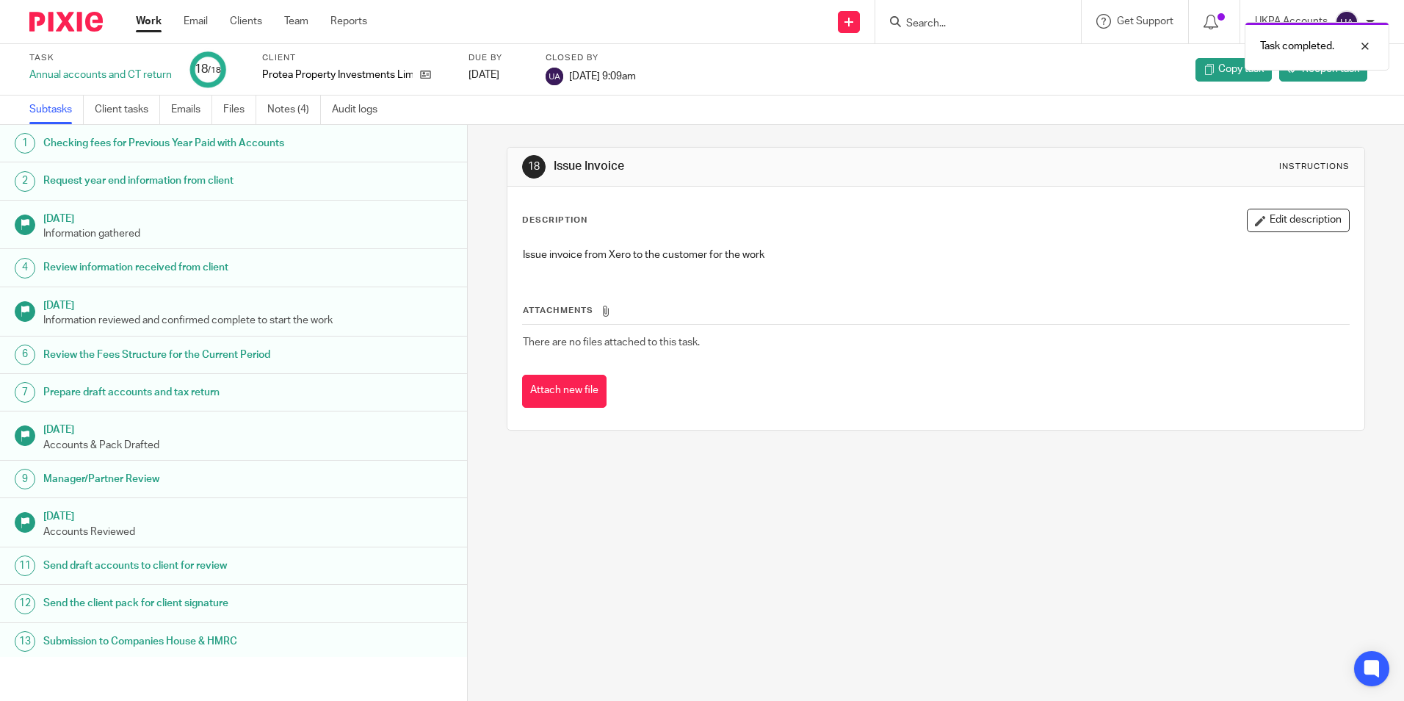
click at [153, 24] on link "Work" at bounding box center [149, 21] width 26 height 15
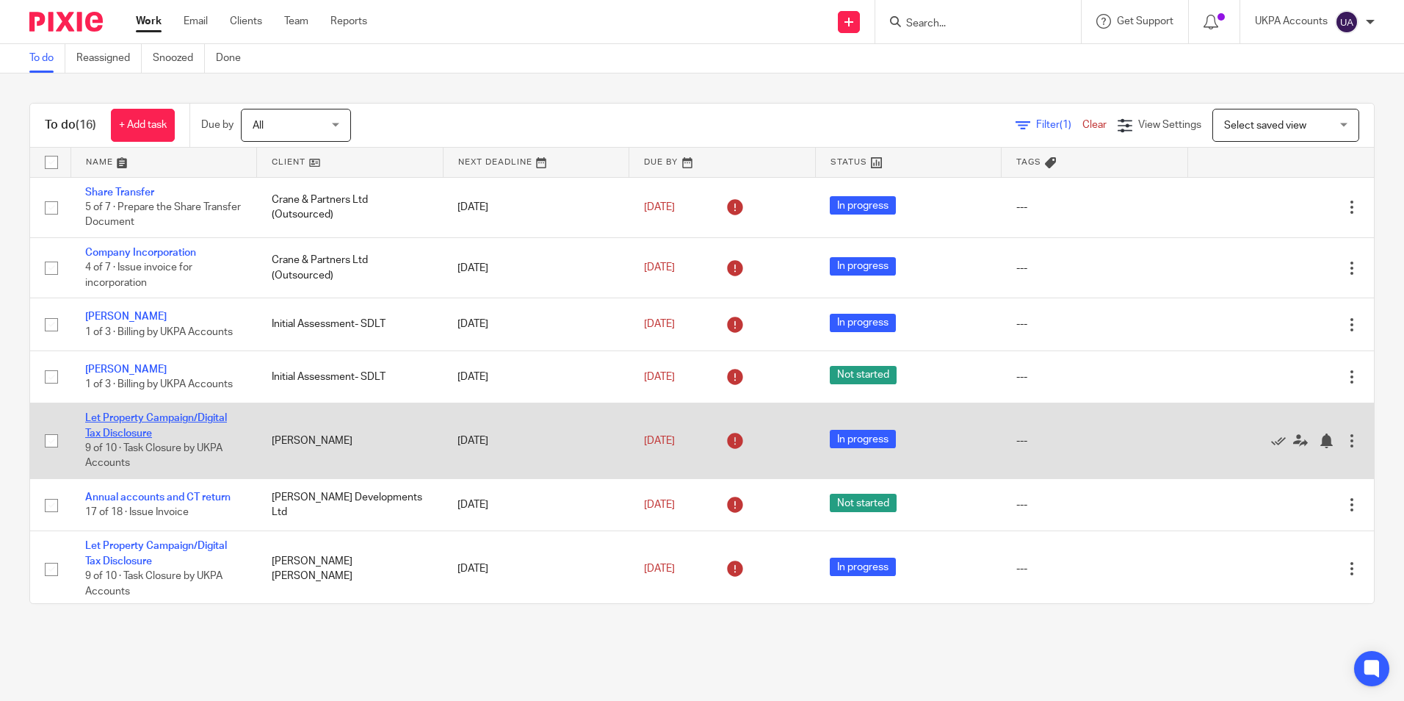
click at [184, 416] on link "Let Property Campaign/Digital Tax Disclosure" at bounding box center [156, 425] width 142 height 25
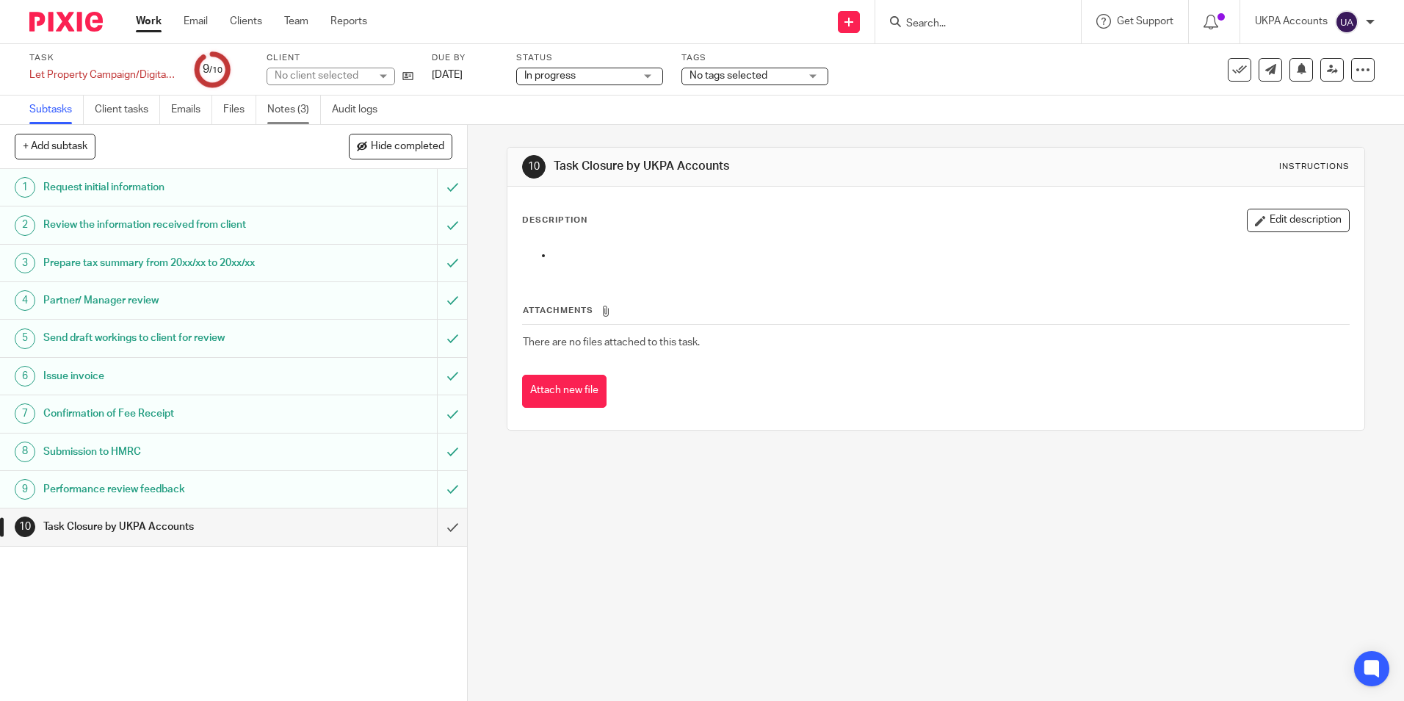
click at [293, 104] on link "Notes (3)" at bounding box center [294, 109] width 54 height 29
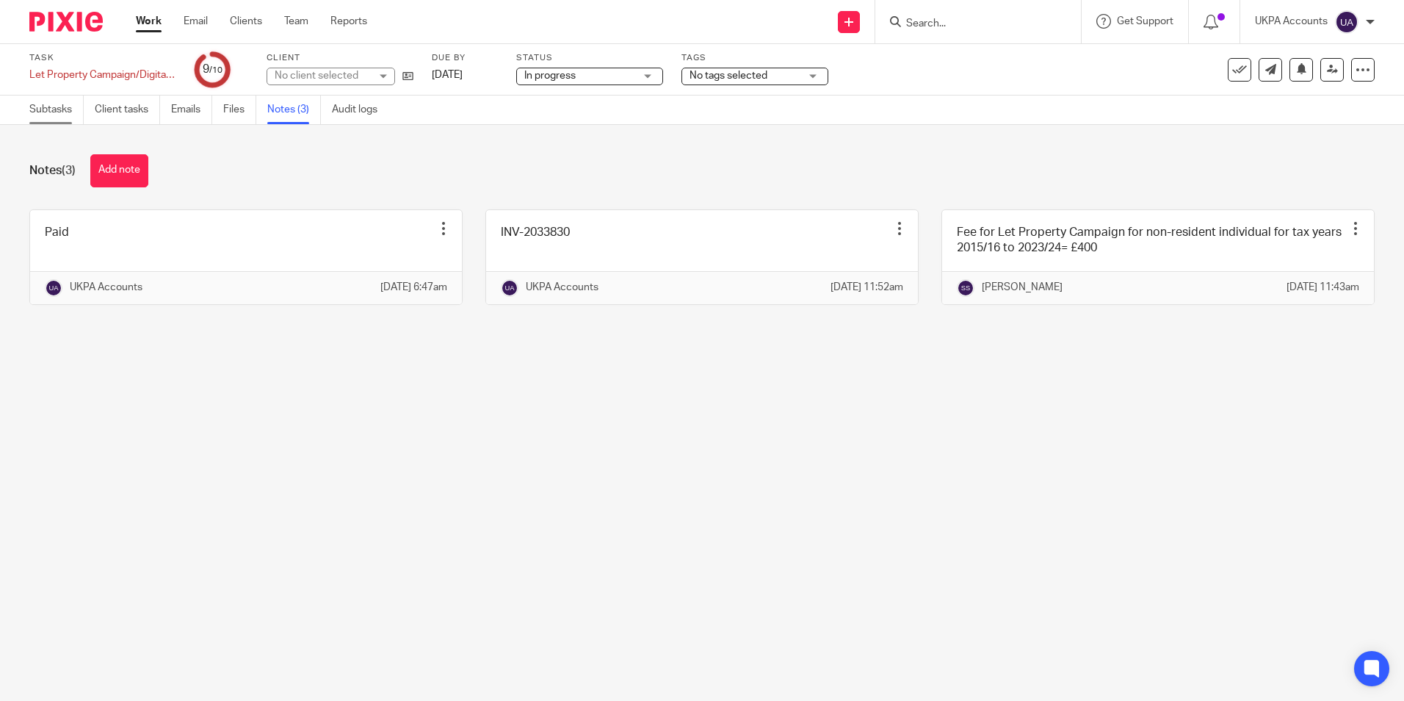
click at [57, 106] on link "Subtasks" at bounding box center [56, 109] width 54 height 29
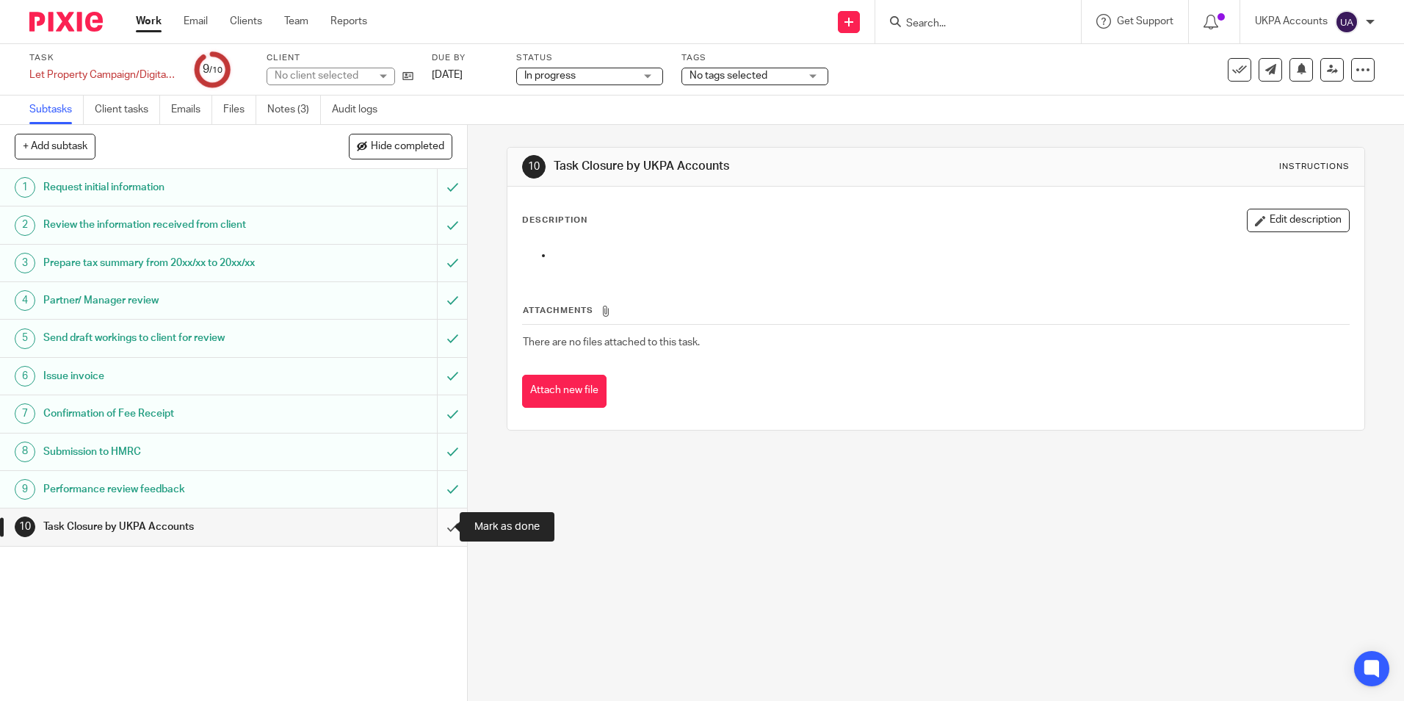
click at [433, 529] on input "submit" at bounding box center [233, 526] width 467 height 37
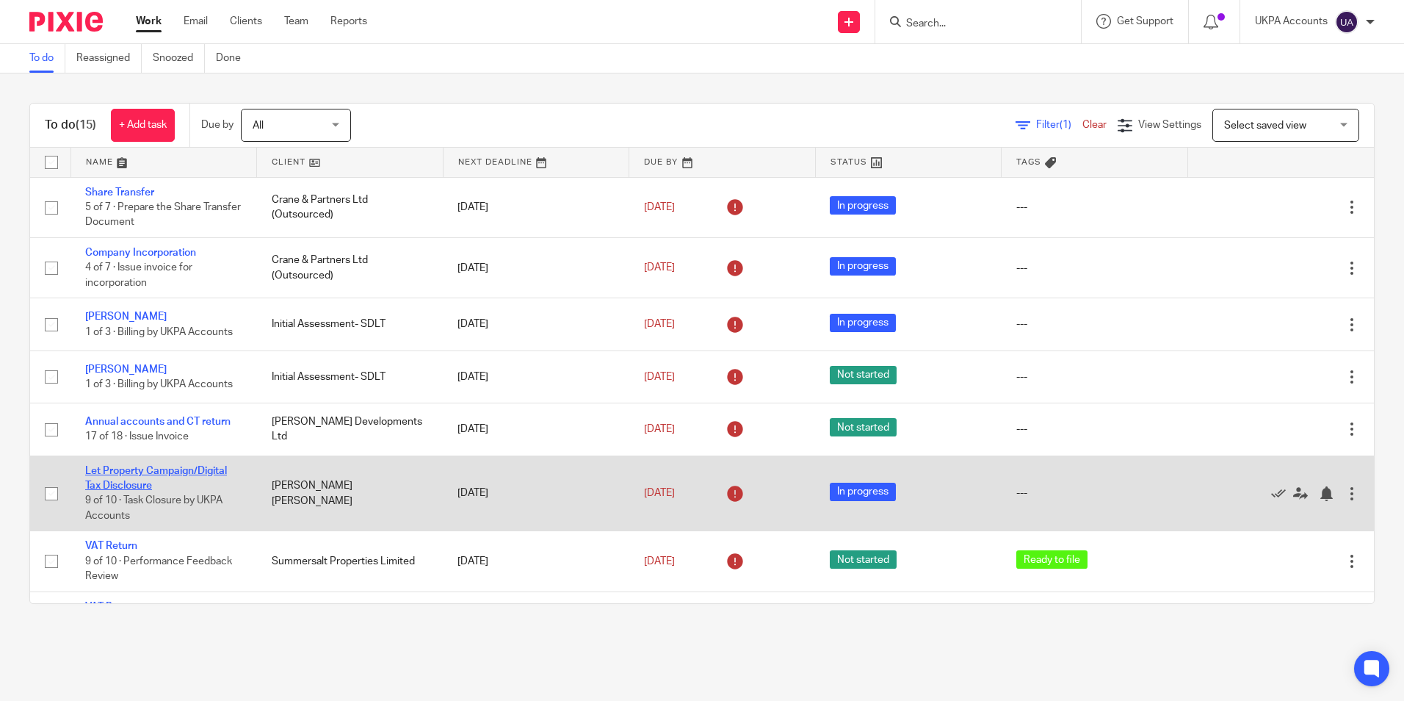
click at [194, 475] on link "Let Property Campaign/Digital Tax Disclosure" at bounding box center [156, 478] width 142 height 25
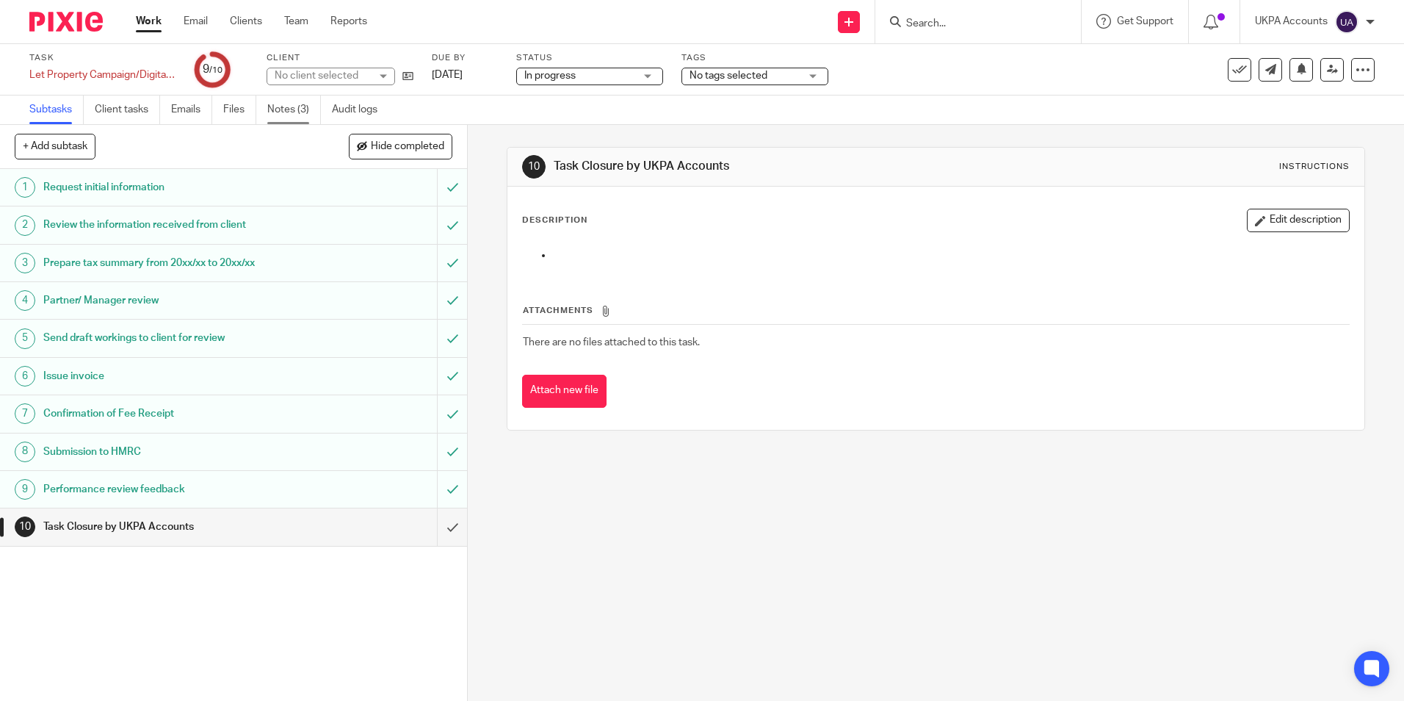
click at [303, 109] on link "Notes (3)" at bounding box center [294, 109] width 54 height 29
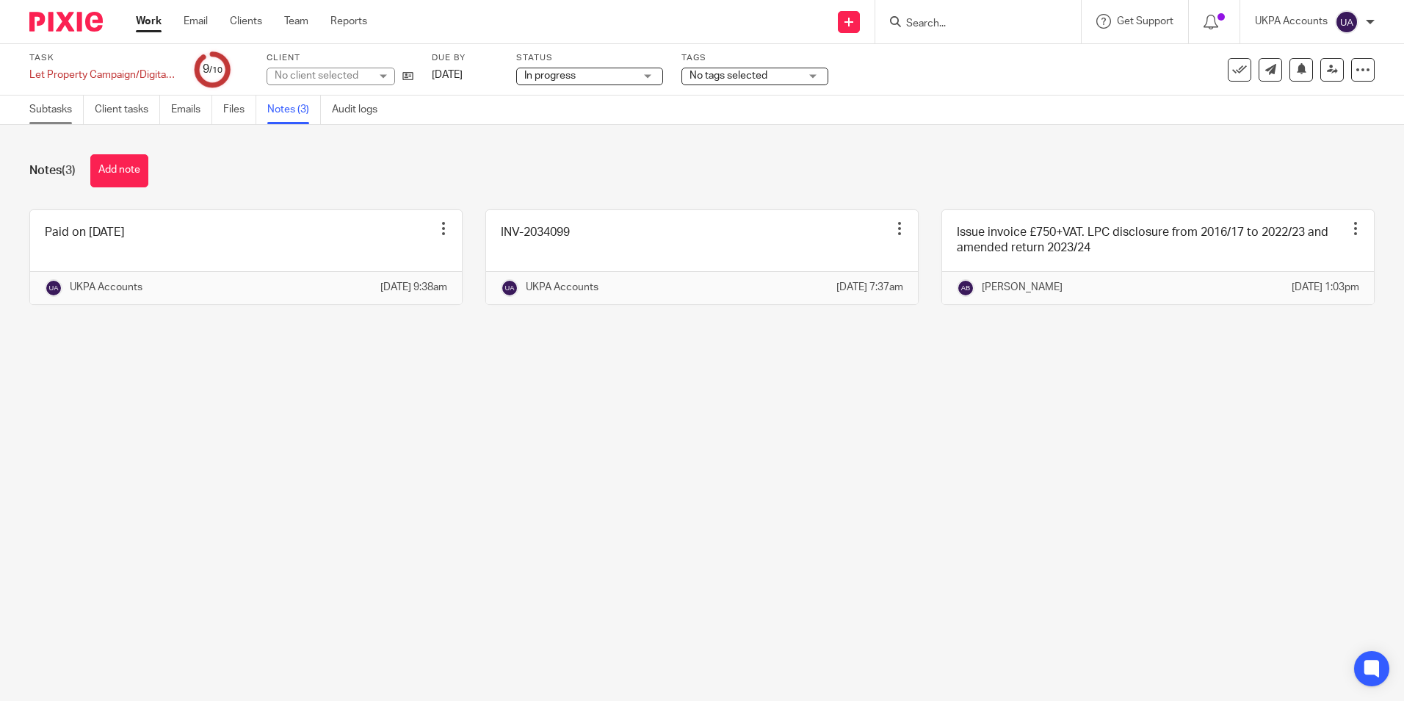
click at [39, 109] on link "Subtasks" at bounding box center [56, 109] width 54 height 29
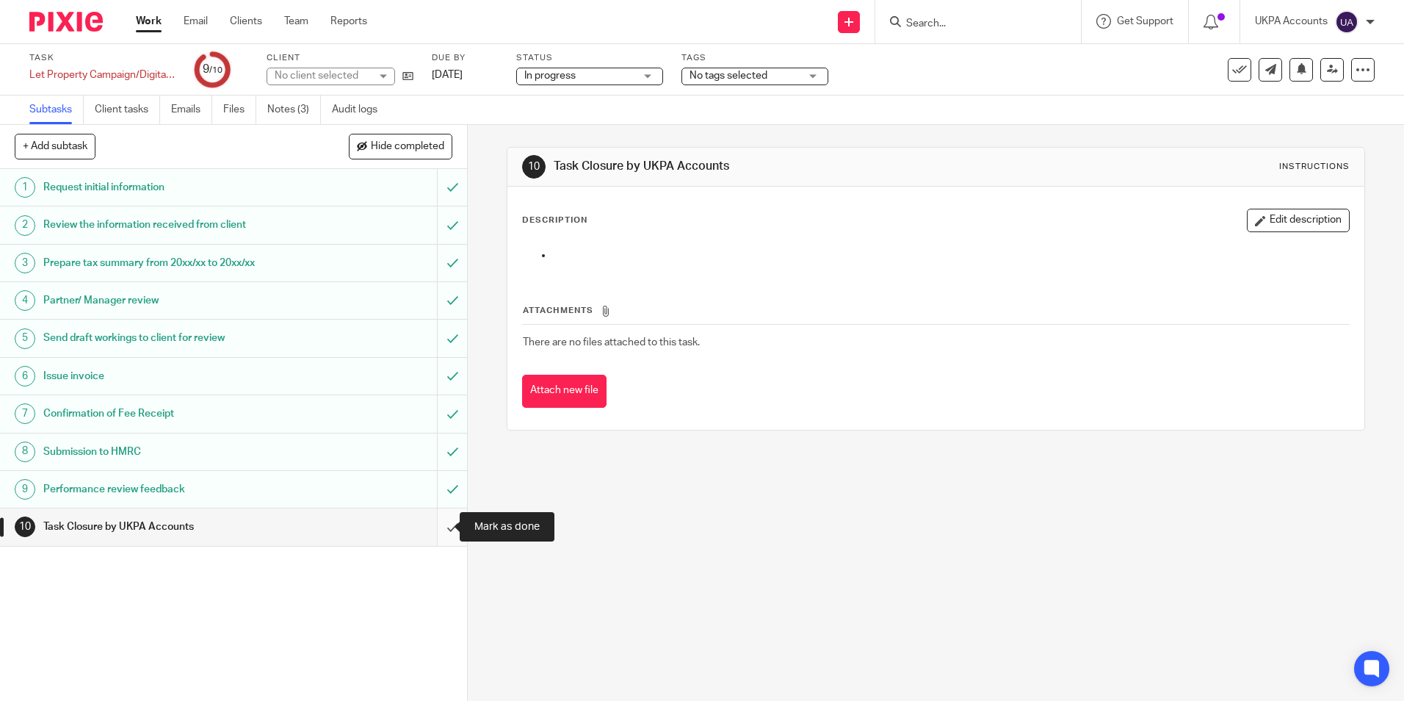
click at [438, 528] on input "submit" at bounding box center [233, 526] width 467 height 37
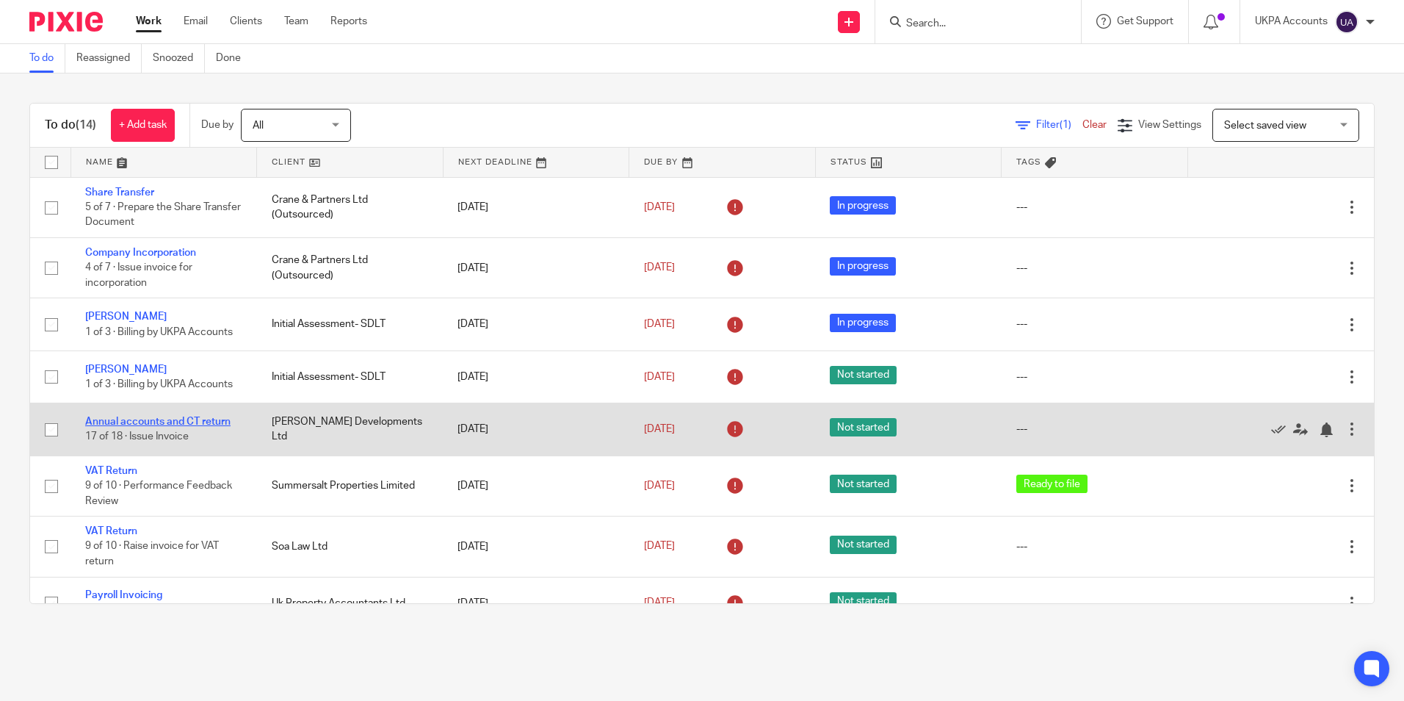
click at [192, 418] on link "Annual accounts and CT return" at bounding box center [157, 421] width 145 height 10
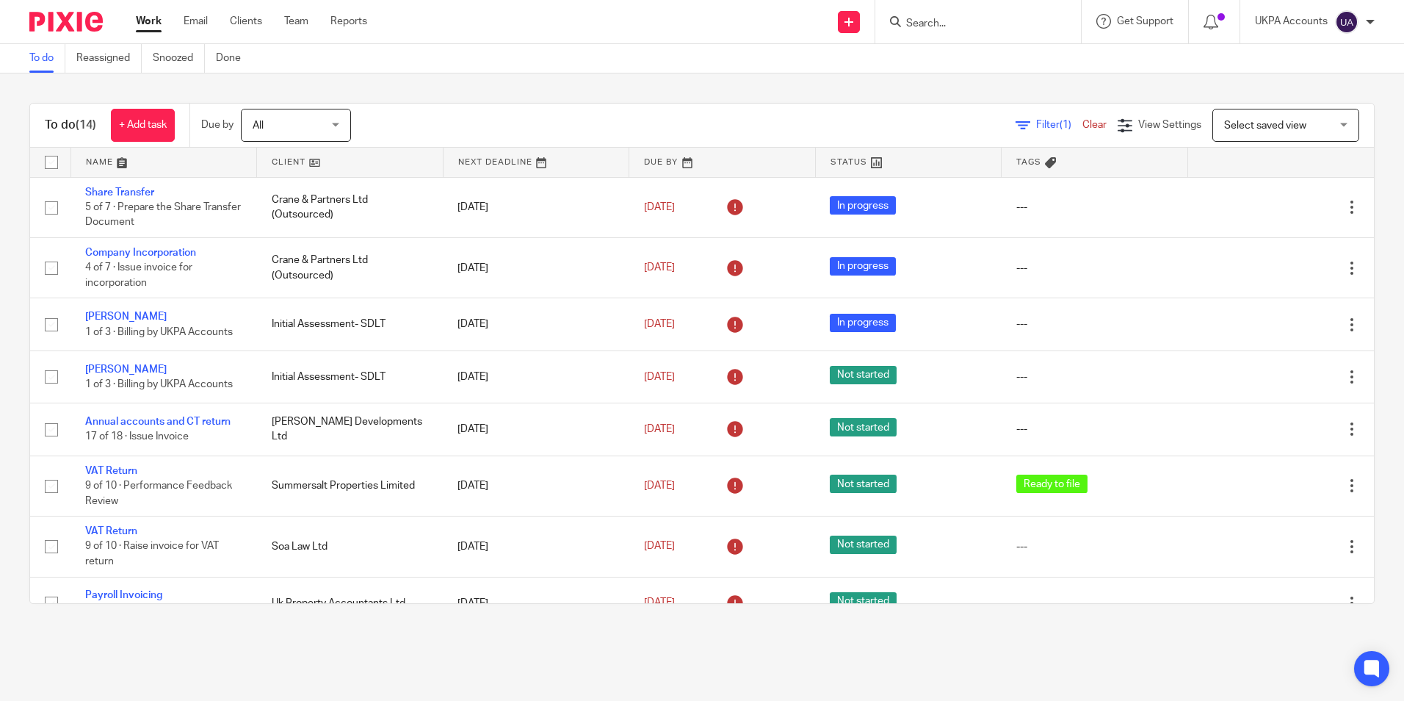
click at [47, 66] on link "To do" at bounding box center [47, 58] width 36 height 29
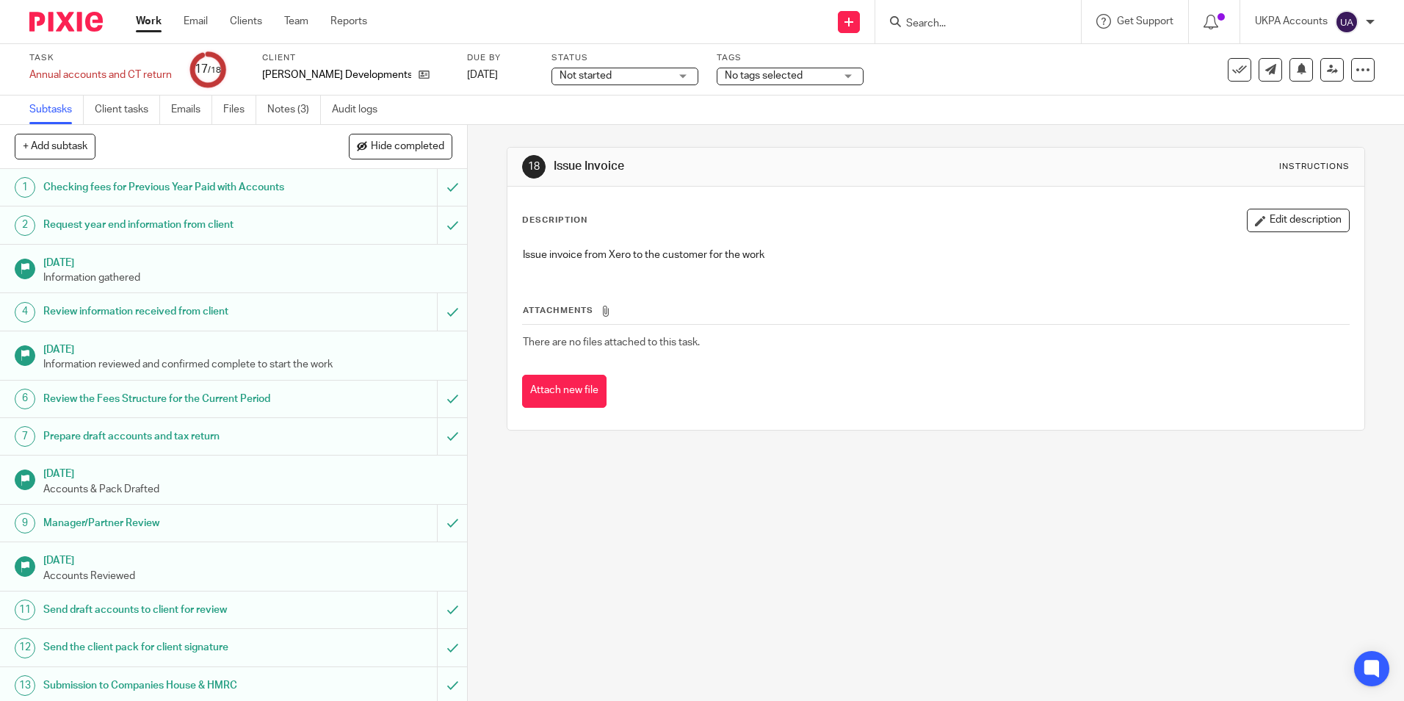
click at [294, 102] on link "Notes (3)" at bounding box center [294, 109] width 54 height 29
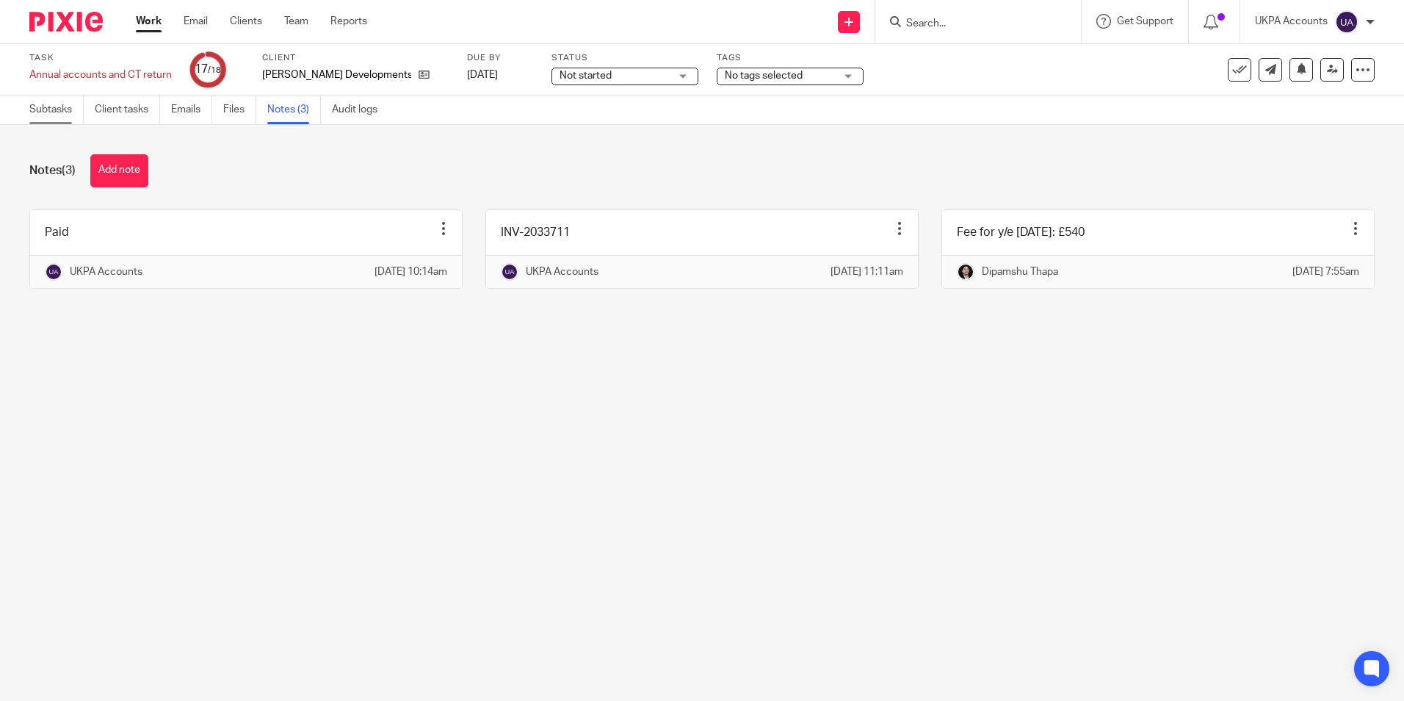
click at [35, 106] on link "Subtasks" at bounding box center [56, 109] width 54 height 29
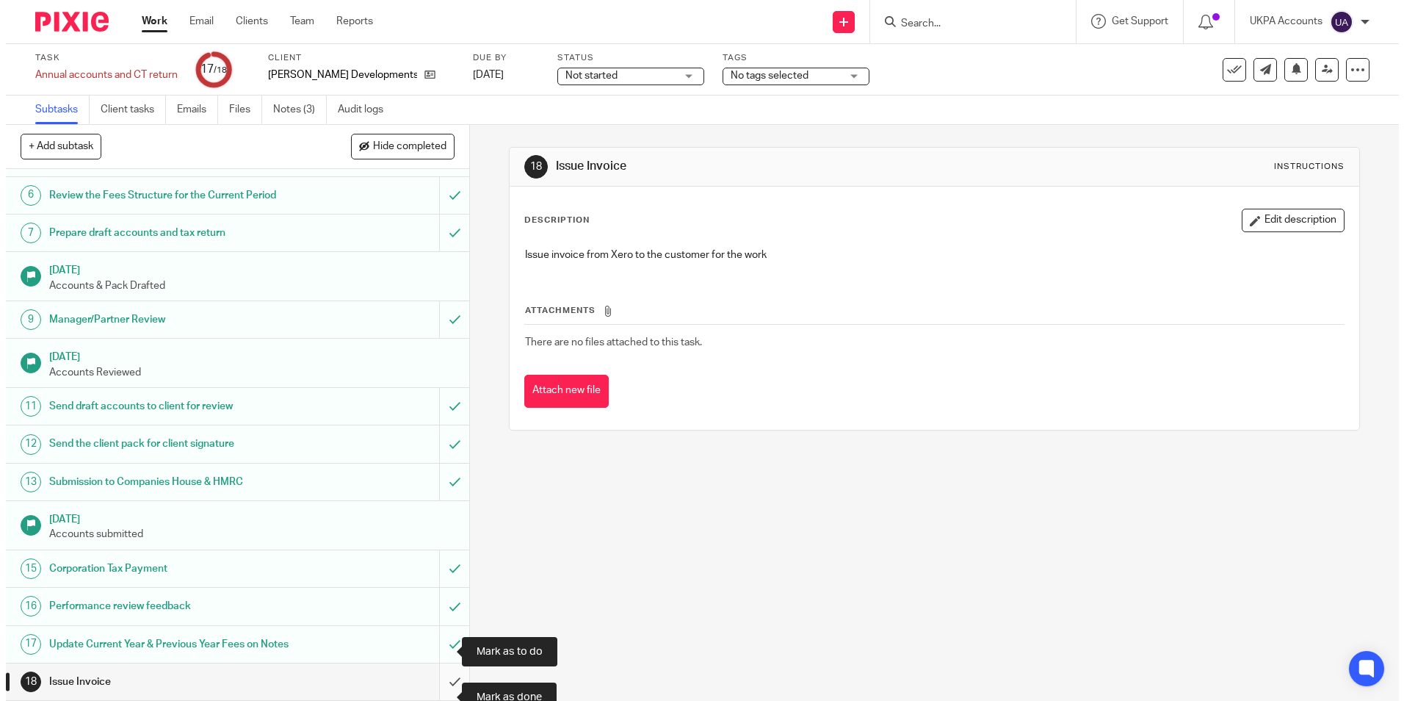
scroll to position [218, 0]
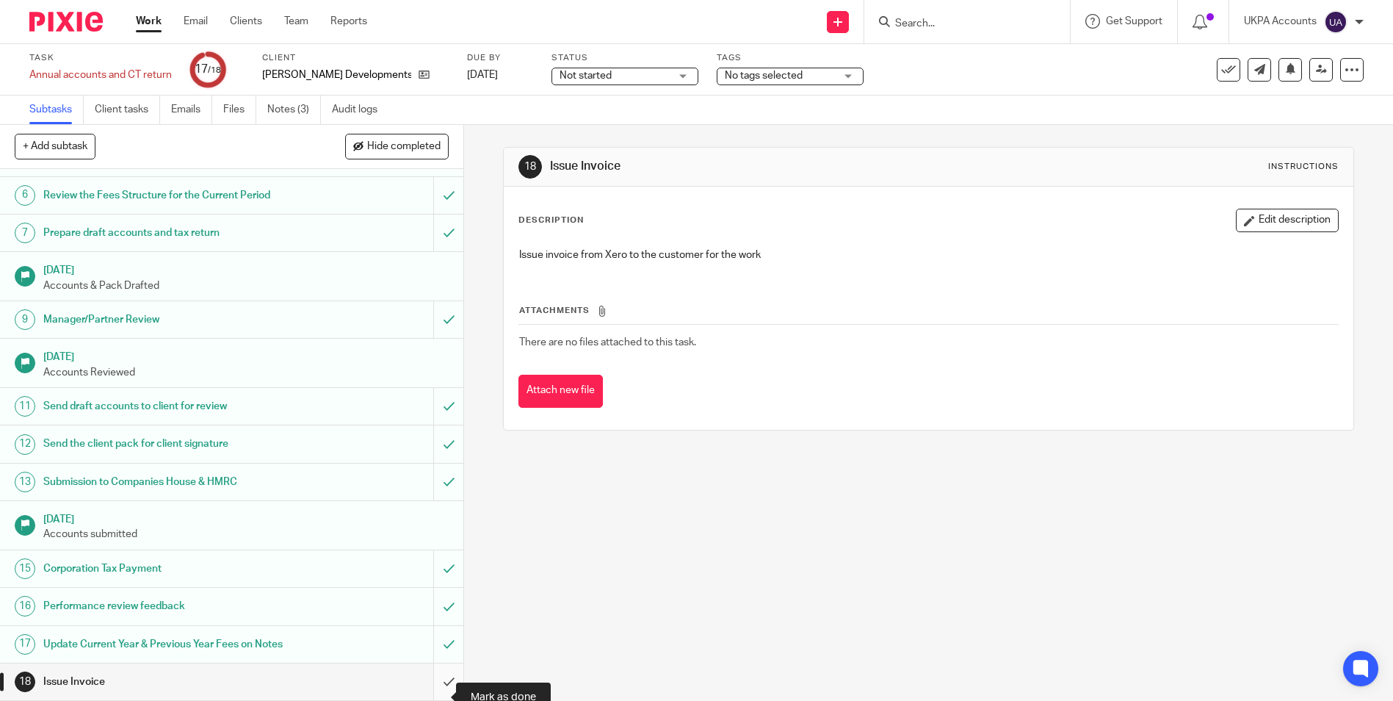
click at [431, 693] on input "submit" at bounding box center [231, 681] width 463 height 37
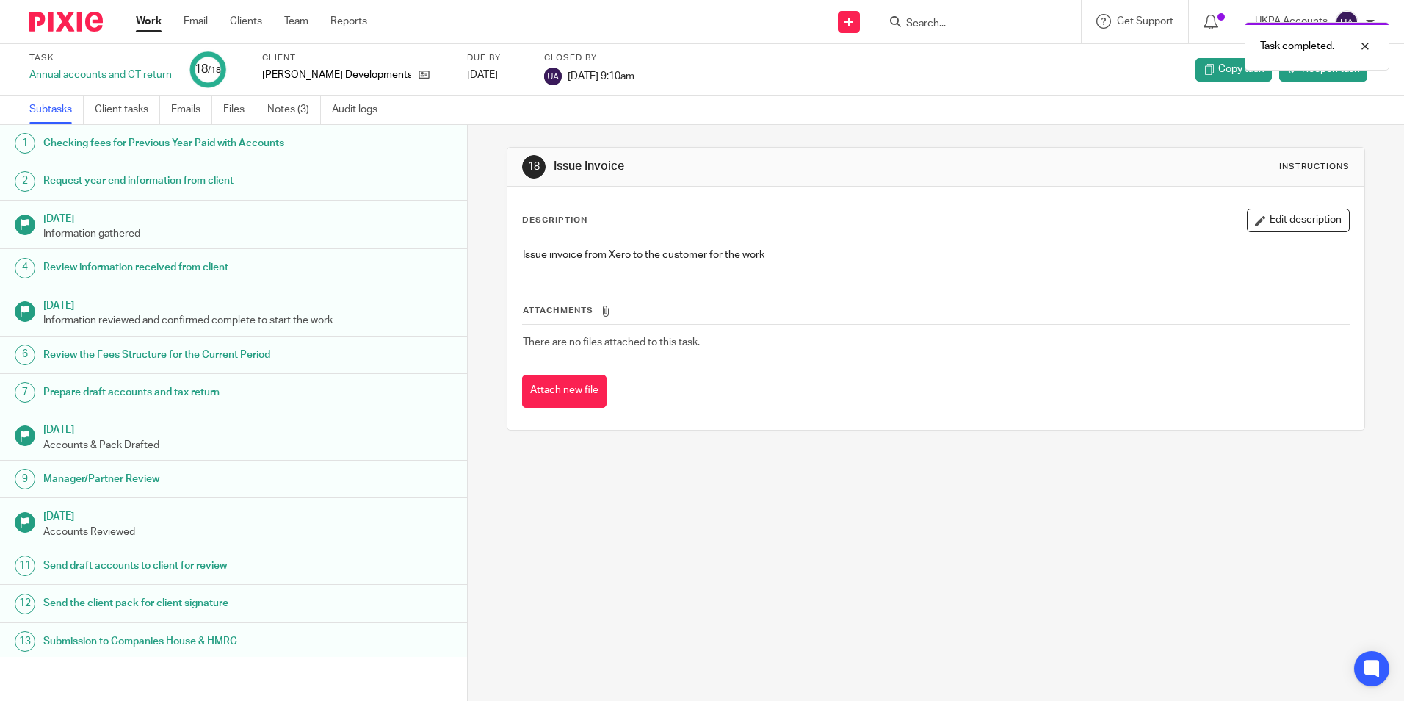
click at [142, 24] on link "Work" at bounding box center [149, 21] width 26 height 15
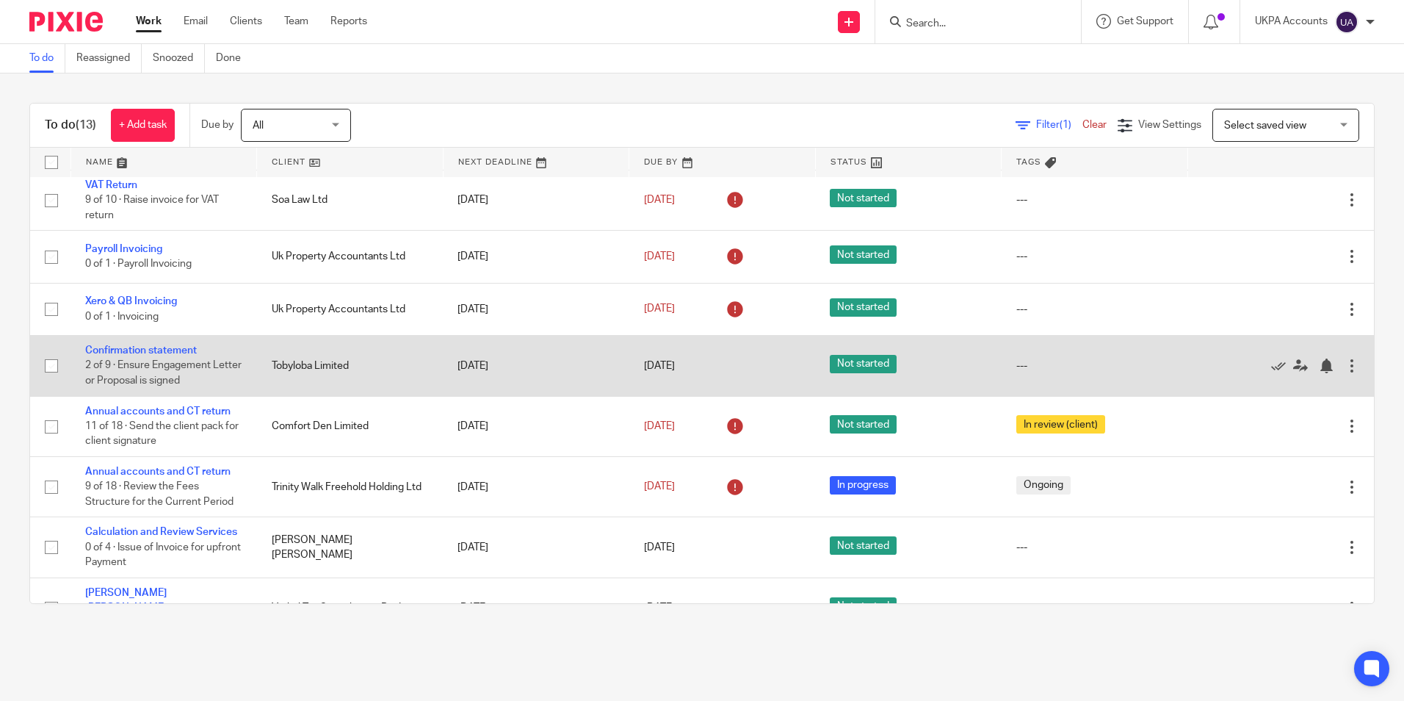
scroll to position [336, 0]
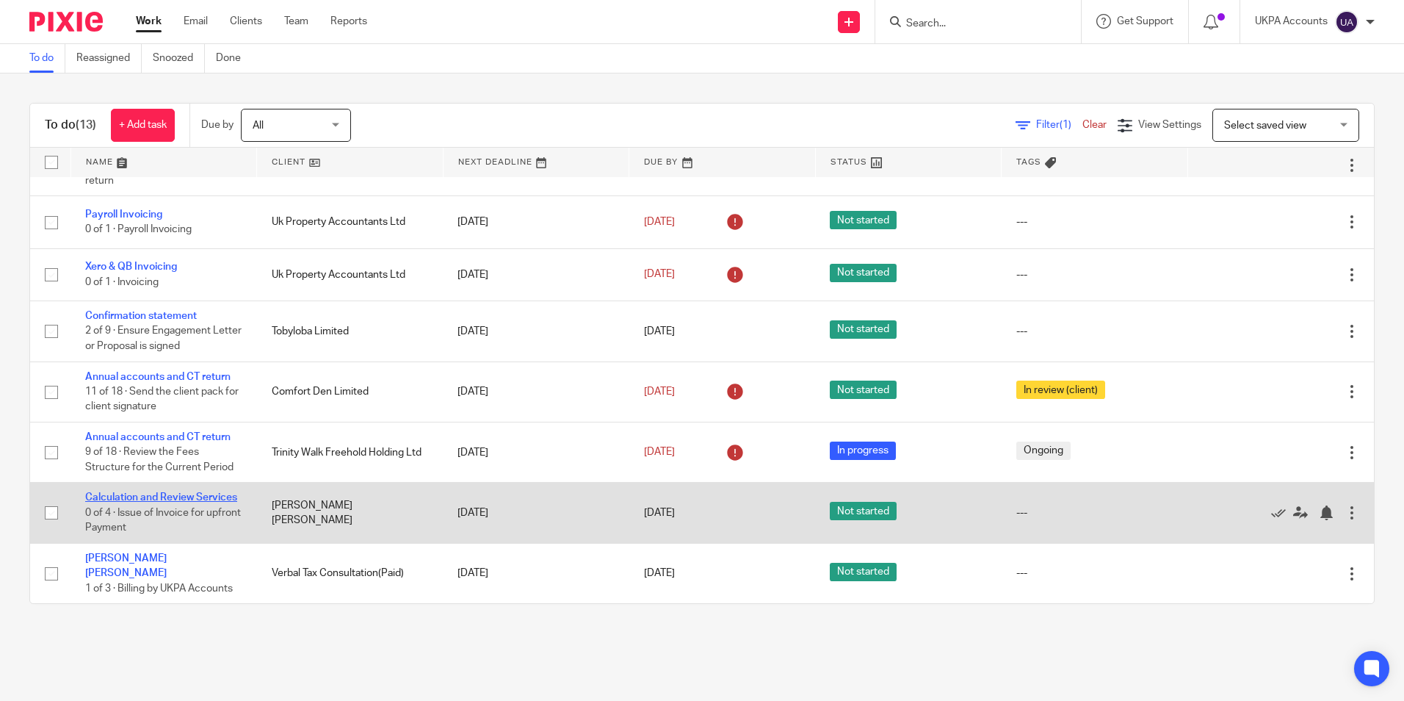
click at [168, 492] on link "Calculation and Review Services" at bounding box center [161, 497] width 152 height 10
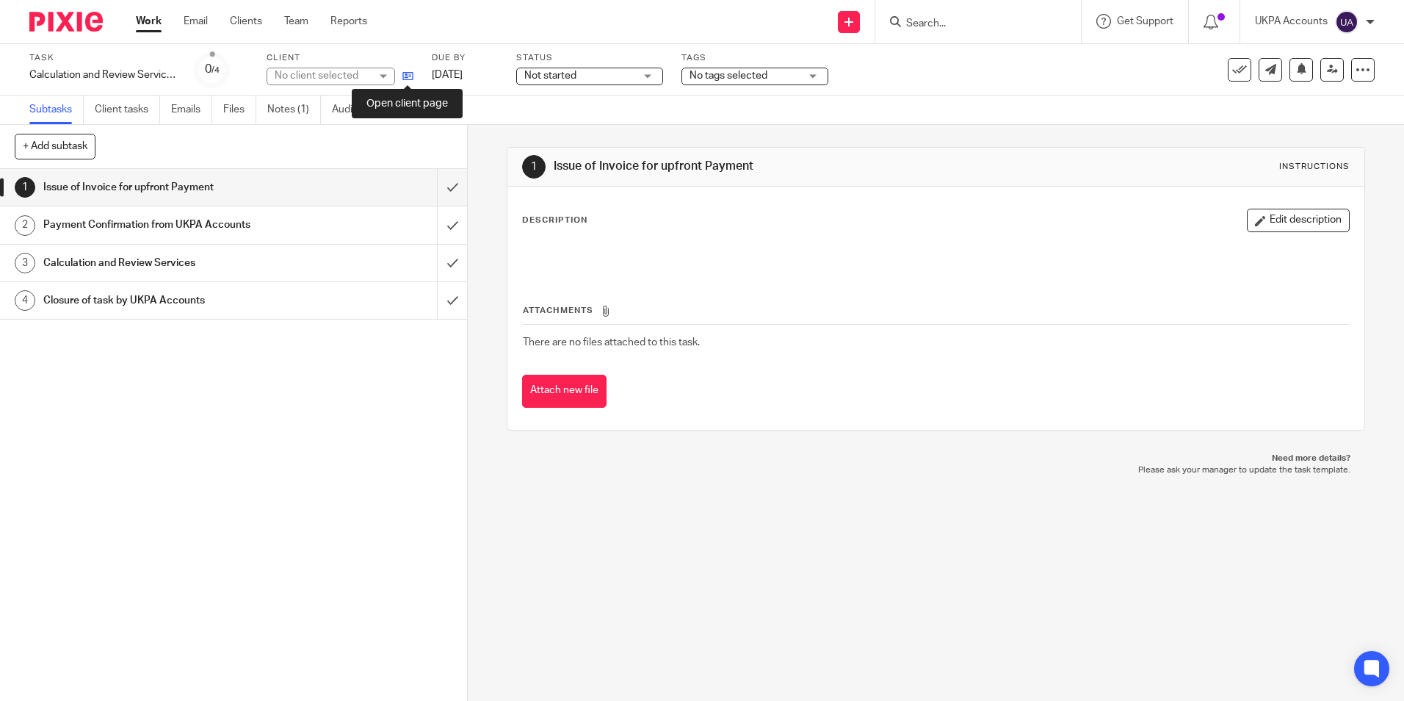
click at [408, 77] on icon at bounding box center [407, 75] width 11 height 11
click at [294, 109] on link "Notes (1)" at bounding box center [294, 109] width 54 height 29
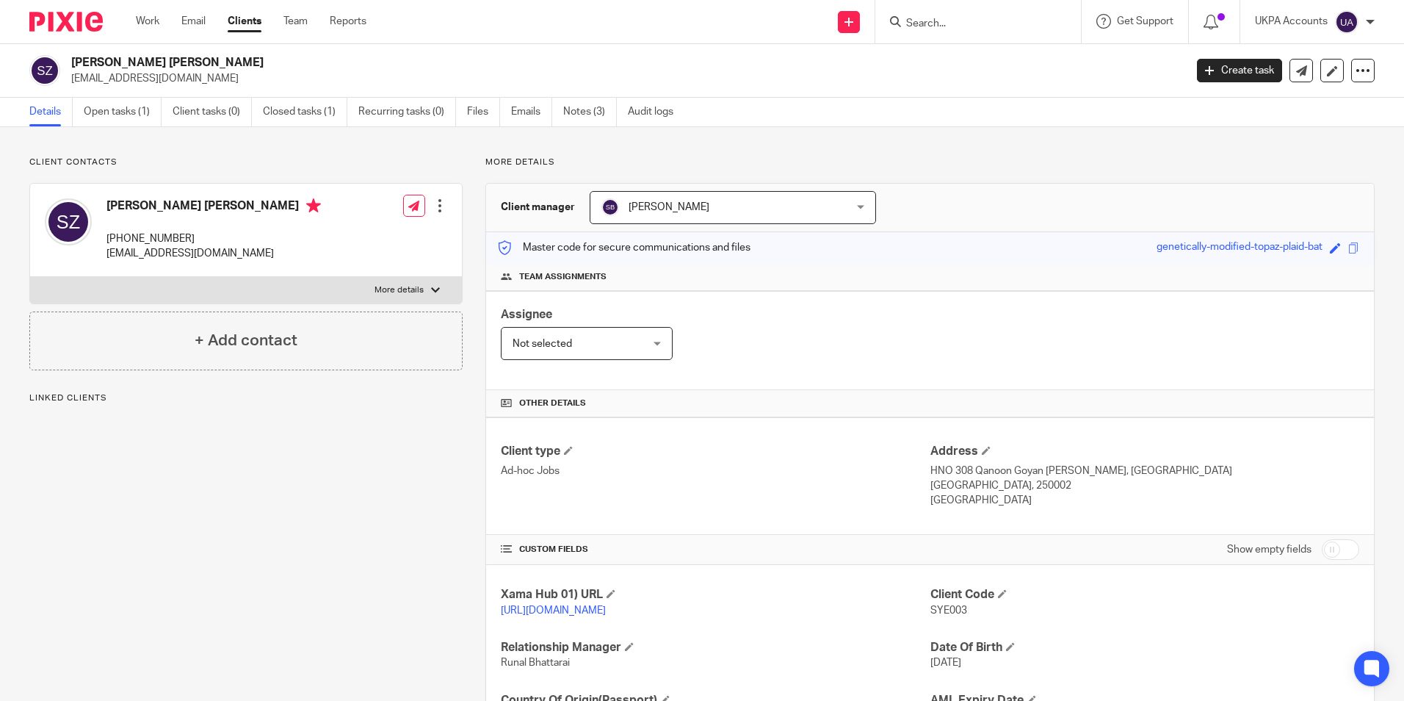
drag, startPoint x: 219, startPoint y: 63, endPoint x: 67, endPoint y: 51, distance: 152.5
click at [67, 51] on div "[PERSON_NAME] [PERSON_NAME] [EMAIL_ADDRESS][DOMAIN_NAME] Create task Update fro…" at bounding box center [702, 71] width 1404 height 54
copy h2 "[PERSON_NAME] [PERSON_NAME]"
drag, startPoint x: 926, startPoint y: 467, endPoint x: 1095, endPoint y: 480, distance: 169.4
click at [1095, 480] on div "Address HNO 308 Qanoon Goyan Chaura Khun, [GEOGRAPHIC_DATA] [GEOGRAPHIC_DATA], …" at bounding box center [1144, 476] width 429 height 65
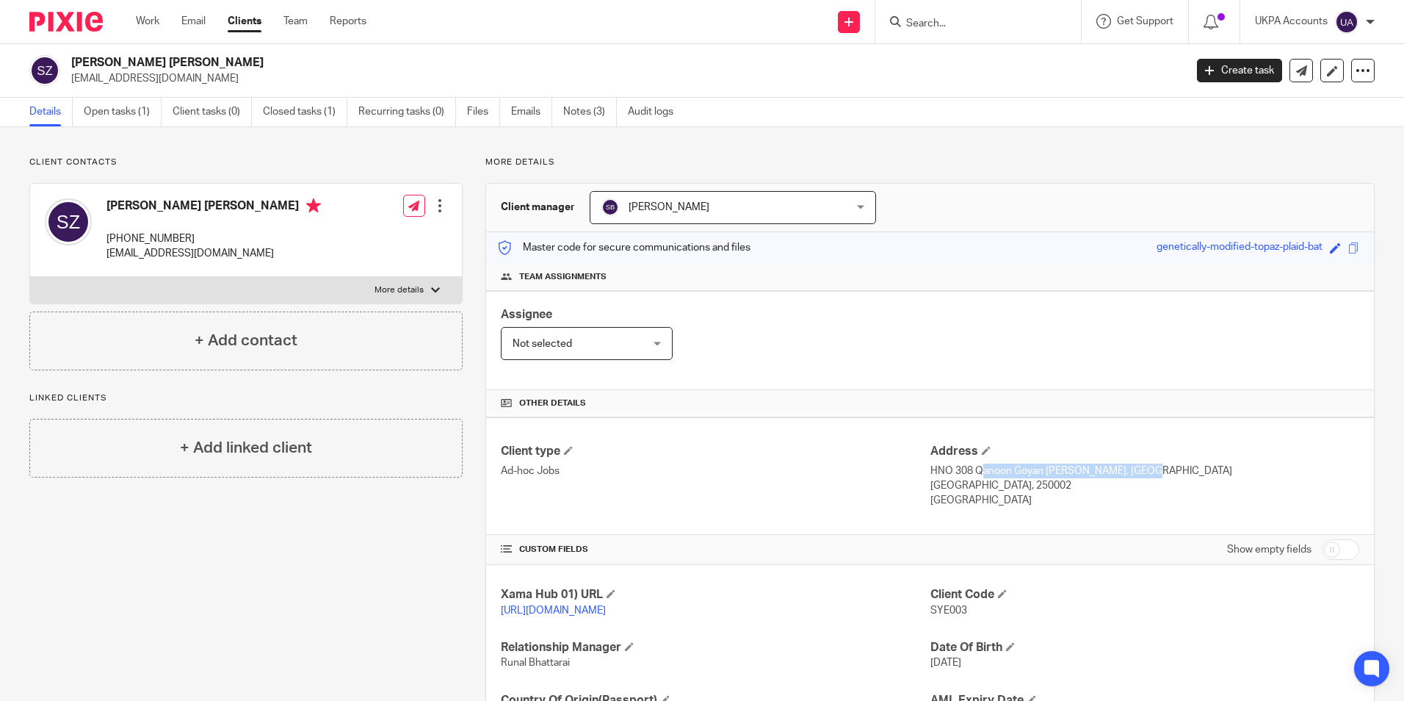
drag, startPoint x: 1095, startPoint y: 480, endPoint x: 1090, endPoint y: 490, distance: 10.8
click at [1092, 490] on p "[GEOGRAPHIC_DATA], 250002" at bounding box center [1144, 485] width 429 height 15
drag, startPoint x: 880, startPoint y: 469, endPoint x: 897, endPoint y: 469, distance: 16.9
click at [883, 469] on p "Ad-hoc Jobs" at bounding box center [715, 470] width 429 height 15
drag, startPoint x: 926, startPoint y: 469, endPoint x: 1096, endPoint y: 471, distance: 170.4
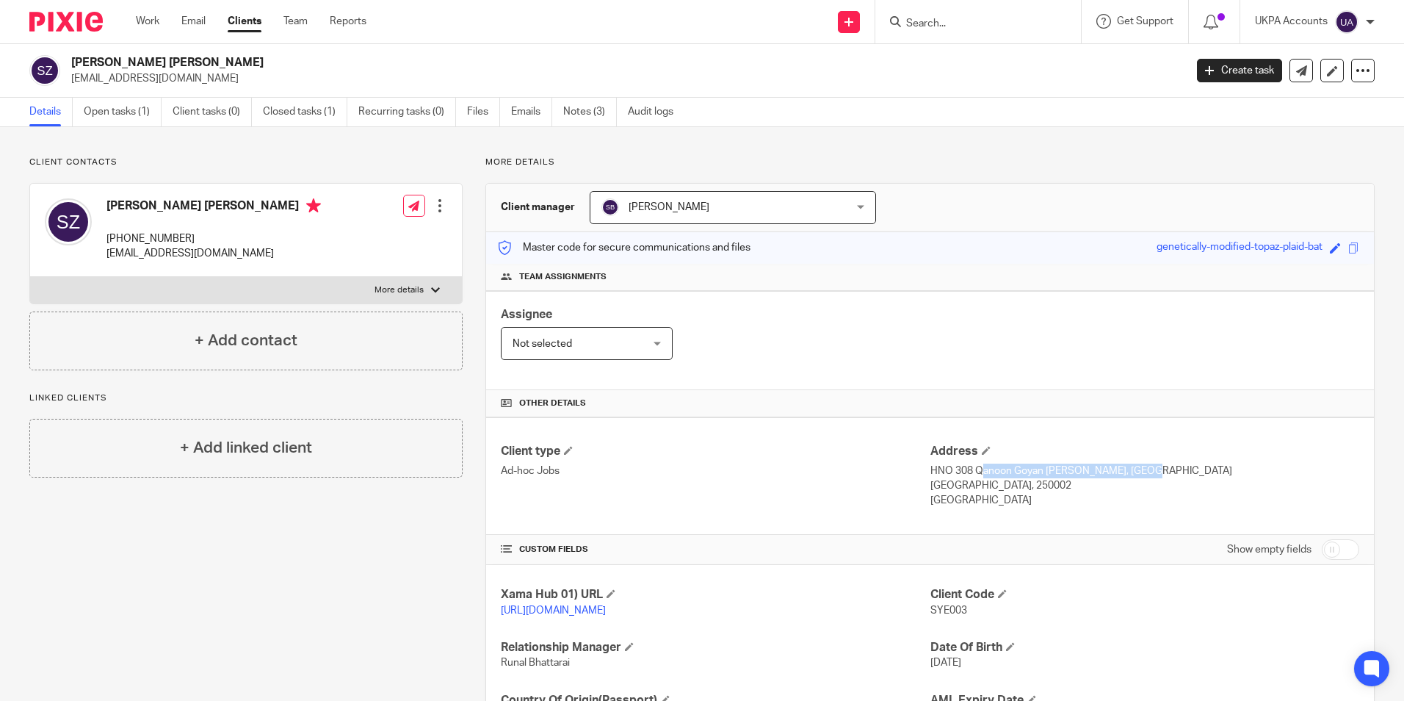
click at [1096, 471] on p "HNO 308 Qanoon Goyan [PERSON_NAME], [GEOGRAPHIC_DATA]" at bounding box center [1144, 470] width 429 height 15
copy p "HNO 308 Qanoon Goyan Chaura Khun"
drag, startPoint x: 1104, startPoint y: 469, endPoint x: 1139, endPoint y: 469, distance: 35.2
click at [1139, 469] on p "HNO 308 Qanoon Goyan [PERSON_NAME], [GEOGRAPHIC_DATA]" at bounding box center [1144, 470] width 429 height 15
copy p "Meerut"
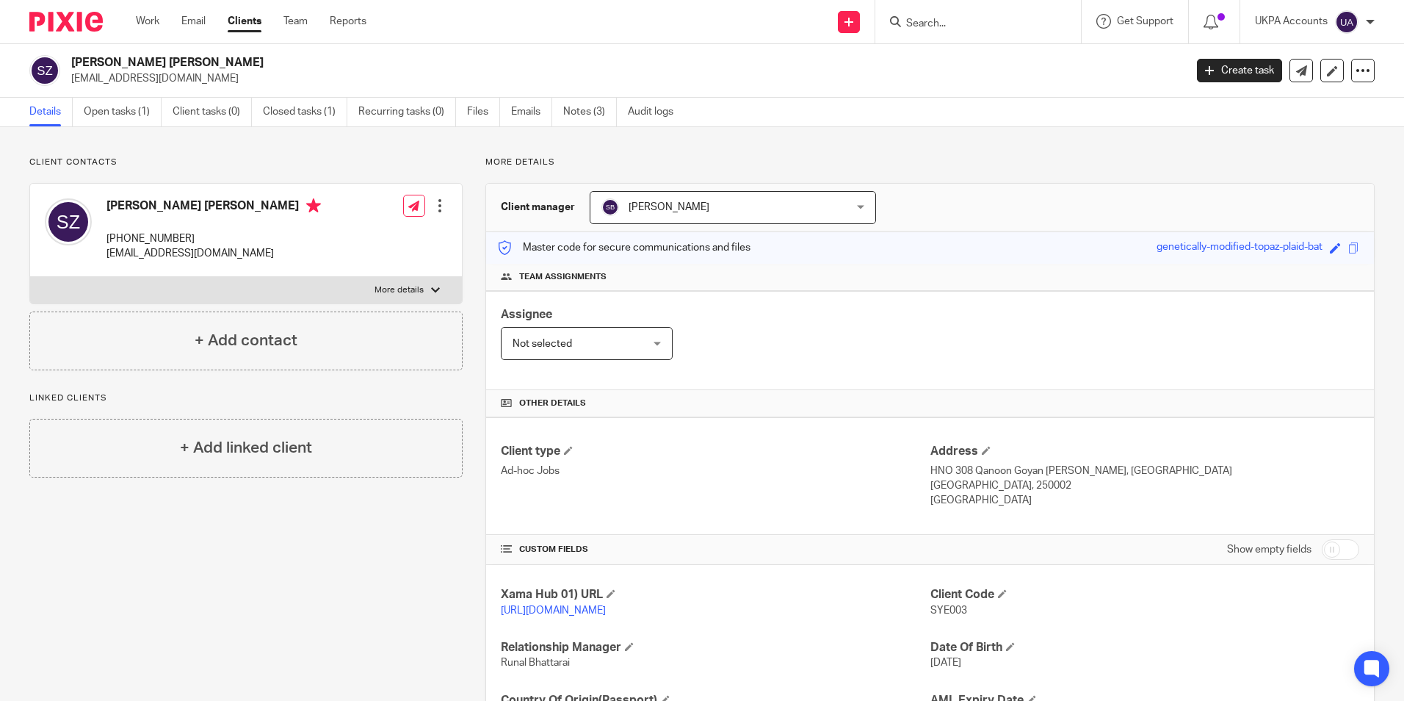
drag, startPoint x: 845, startPoint y: 460, endPoint x: 875, endPoint y: 474, distance: 32.5
click at [845, 461] on div "Client type Ad-hoc Jobs" at bounding box center [715, 476] width 429 height 65
drag, startPoint x: 925, startPoint y: 485, endPoint x: 987, endPoint y: 485, distance: 62.4
click at [987, 485] on p "[GEOGRAPHIC_DATA], 250002" at bounding box center [1144, 485] width 429 height 15
copy p "[GEOGRAPHIC_DATA]"
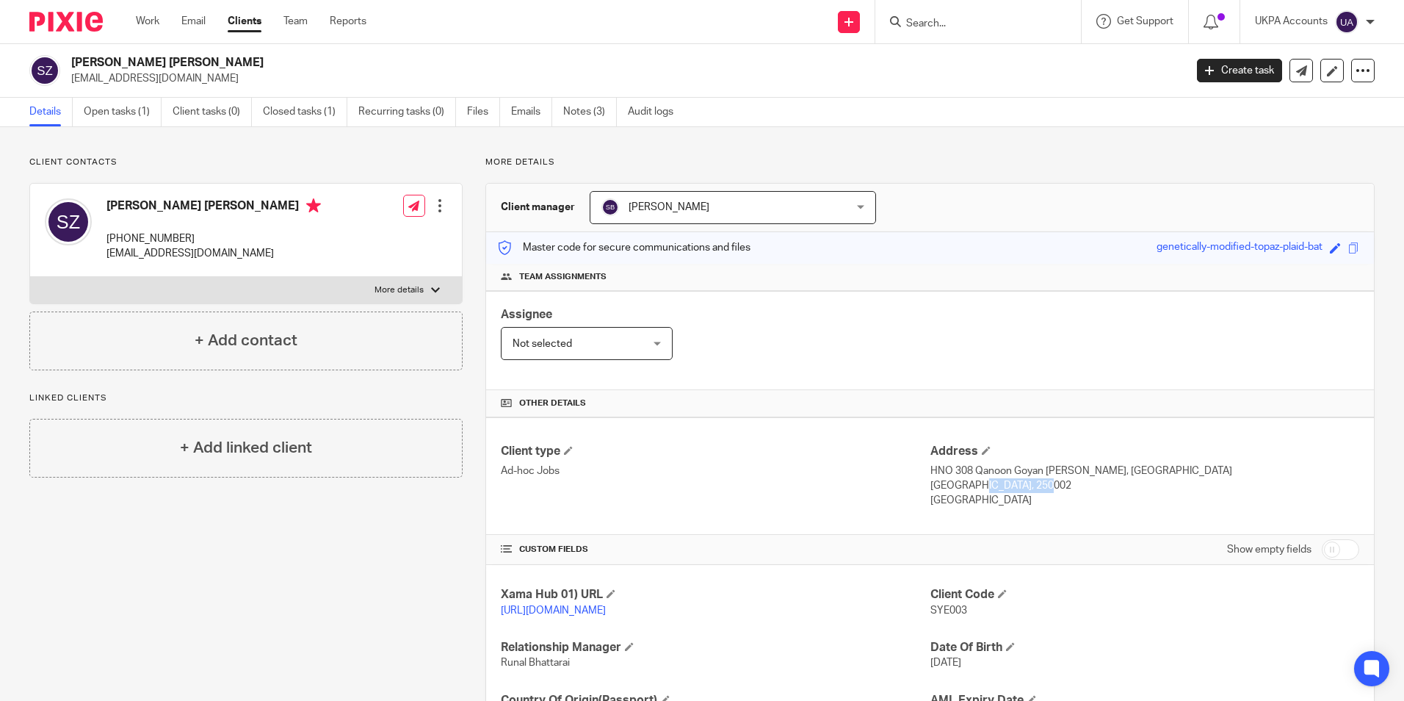
drag, startPoint x: 993, startPoint y: 484, endPoint x: 1030, endPoint y: 487, distance: 36.8
click at [1030, 487] on p "[GEOGRAPHIC_DATA], 250002" at bounding box center [1144, 485] width 429 height 15
copy p "250002"
drag, startPoint x: 922, startPoint y: 501, endPoint x: 951, endPoint y: 500, distance: 29.4
click at [951, 500] on div "Client type Ad-hoc Jobs Address HNO 308 Qanoon Goyan Chaura Khun, [GEOGRAPHIC_D…" at bounding box center [930, 475] width 888 height 117
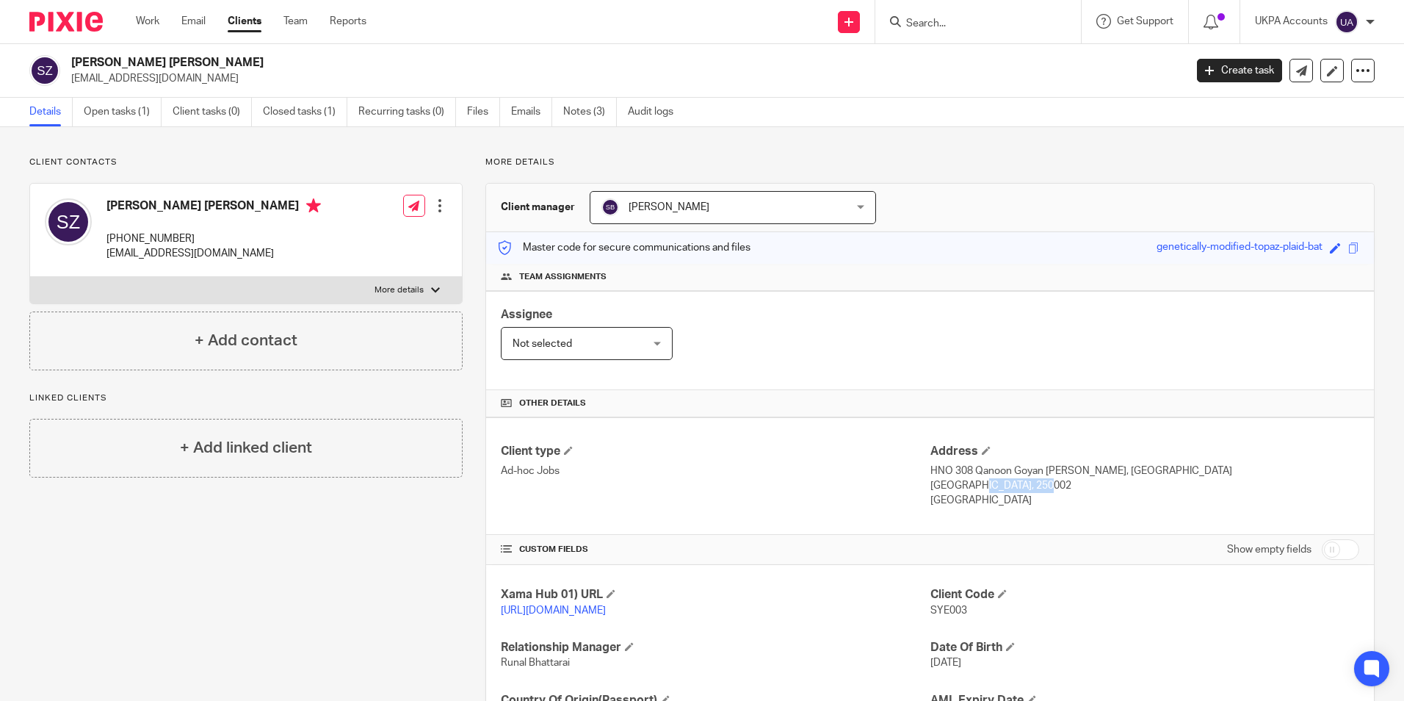
drag, startPoint x: 951, startPoint y: 500, endPoint x: 938, endPoint y: 518, distance: 22.0
click at [946, 521] on div "Client type Ad-hoc Jobs Address HNO 308 Qanoon Goyan Chaura Khun, [GEOGRAPHIC_D…" at bounding box center [930, 475] width 888 height 117
drag, startPoint x: 921, startPoint y: 499, endPoint x: 949, endPoint y: 499, distance: 28.6
click at [949, 499] on div "Client type Ad-hoc Jobs Address HNO 308 Qanoon Goyan Chaura Khun, [GEOGRAPHIC_D…" at bounding box center [930, 475] width 888 height 117
drag, startPoint x: 949, startPoint y: 499, endPoint x: 929, endPoint y: 516, distance: 27.1
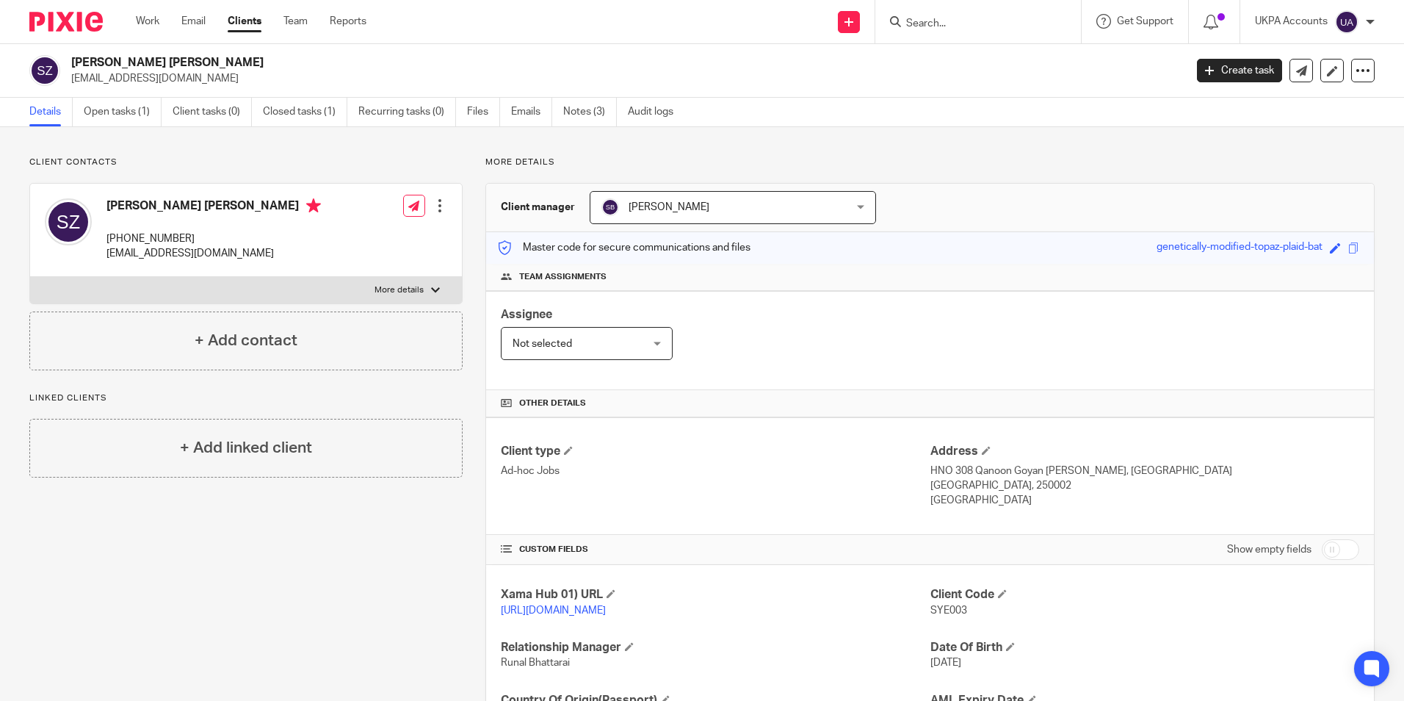
click at [933, 532] on div "Client type Ad-hoc Jobs Address HNO 308 Qanoon Goyan Chaura Khun, [GEOGRAPHIC_D…" at bounding box center [930, 475] width 888 height 117
drag, startPoint x: 897, startPoint y: 506, endPoint x: 919, endPoint y: 504, distance: 22.1
click at [898, 506] on div "Client type Ad-hoc Jobs" at bounding box center [715, 476] width 429 height 65
click at [906, 518] on div "Client type Ad-hoc Jobs Address HNO 308 Qanoon Goyan Chaura Khun, [GEOGRAPHIC_D…" at bounding box center [930, 475] width 888 height 117
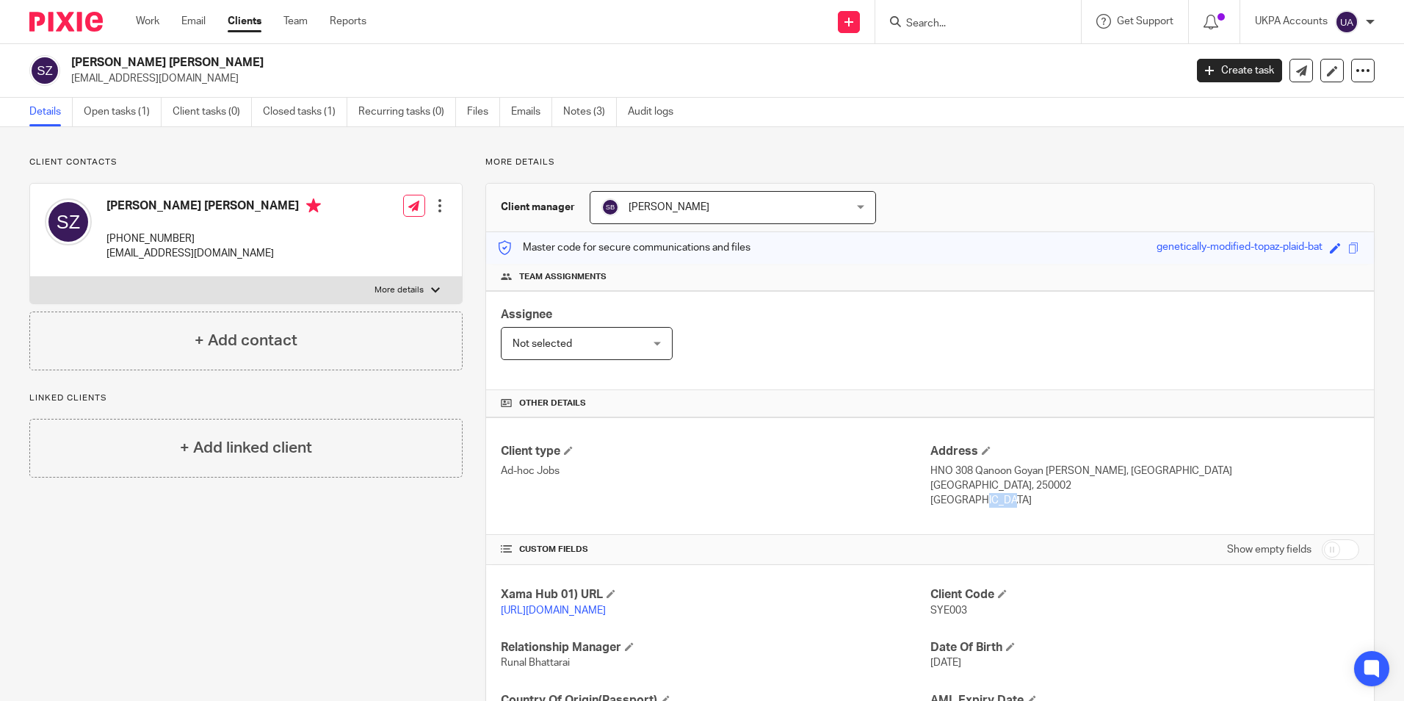
drag, startPoint x: 924, startPoint y: 500, endPoint x: 951, endPoint y: 500, distance: 27.2
click at [951, 500] on p "[GEOGRAPHIC_DATA]" at bounding box center [1144, 500] width 429 height 15
copy p "[GEOGRAPHIC_DATA]"
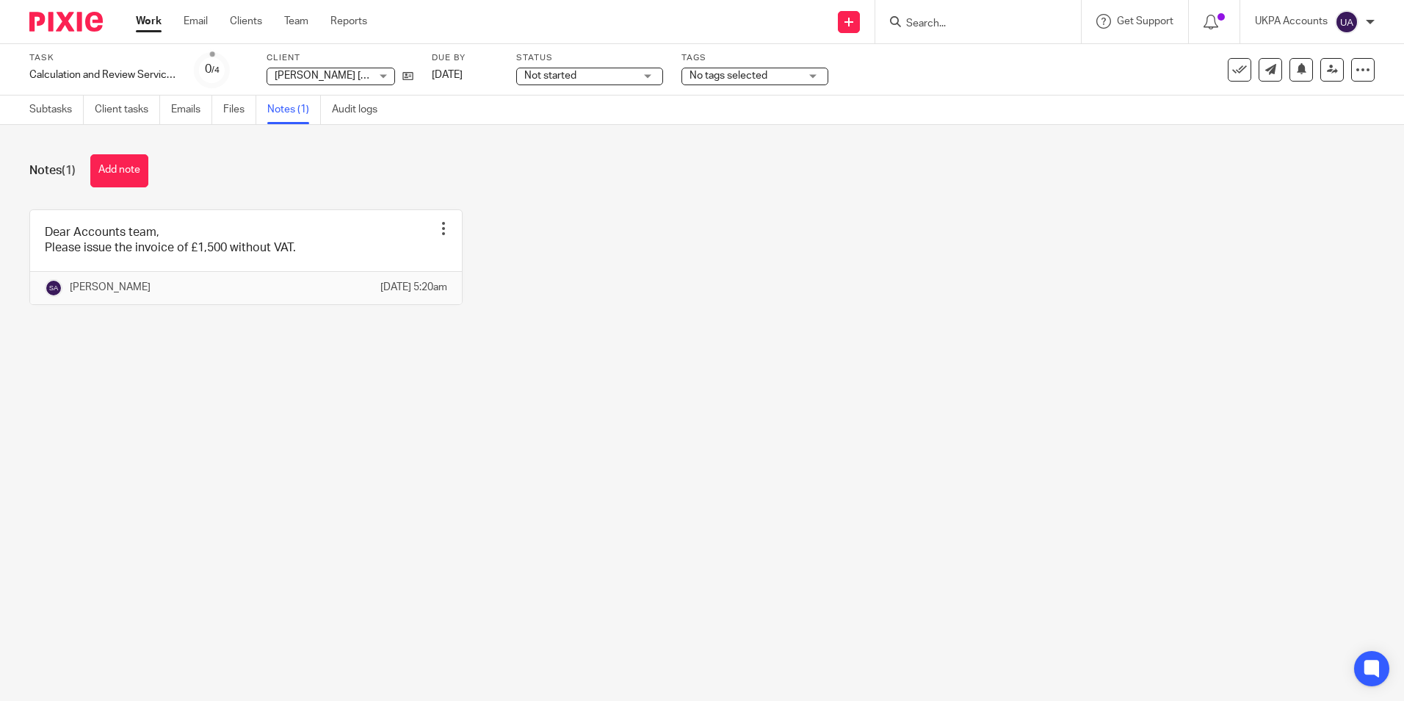
click at [156, 25] on link "Work" at bounding box center [149, 21] width 26 height 15
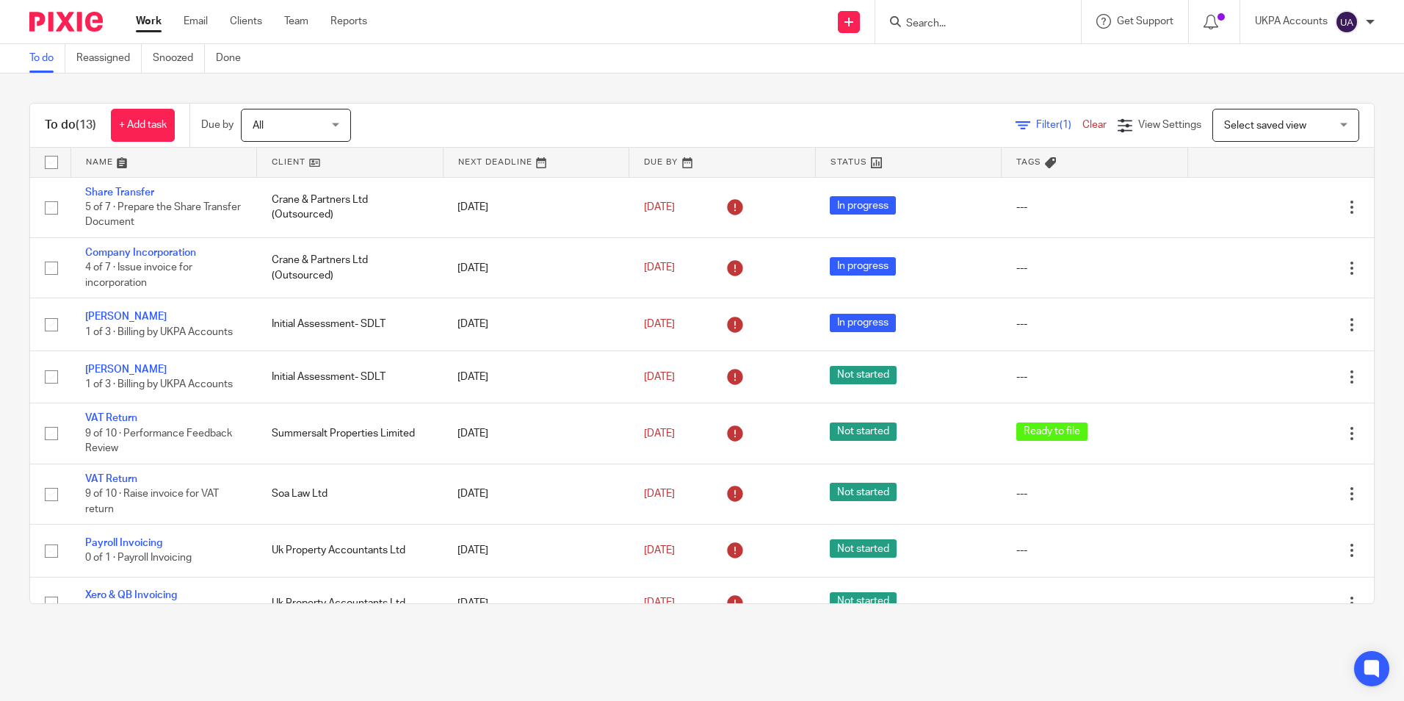
click at [49, 56] on link "To do" at bounding box center [47, 58] width 36 height 29
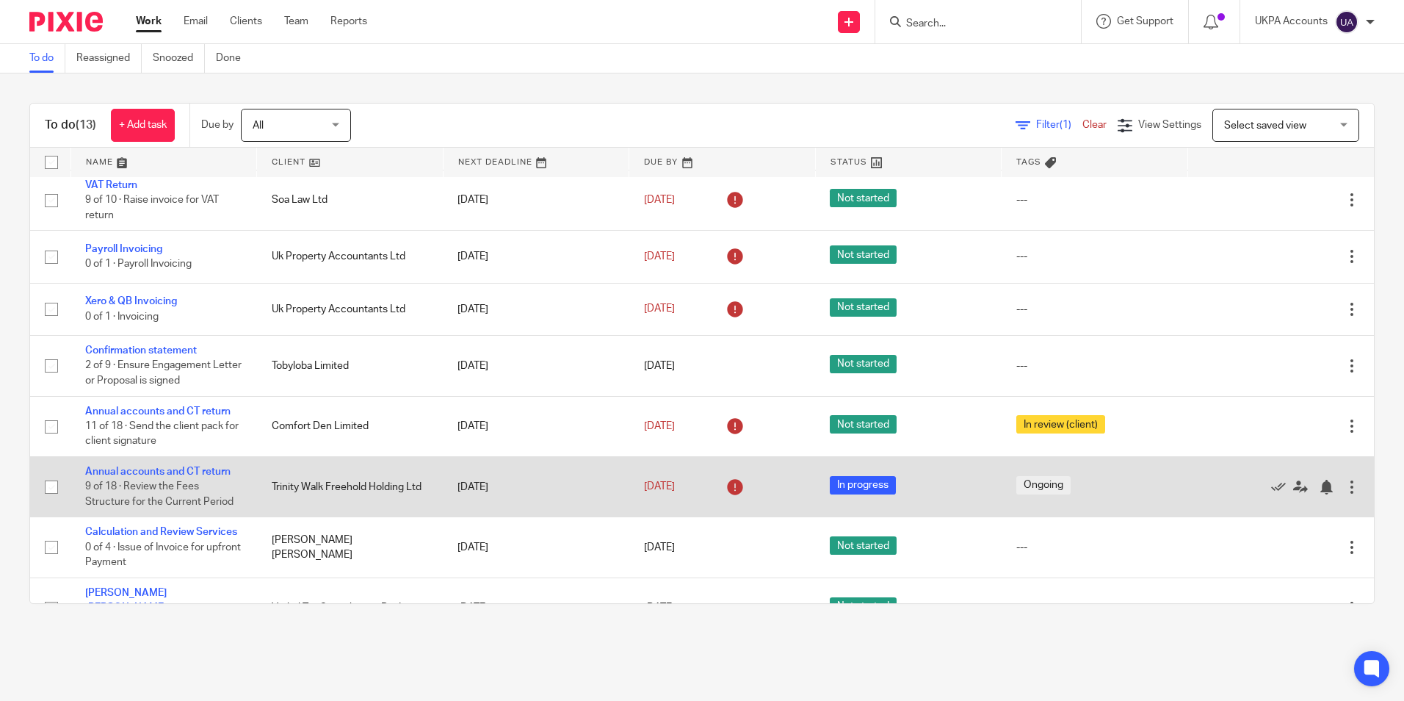
scroll to position [336, 0]
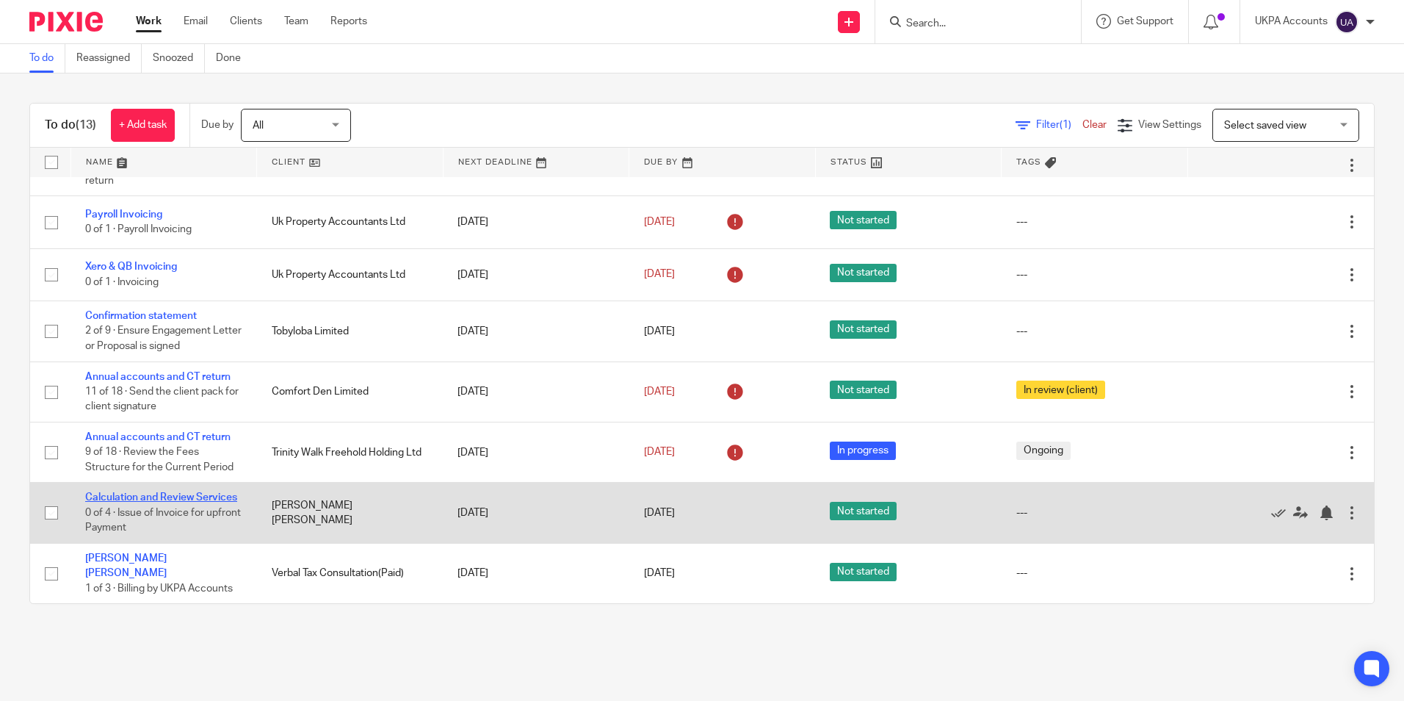
click at [167, 492] on link "Calculation and Review Services" at bounding box center [161, 497] width 152 height 10
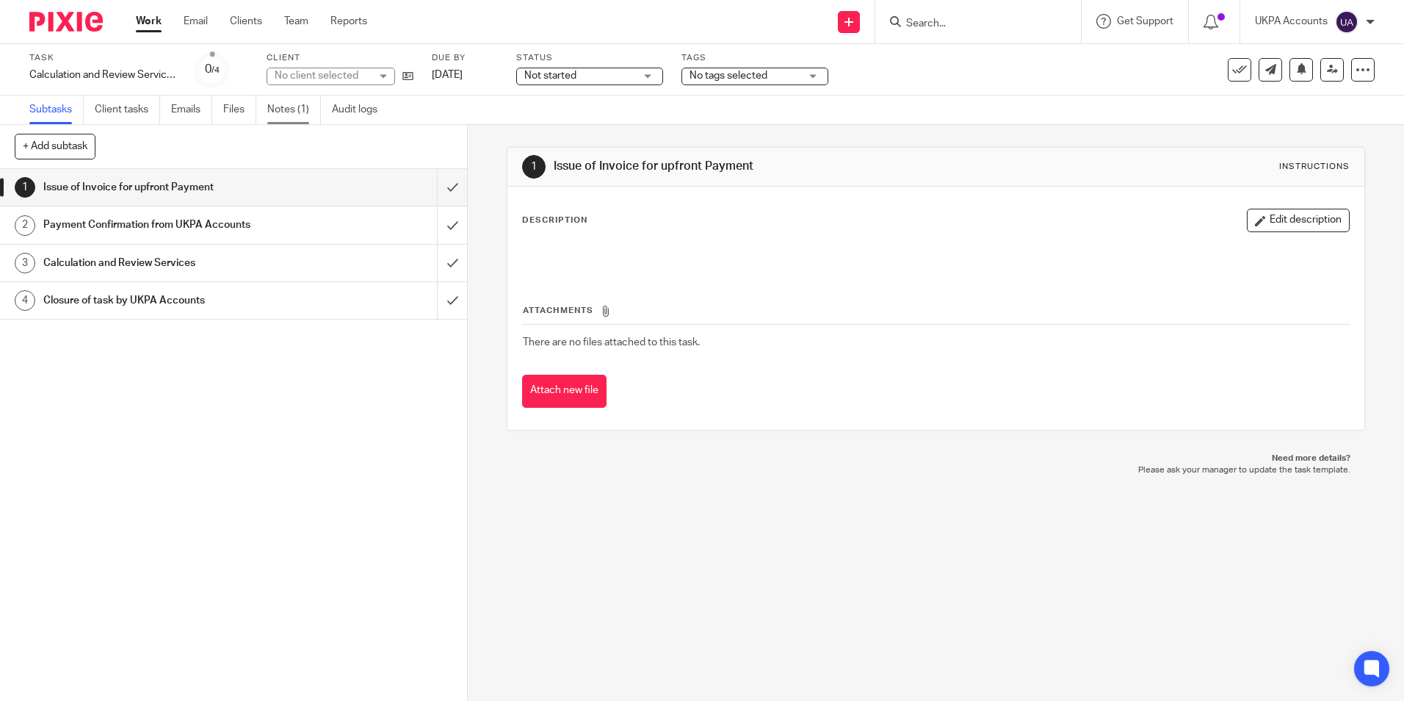
click at [303, 115] on link "Notes (1)" at bounding box center [294, 109] width 54 height 29
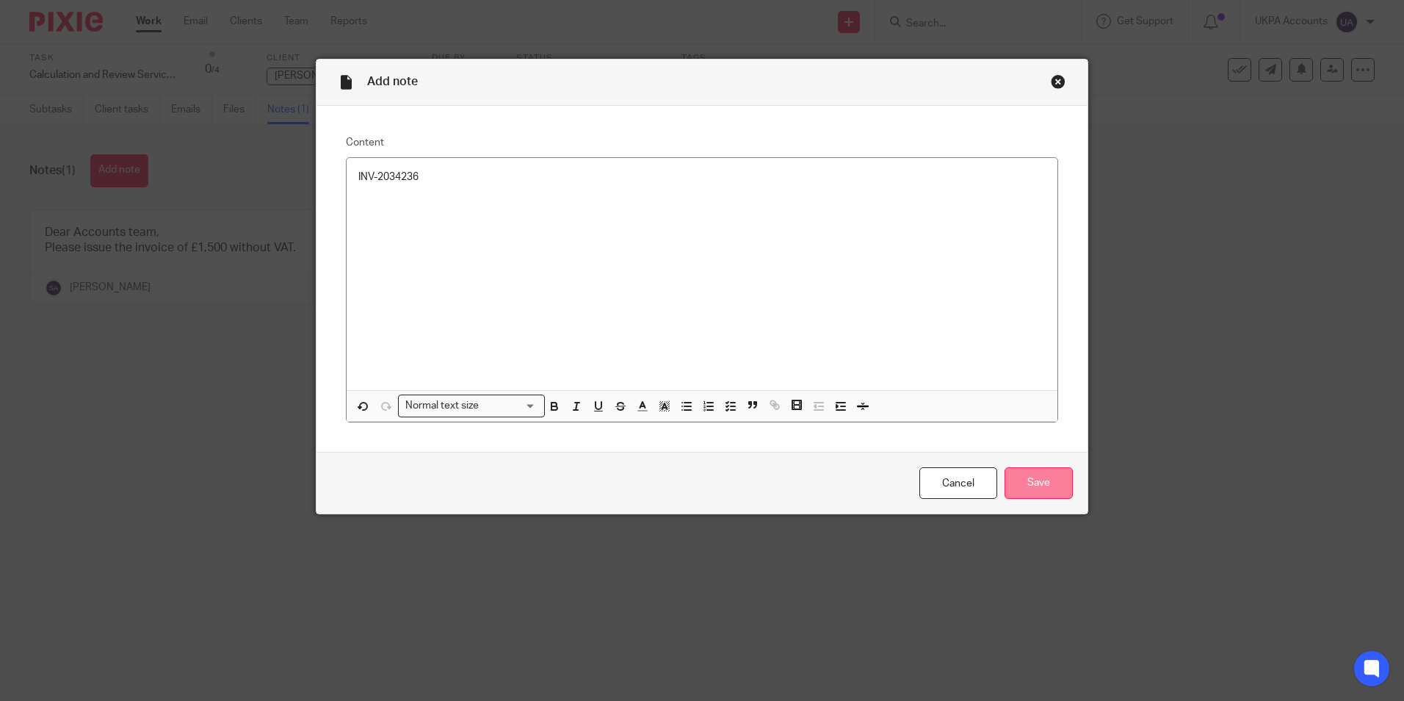
click at [1055, 495] on input "Save" at bounding box center [1039, 483] width 68 height 32
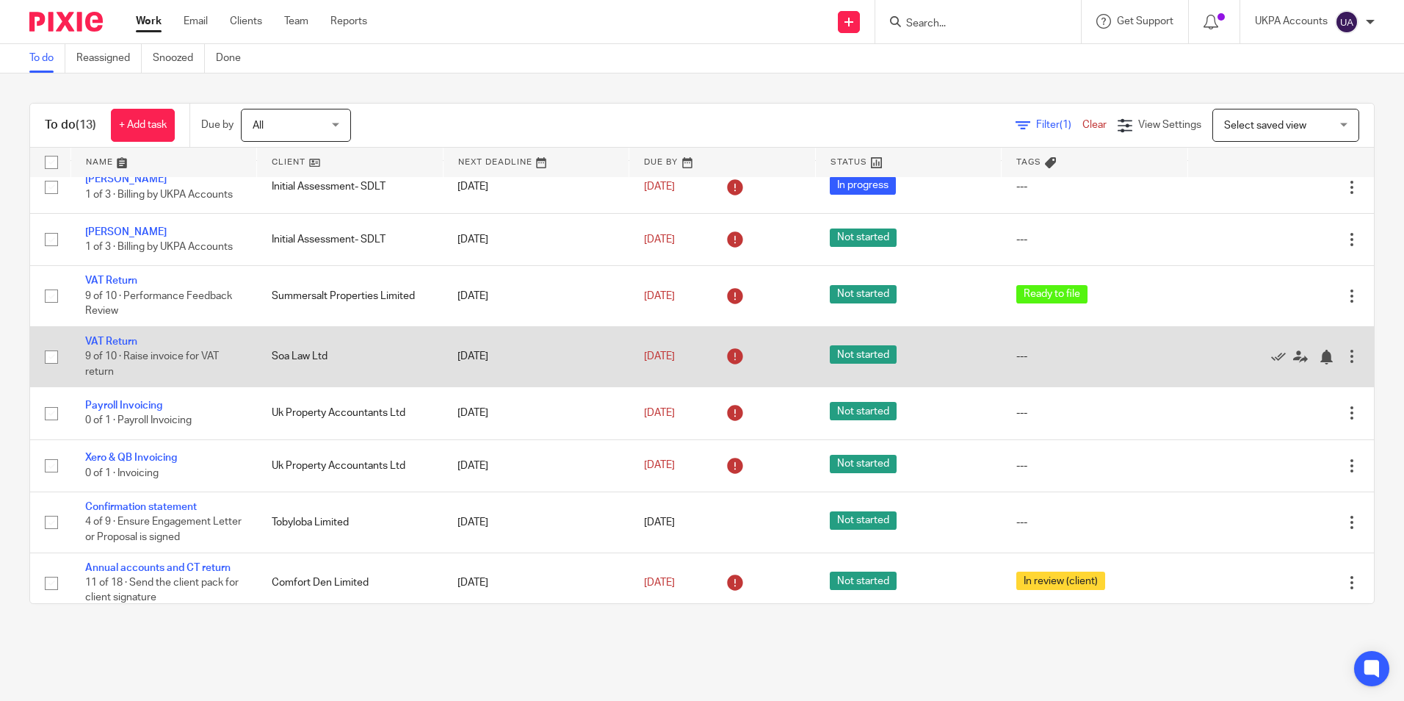
scroll to position [147, 0]
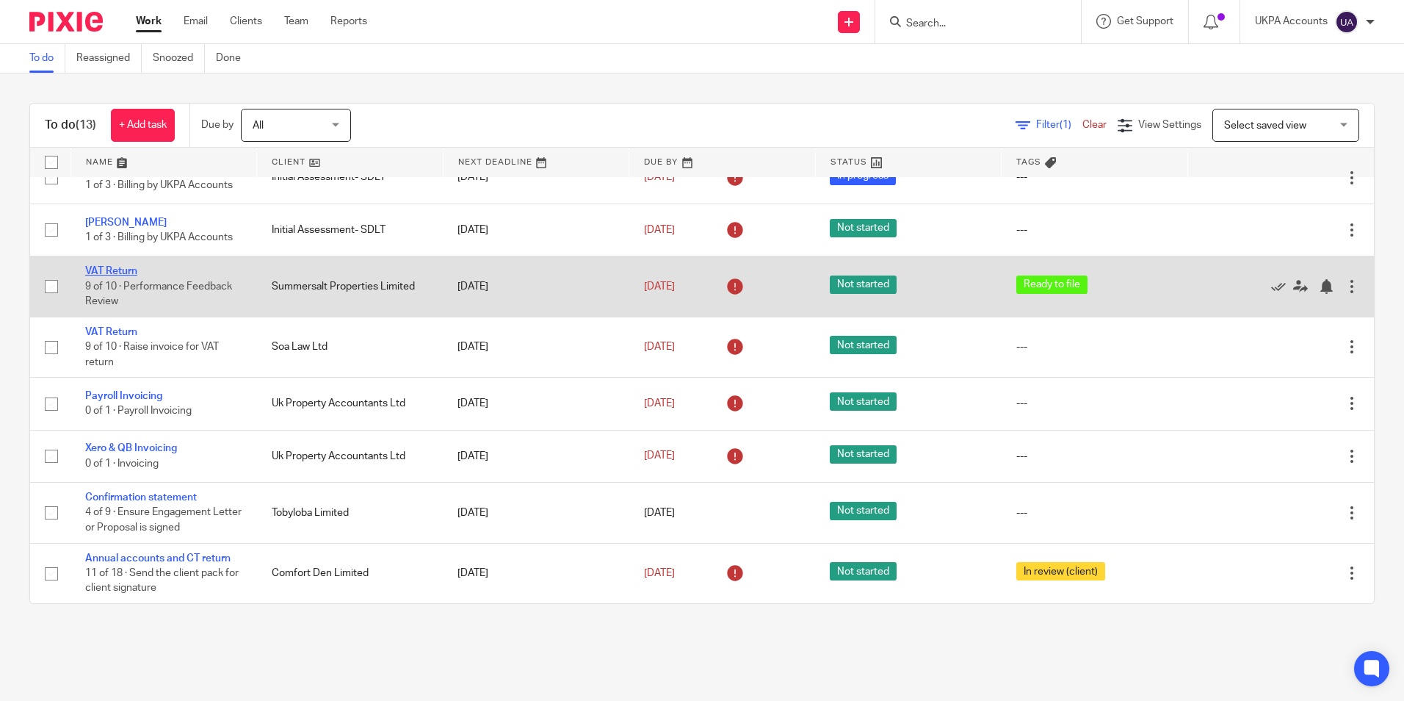
click at [126, 273] on link "VAT Return" at bounding box center [111, 271] width 52 height 10
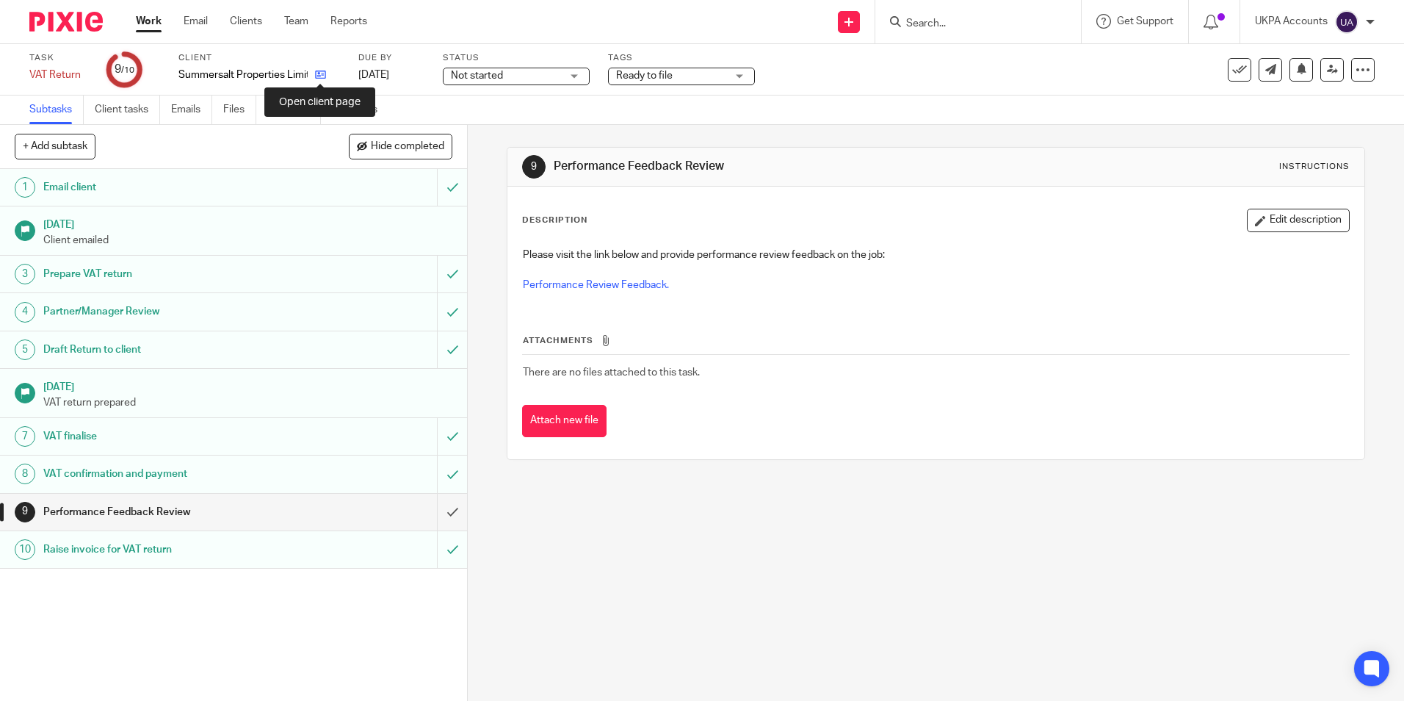
click at [323, 78] on icon at bounding box center [320, 74] width 11 height 11
click at [148, 15] on div "Work Email Clients Team Reports Work Email Clients Team Reports Settings" at bounding box center [255, 21] width 268 height 43
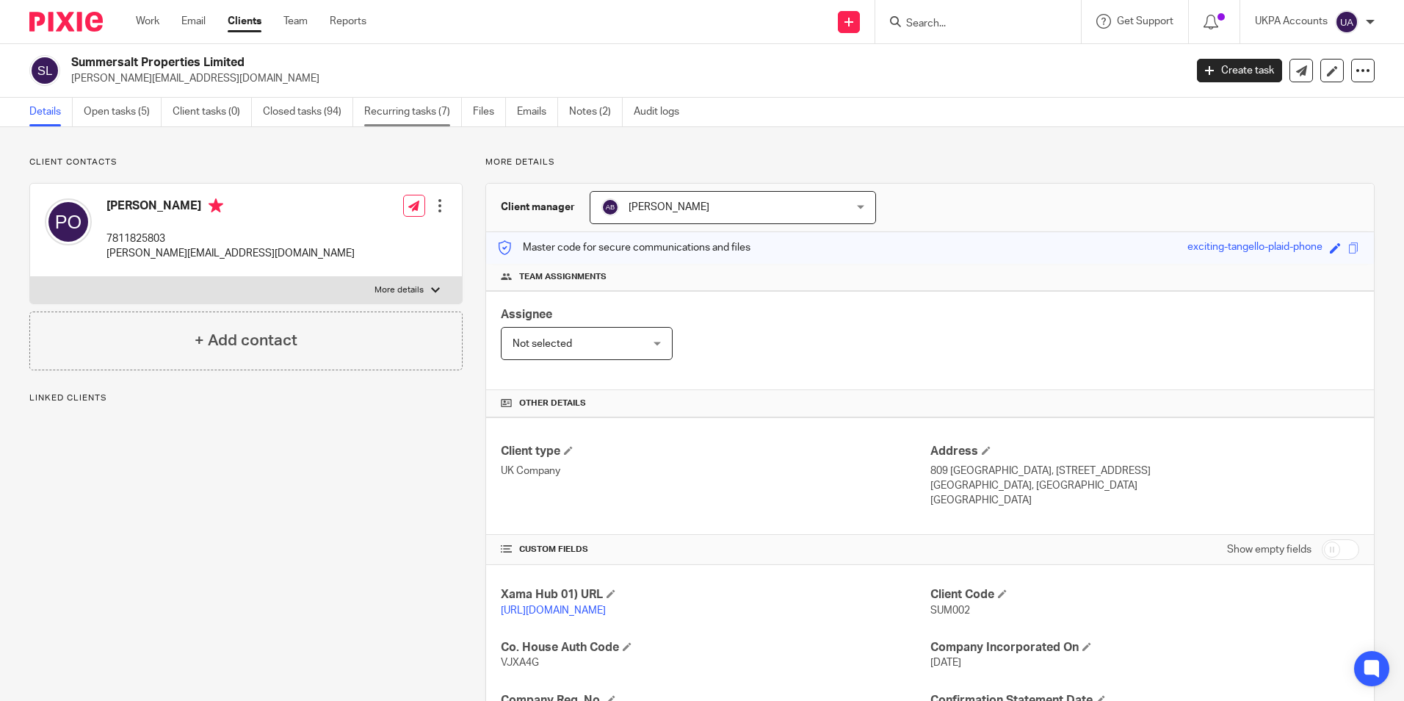
click at [430, 112] on link "Recurring tasks (7)" at bounding box center [413, 112] width 98 height 29
